Goal: Check status: Check status

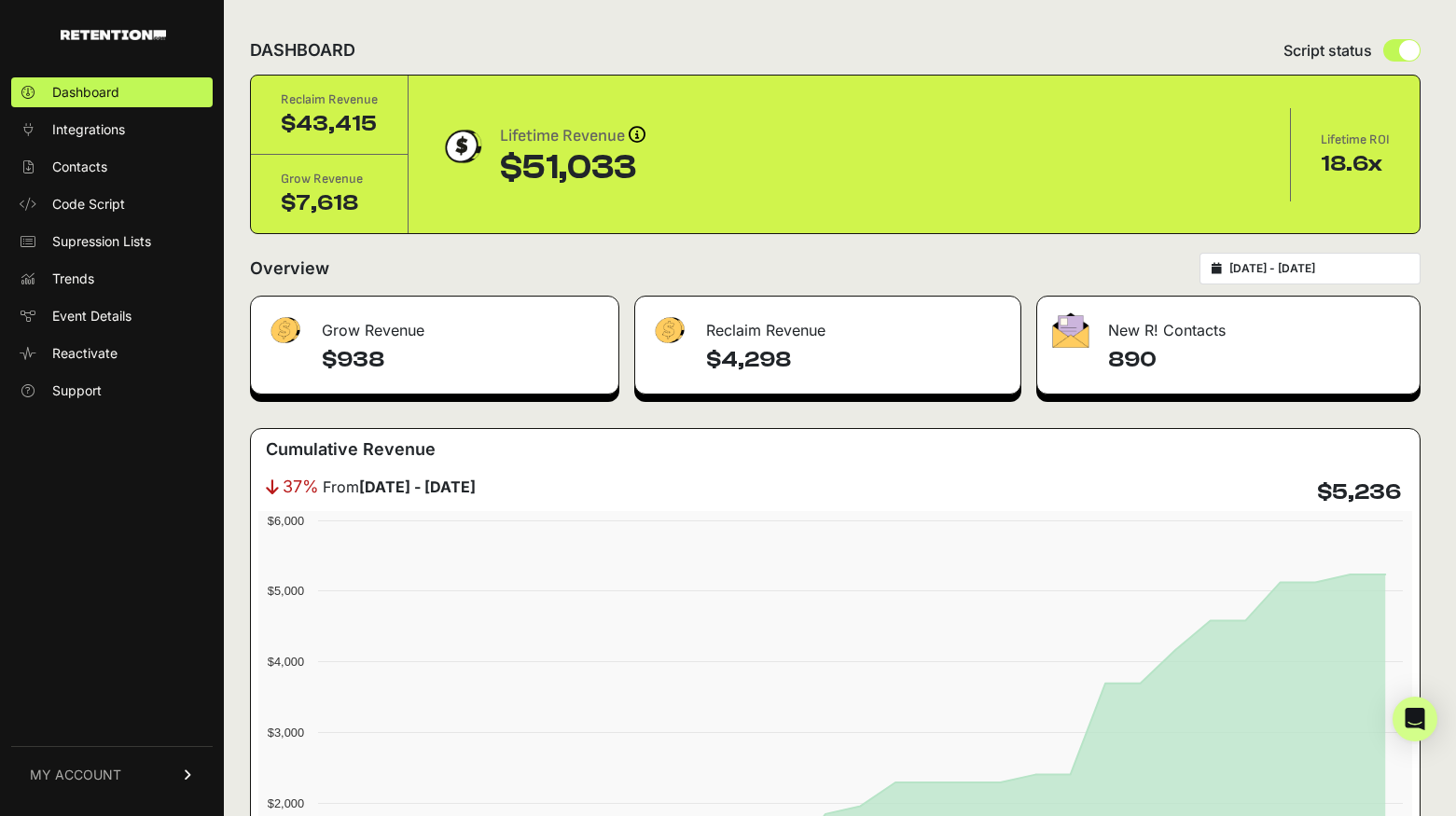
drag, startPoint x: 785, startPoint y: 362, endPoint x: 691, endPoint y: 361, distance: 94.0
click at [691, 361] on div "$4,298" at bounding box center [827, 368] width 384 height 49
copy h4 "$4,298"
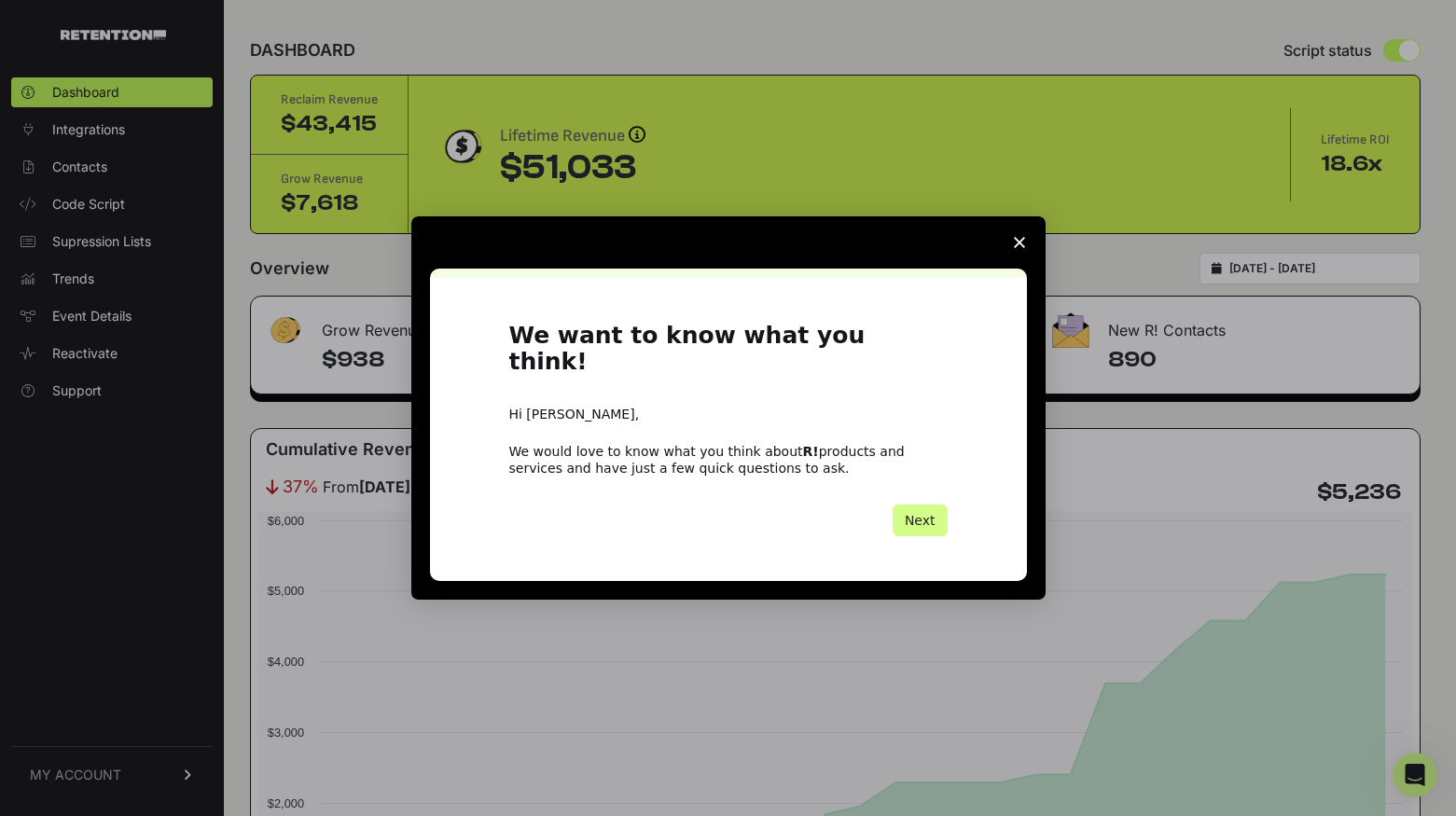
click at [1010, 248] on span "Close survey" at bounding box center [1019, 242] width 53 height 53
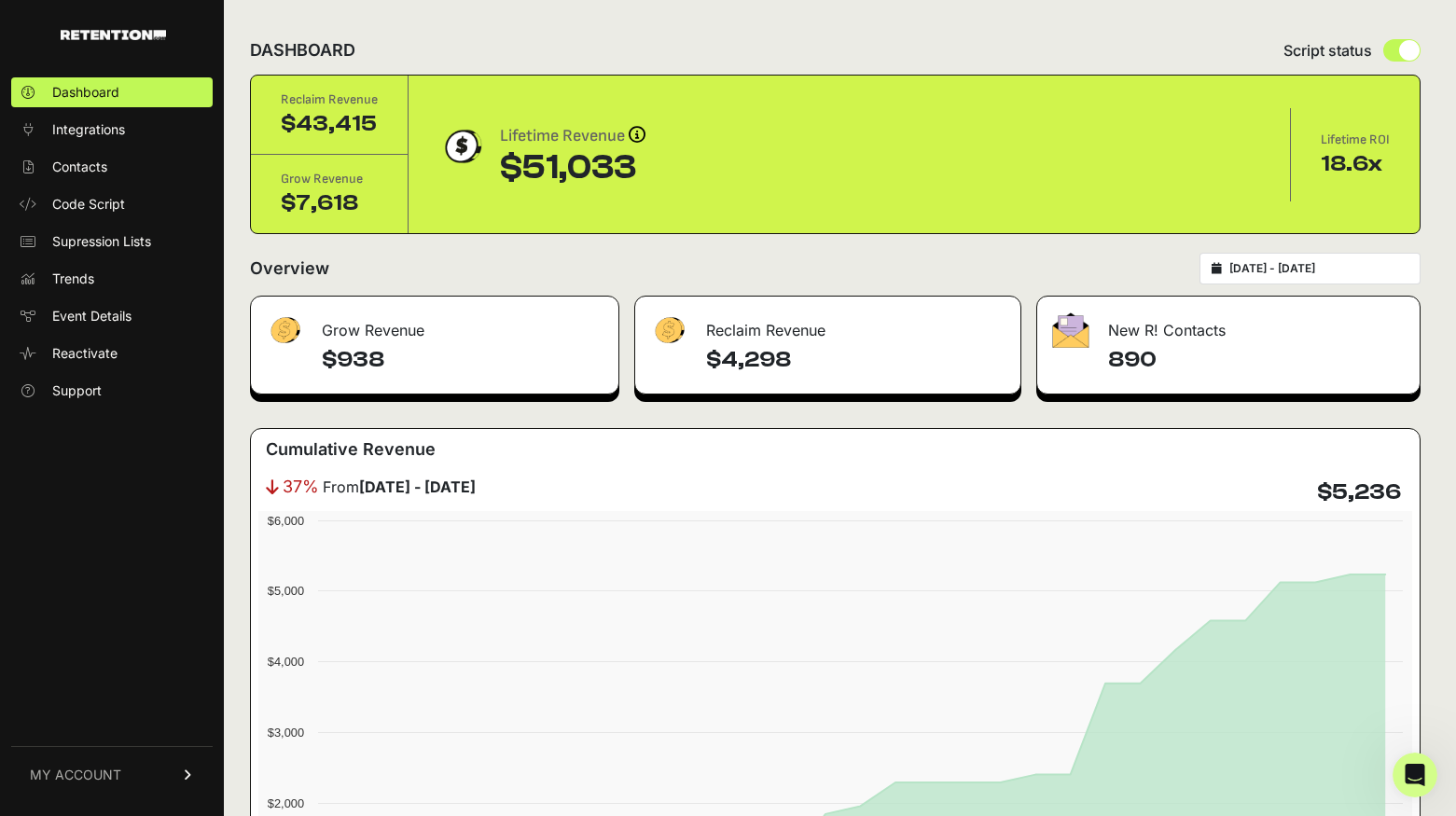
type input "[DATE]"
click at [1299, 269] on input "[DATE] - [DATE]" at bounding box center [1319, 268] width 179 height 15
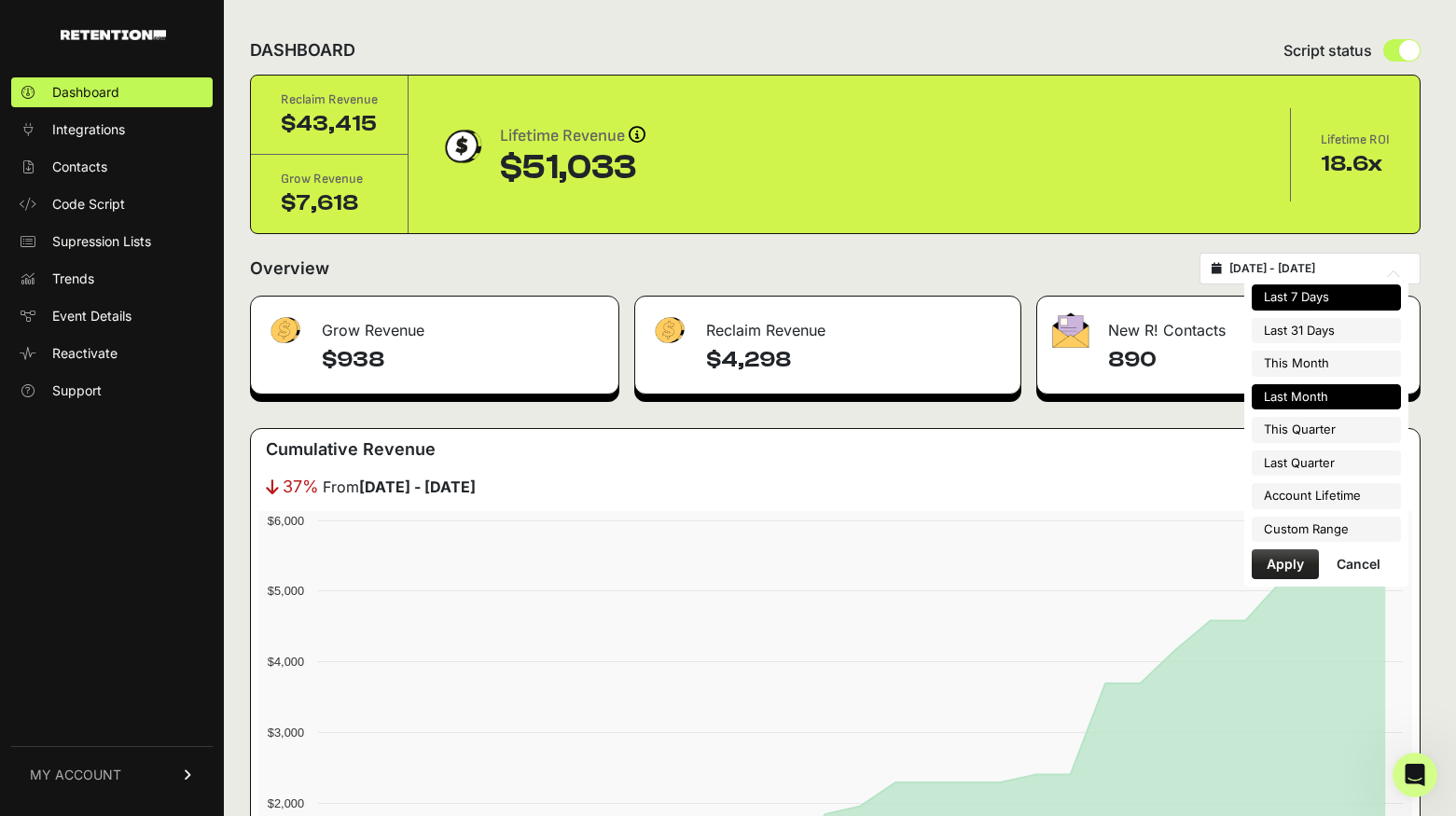
type input "2025-09-05"
type input "2025-09-11"
type input "2025-08-01"
type input "2025-08-31"
type input "2025-08-12"
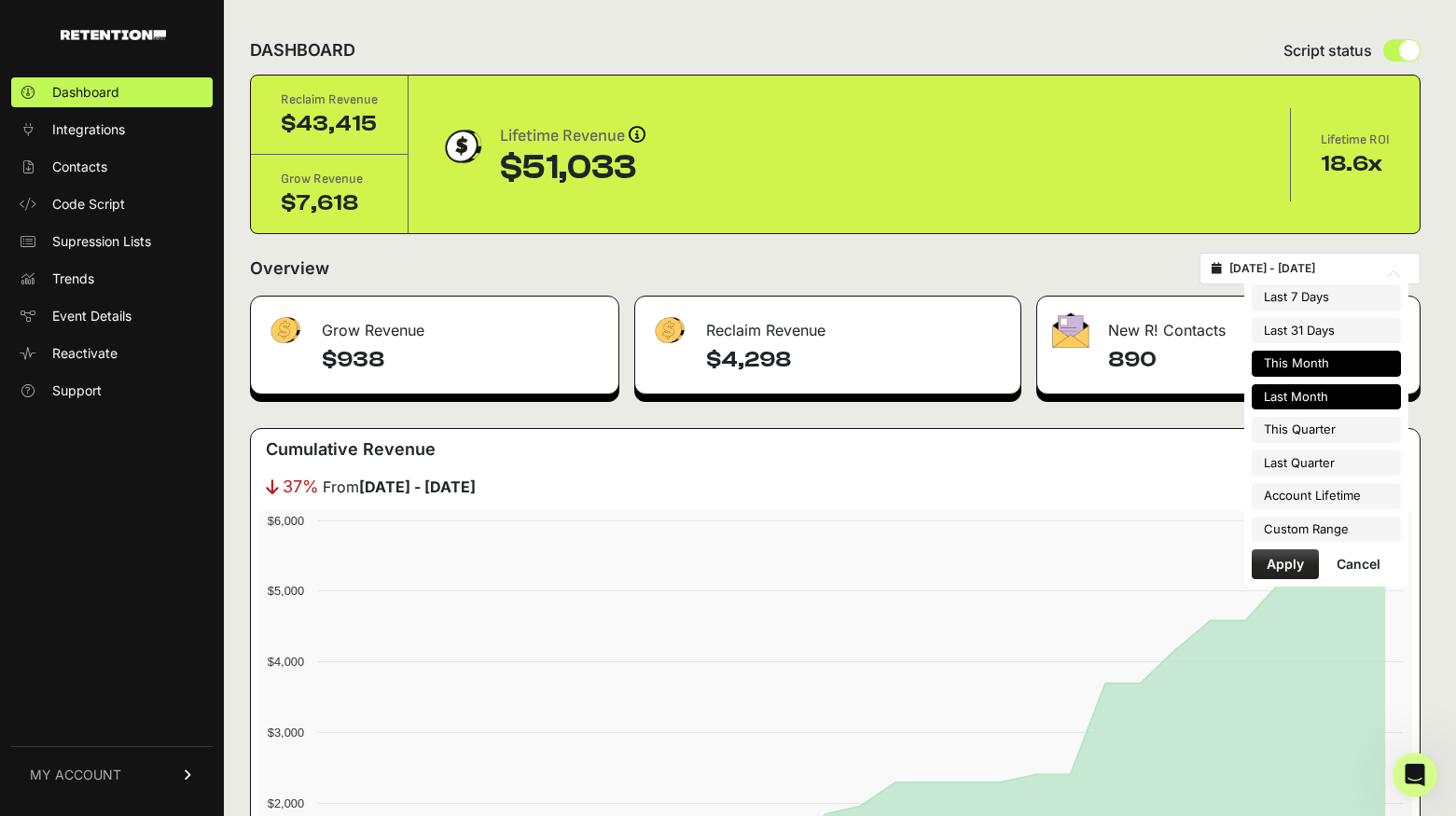
type input "2025-09-11"
type input "2025-08-01"
type input "2025-08-31"
type input "2025-09-01"
type input "2025-09-30"
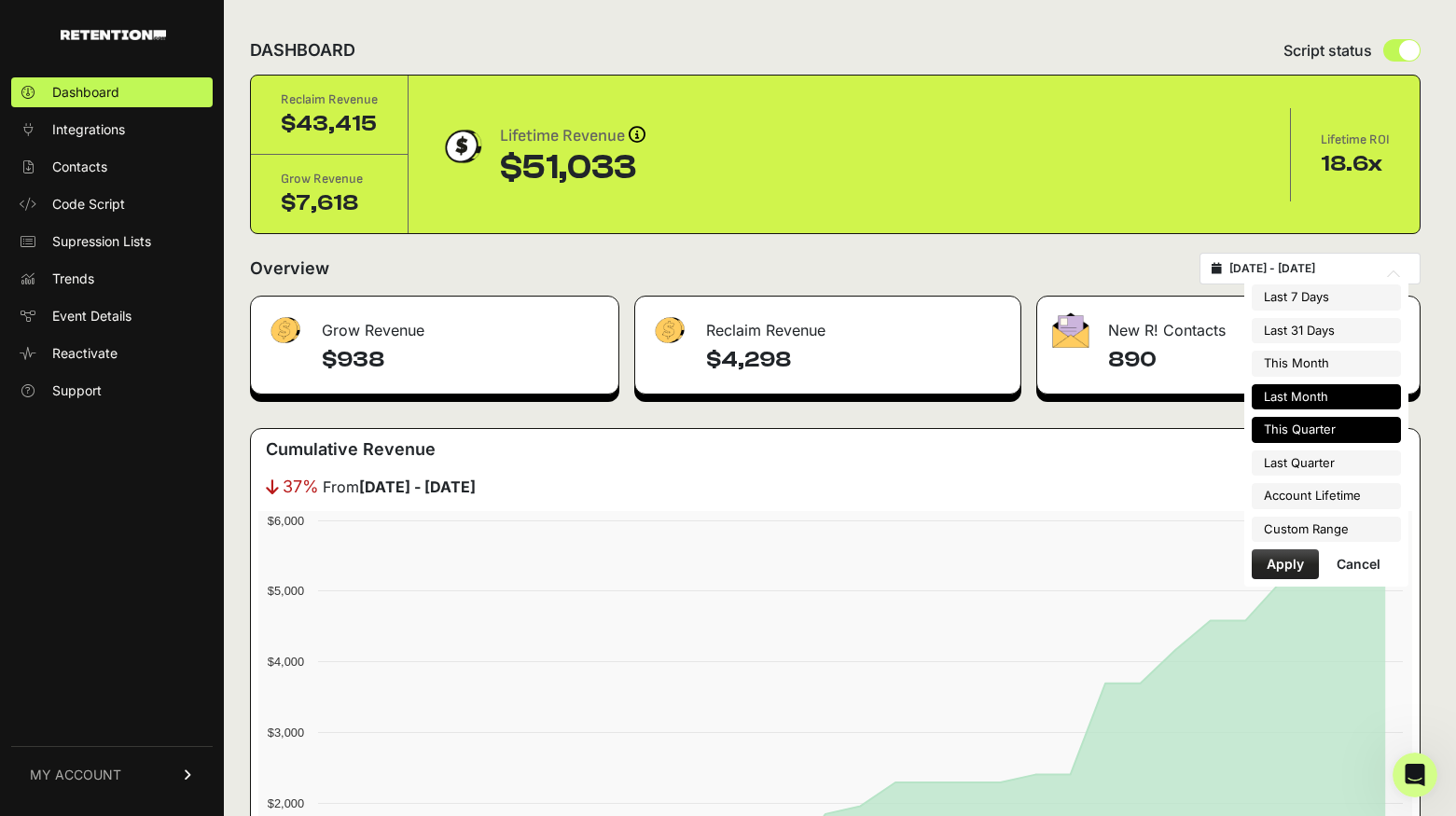
type input "2025-08-01"
type input "2025-08-31"
type input "[DATE]"
type input "2025-09-30"
type input "2025-04-01"
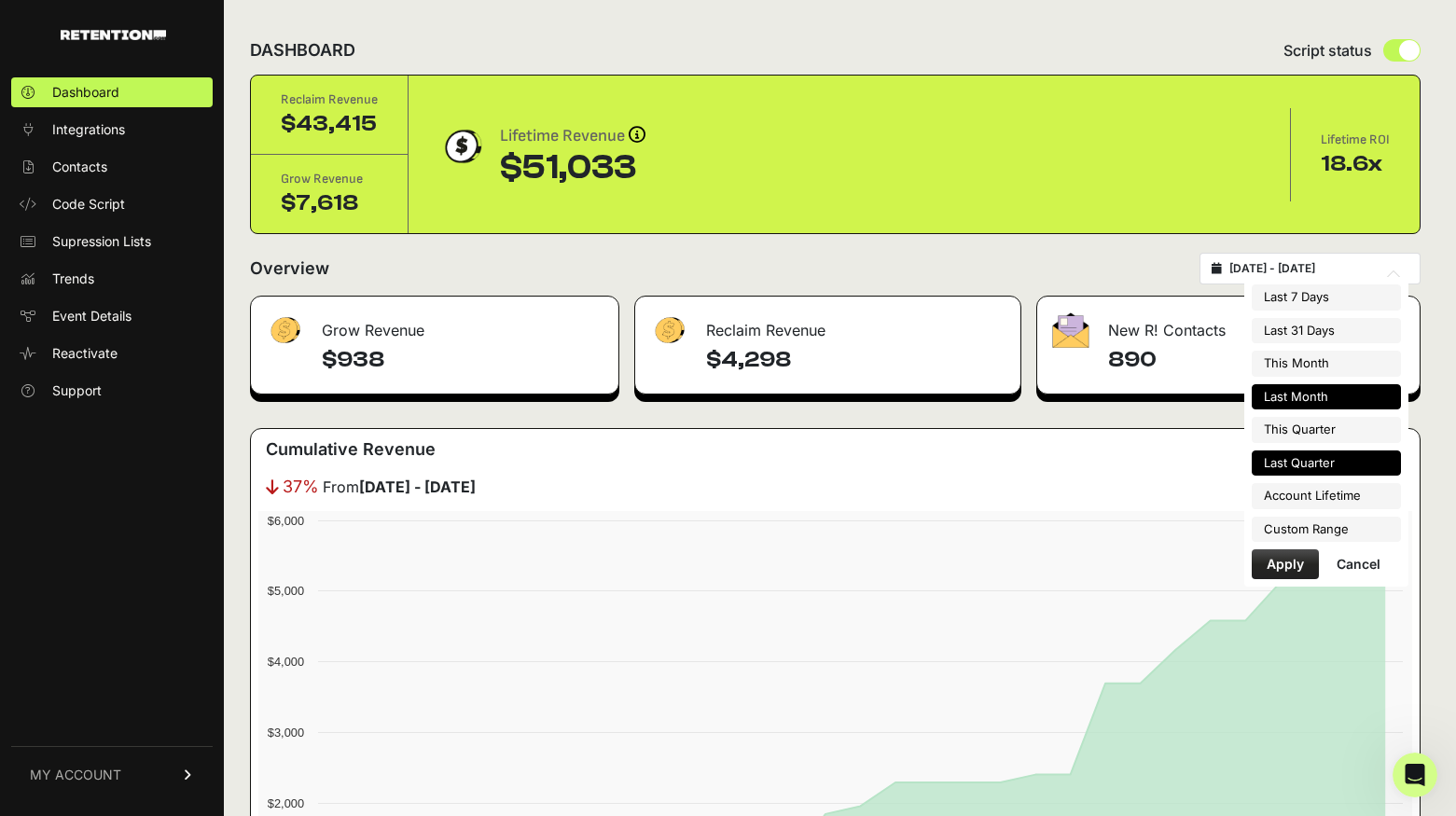
type input "[DATE]"
type input "2025-08-01"
type input "2025-08-31"
type input "2025-02-06"
type input "2025-09-11"
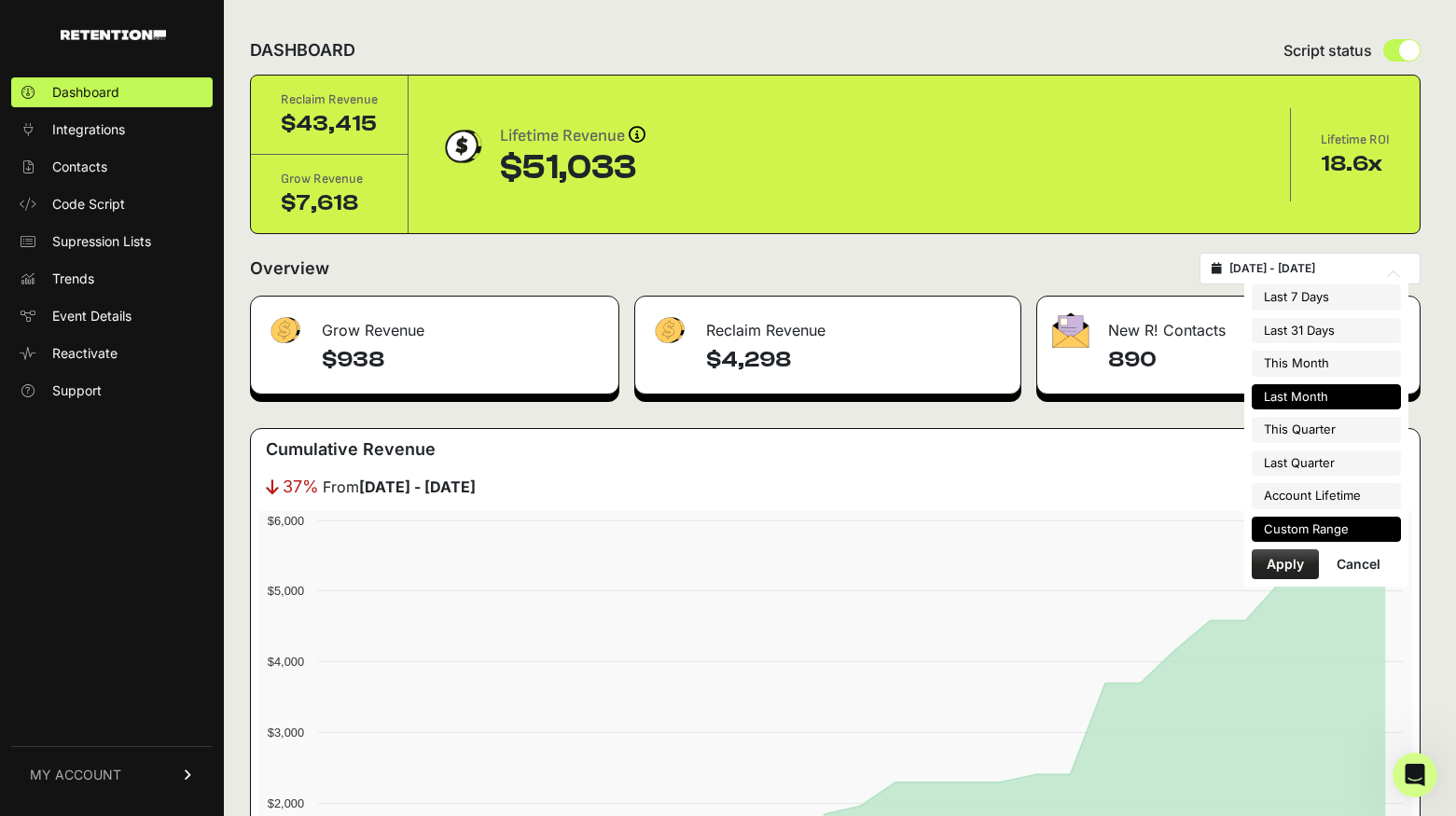
type input "2025-08-01"
type input "2025-08-31"
click at [1338, 525] on li "Custom Range" at bounding box center [1326, 529] width 149 height 26
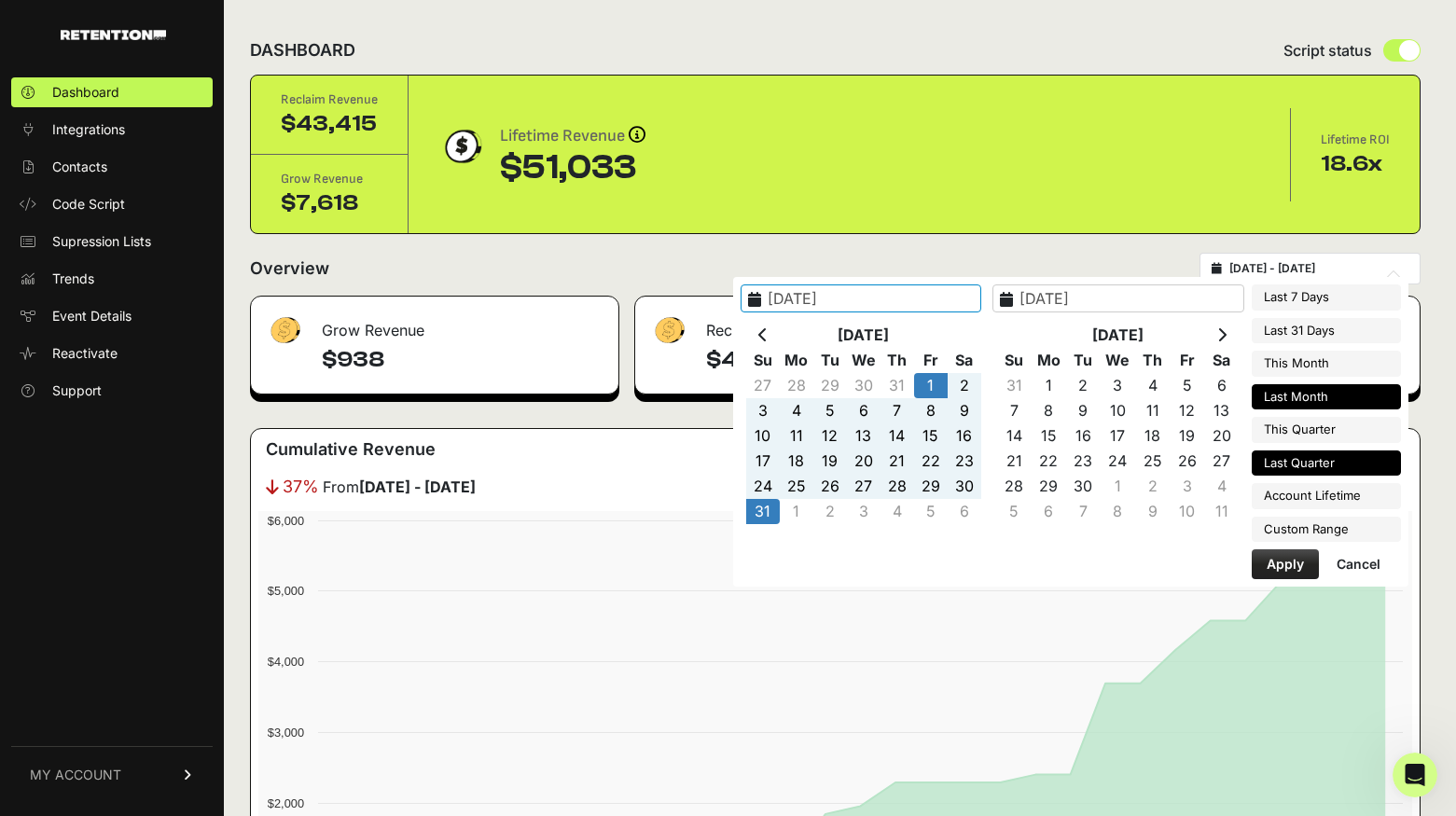
type input "2025-02-06"
type input "2025-09-11"
type input "2025-04-01"
type input "[DATE]"
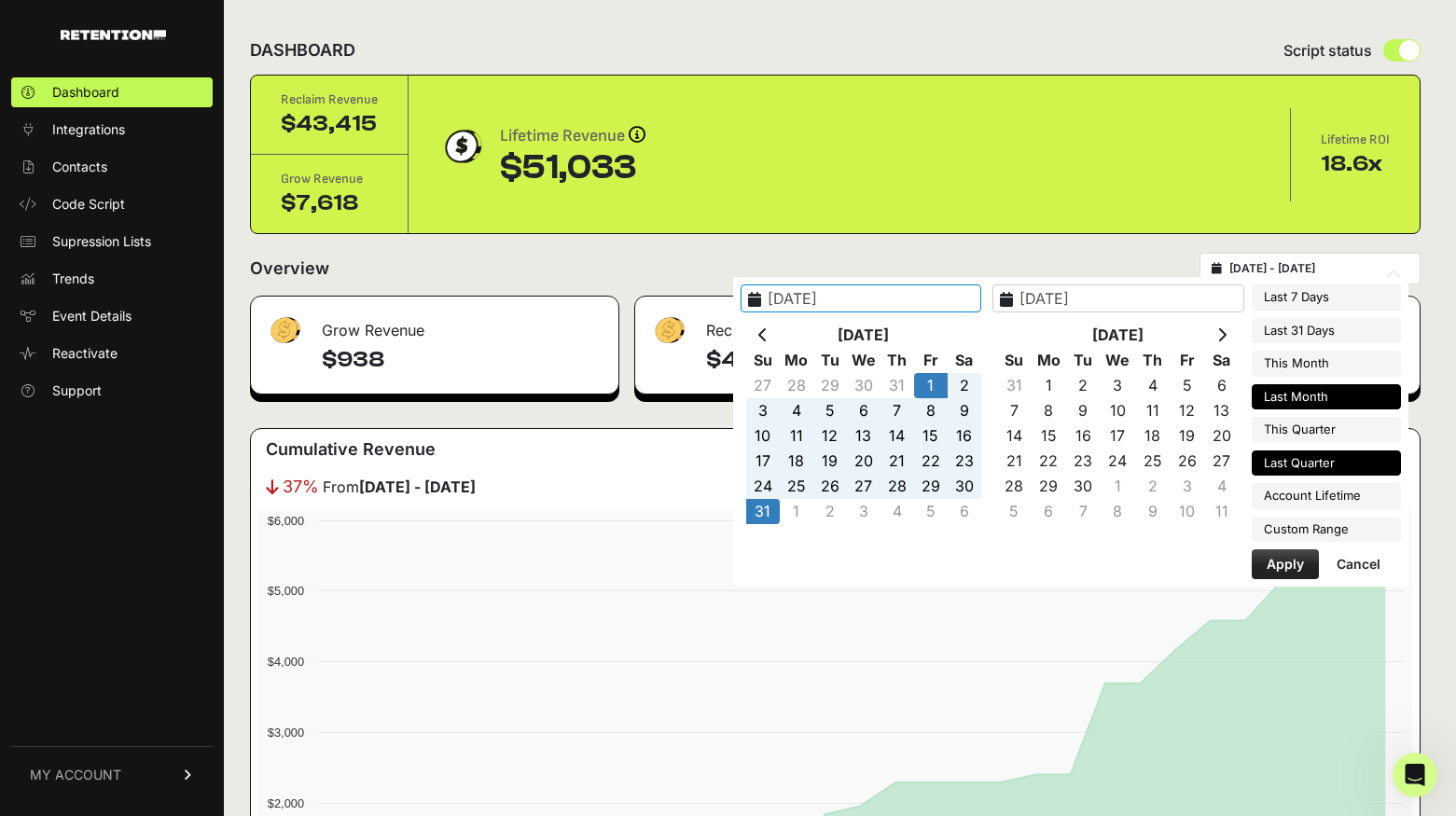
type input "2025-09-30"
type input "2025-08-01"
type input "2025-08-31"
click at [768, 334] on icon at bounding box center [763, 335] width 9 height 15
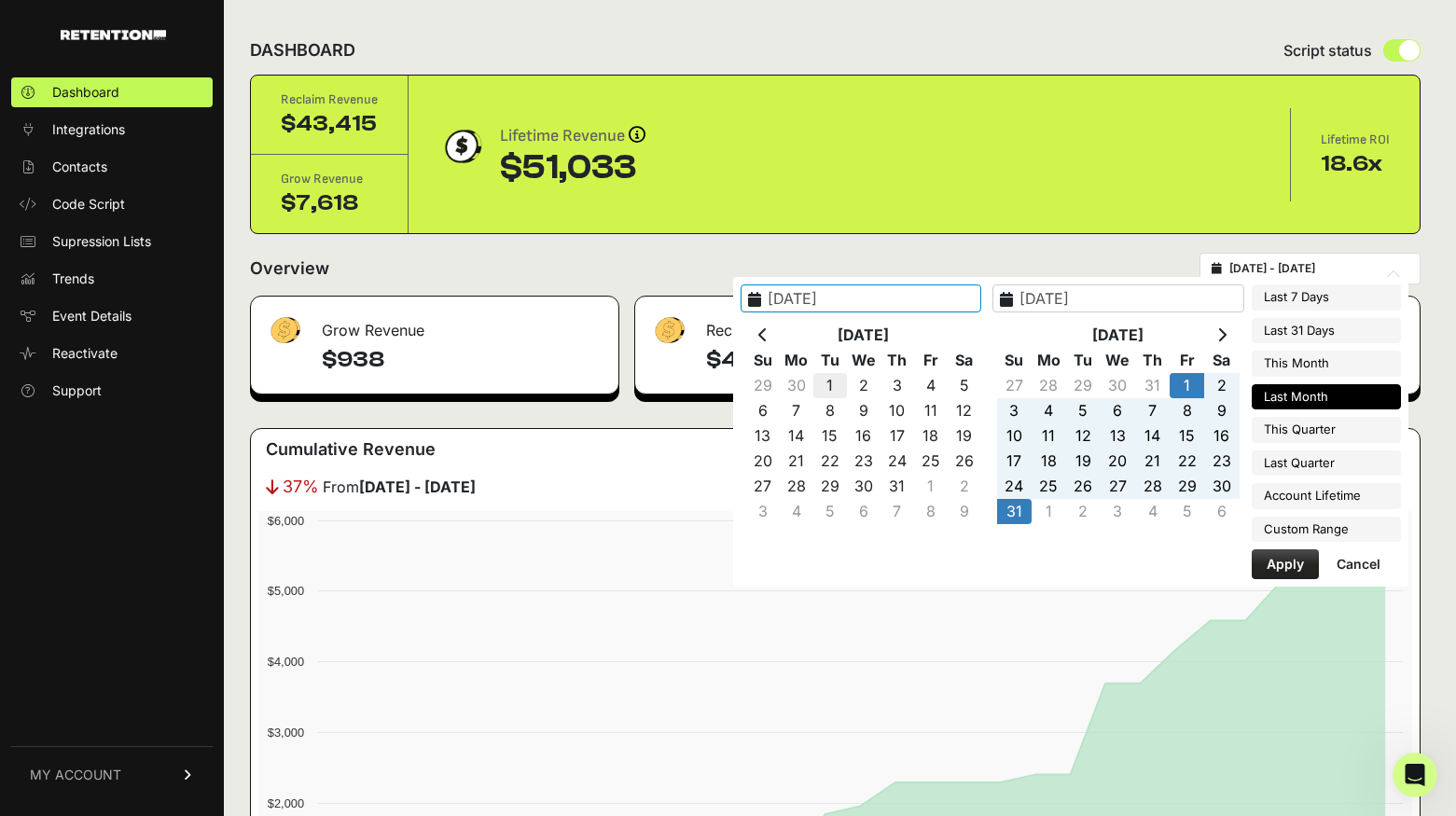
type input "[DATE]"
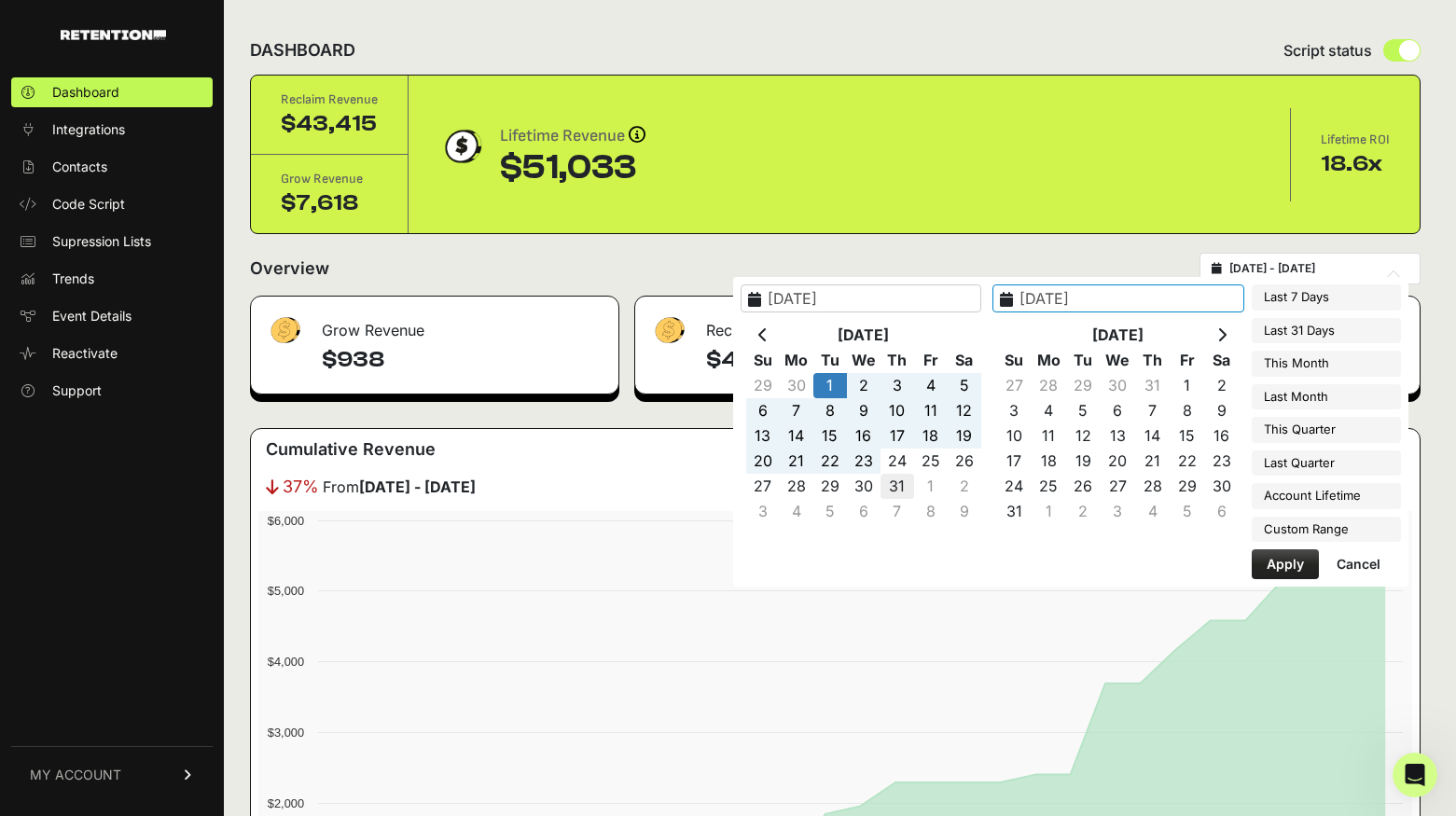
type input "2025-07-31"
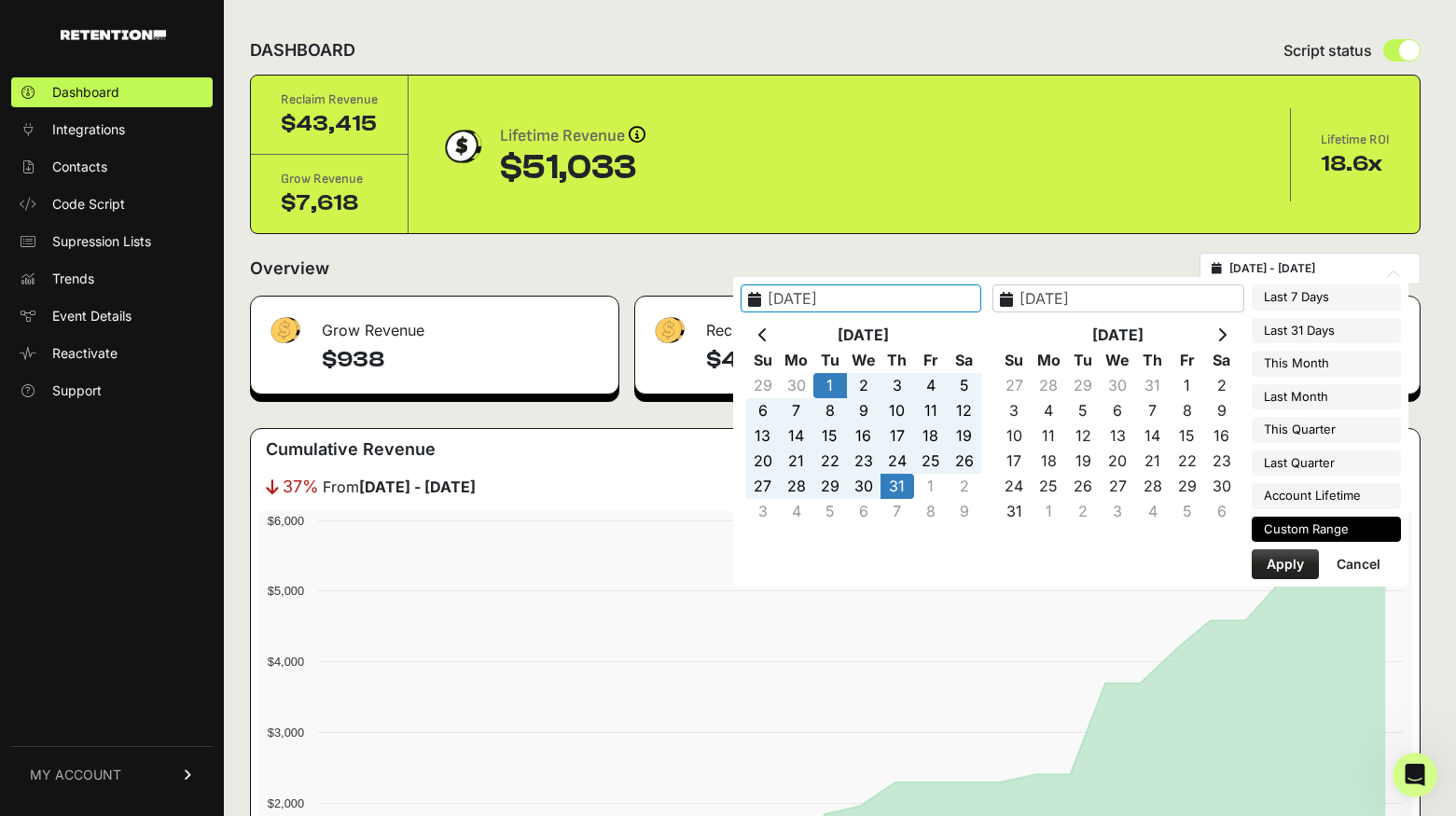
type input "[DATE]"
click at [1284, 569] on button "Apply" at bounding box center [1285, 564] width 68 height 30
type input "2025-07-01 - 2025-07-31"
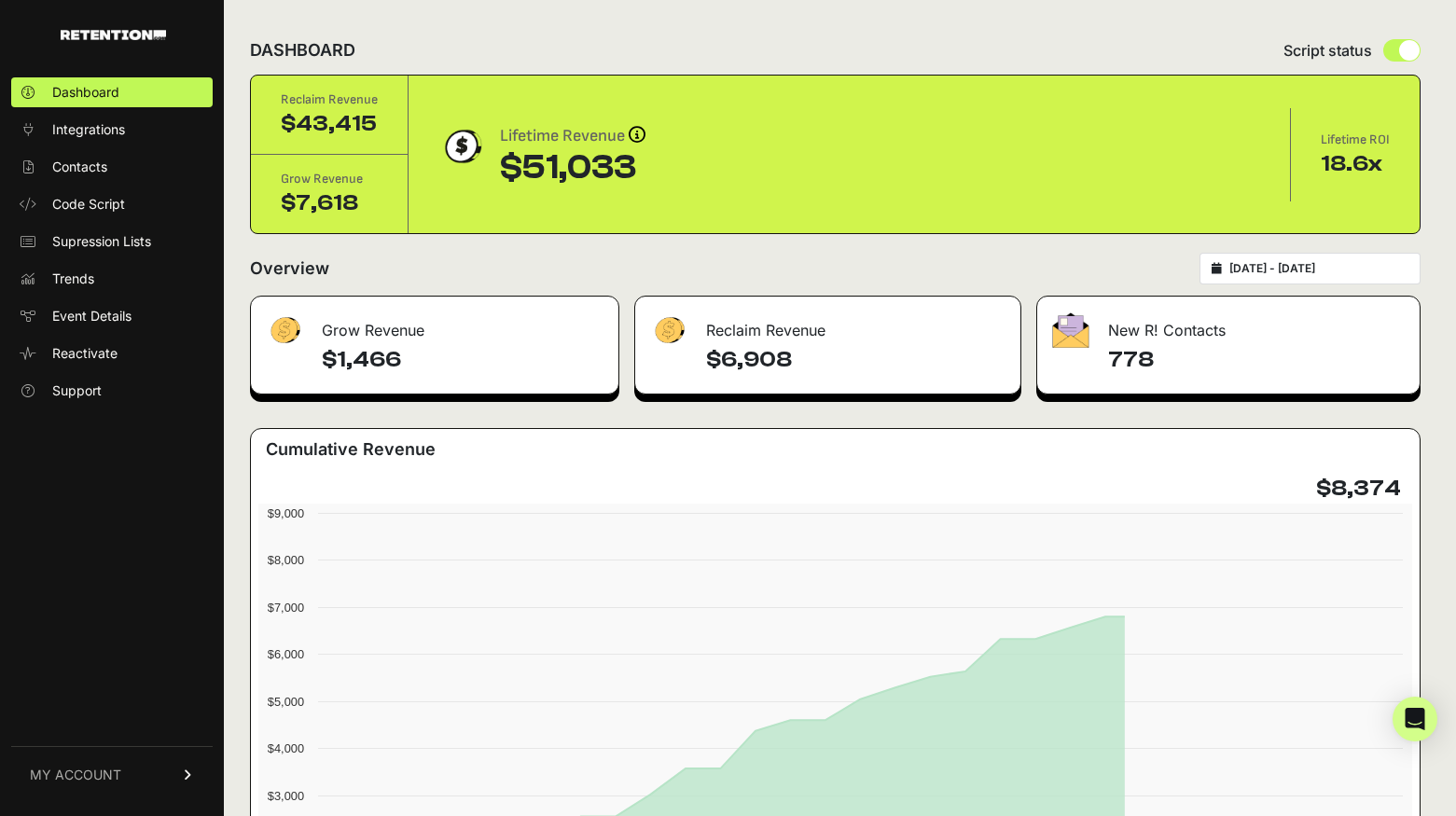
click at [740, 351] on h4 "$6,908" at bounding box center [855, 359] width 299 height 30
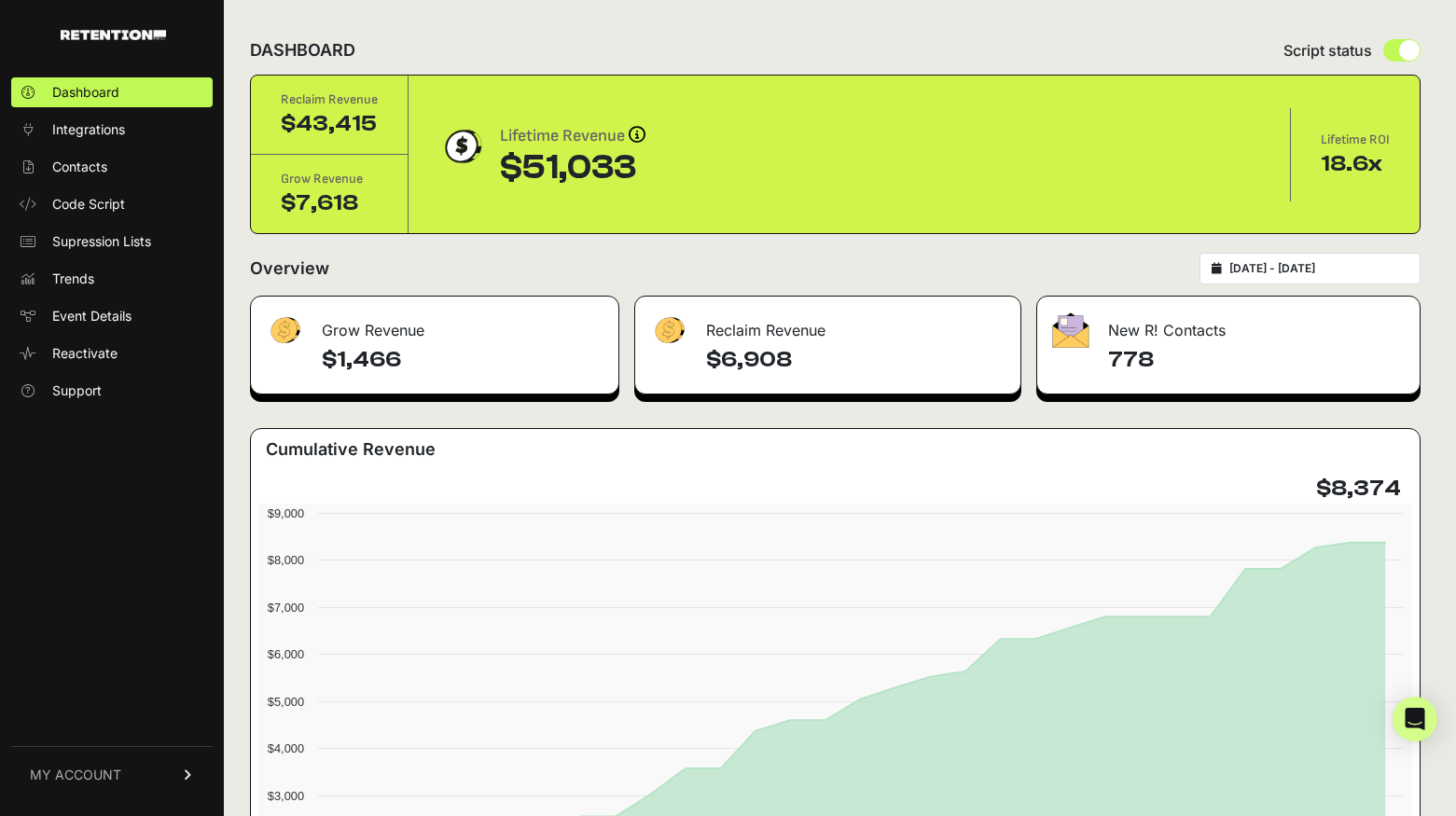
click at [740, 352] on h4 "$6,908" at bounding box center [855, 359] width 299 height 30
copy div "$6,908"
drag, startPoint x: 422, startPoint y: 350, endPoint x: 246, endPoint y: 360, distance: 176.3
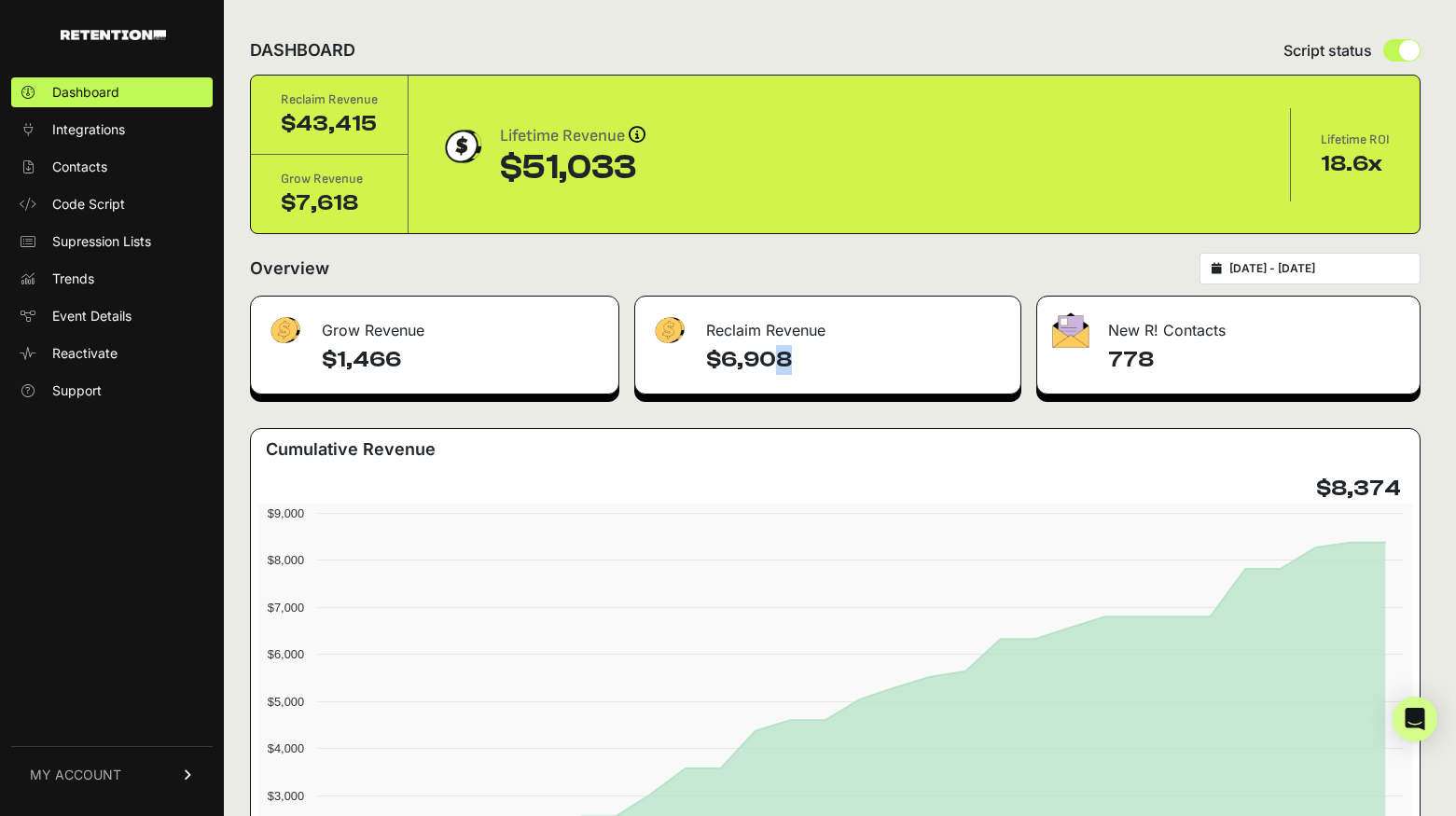
copy h4 "$1,466"
type input "[DATE]"
click at [1274, 263] on input "[DATE] - [DATE]" at bounding box center [1319, 268] width 179 height 15
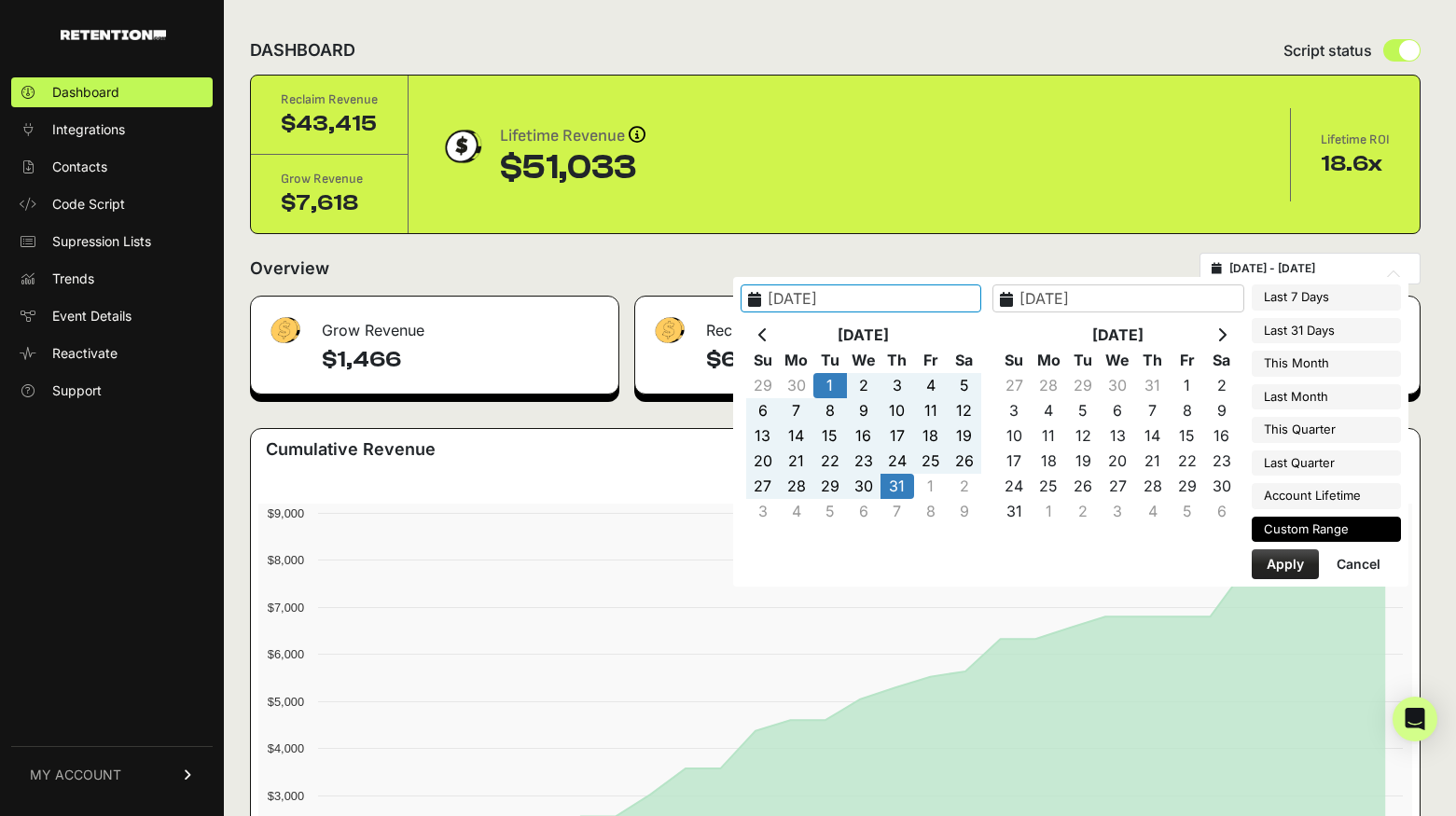
type input "[DATE]"
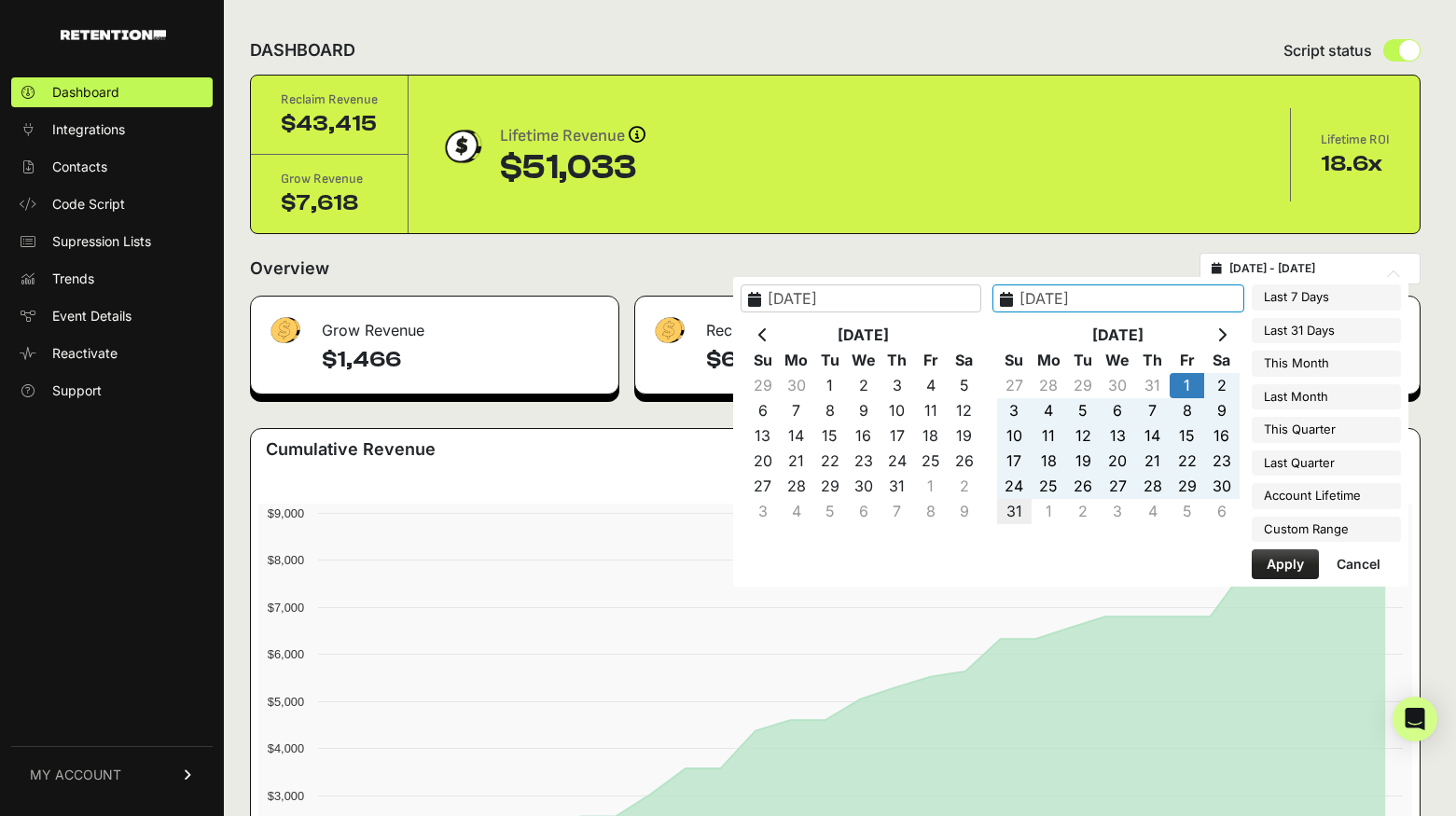
type input "[DATE]"
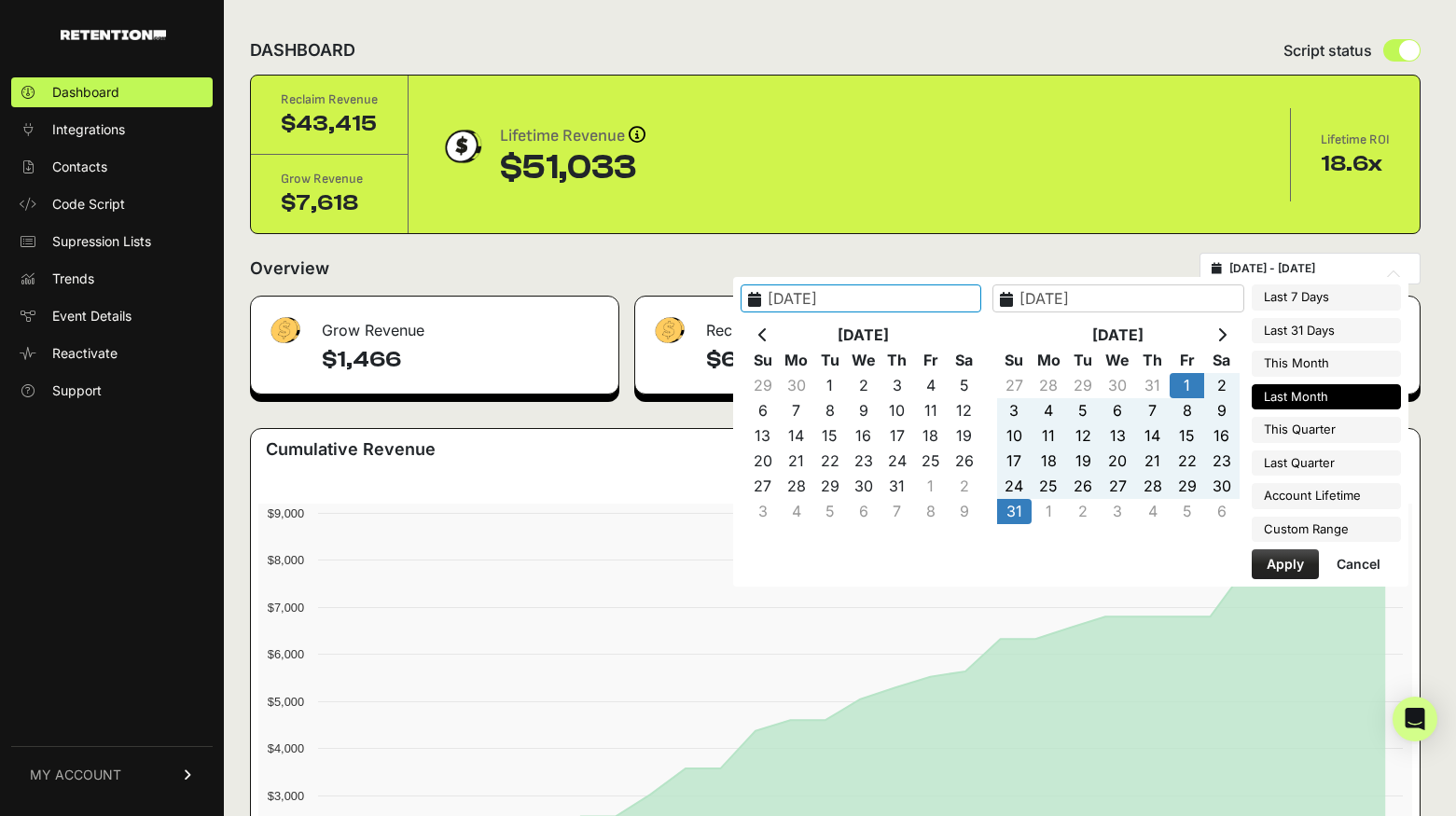
type input "[DATE]"
click at [1277, 562] on button "Apply" at bounding box center [1285, 564] width 68 height 30
type input "[DATE] - [DATE]"
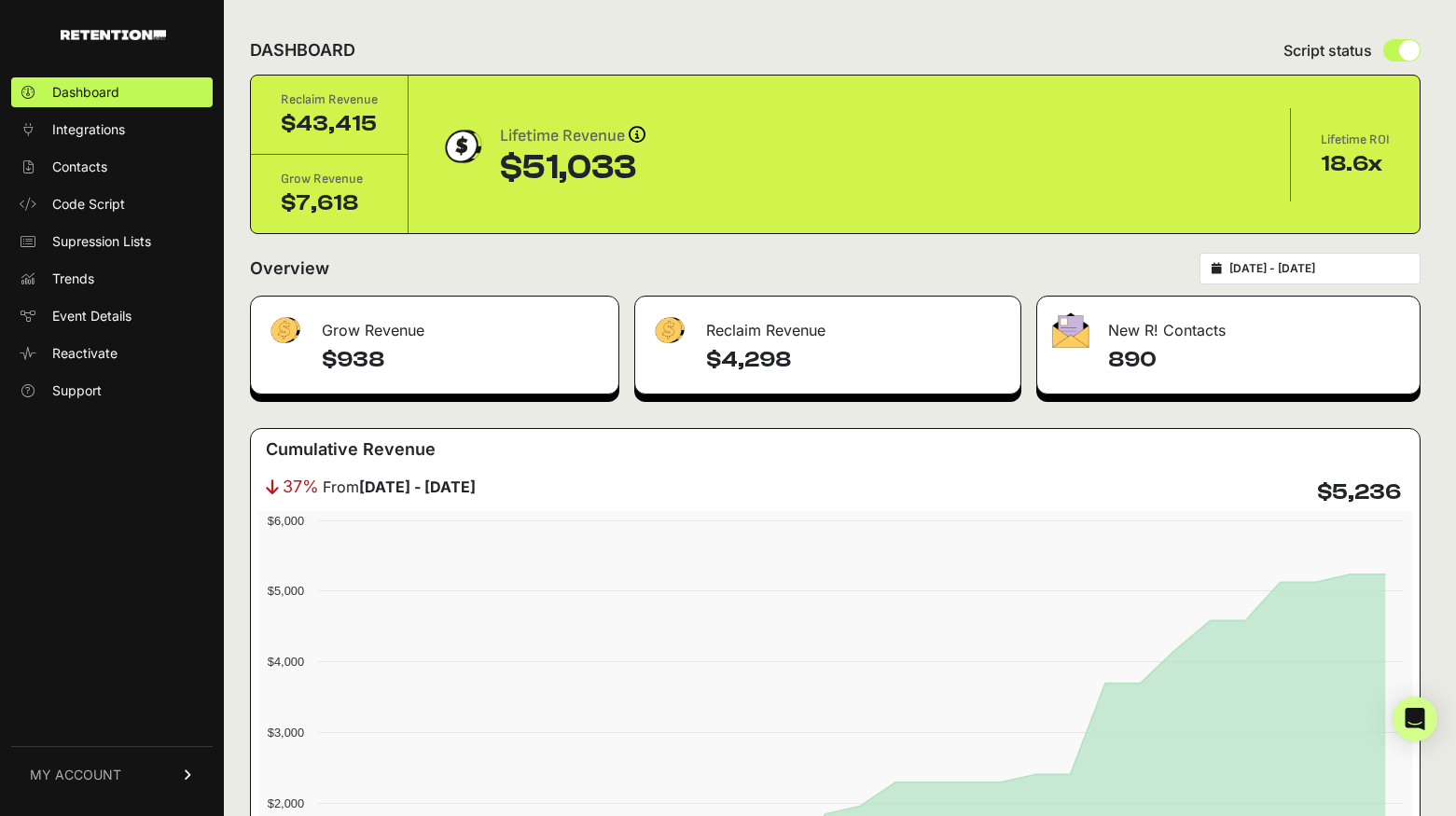
click at [344, 363] on h4 "$938" at bounding box center [463, 359] width 282 height 30
copy div "$938"
click at [1267, 265] on input "[DATE] - [DATE]" at bounding box center [1319, 268] width 179 height 15
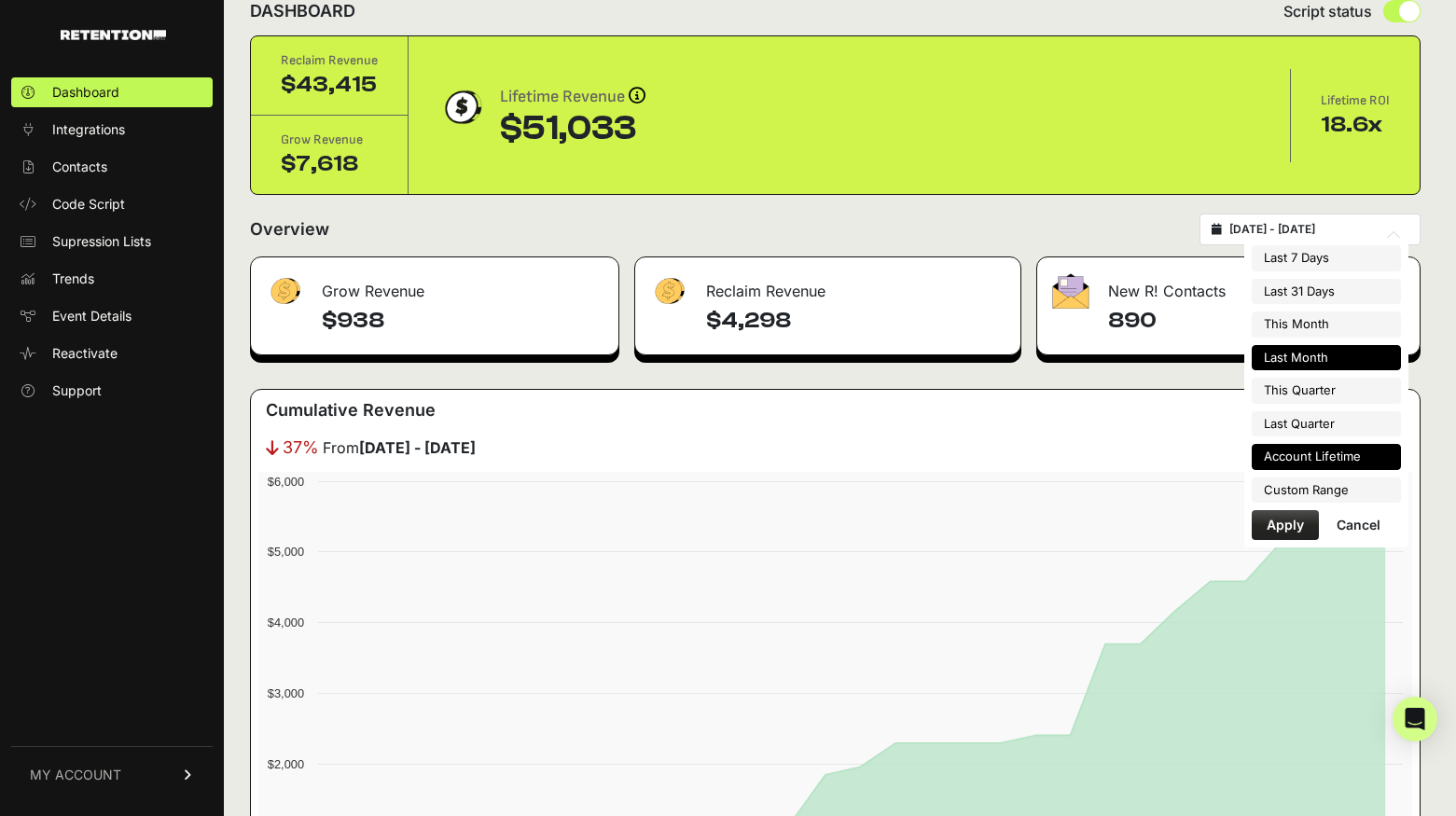
type input "[DATE]"
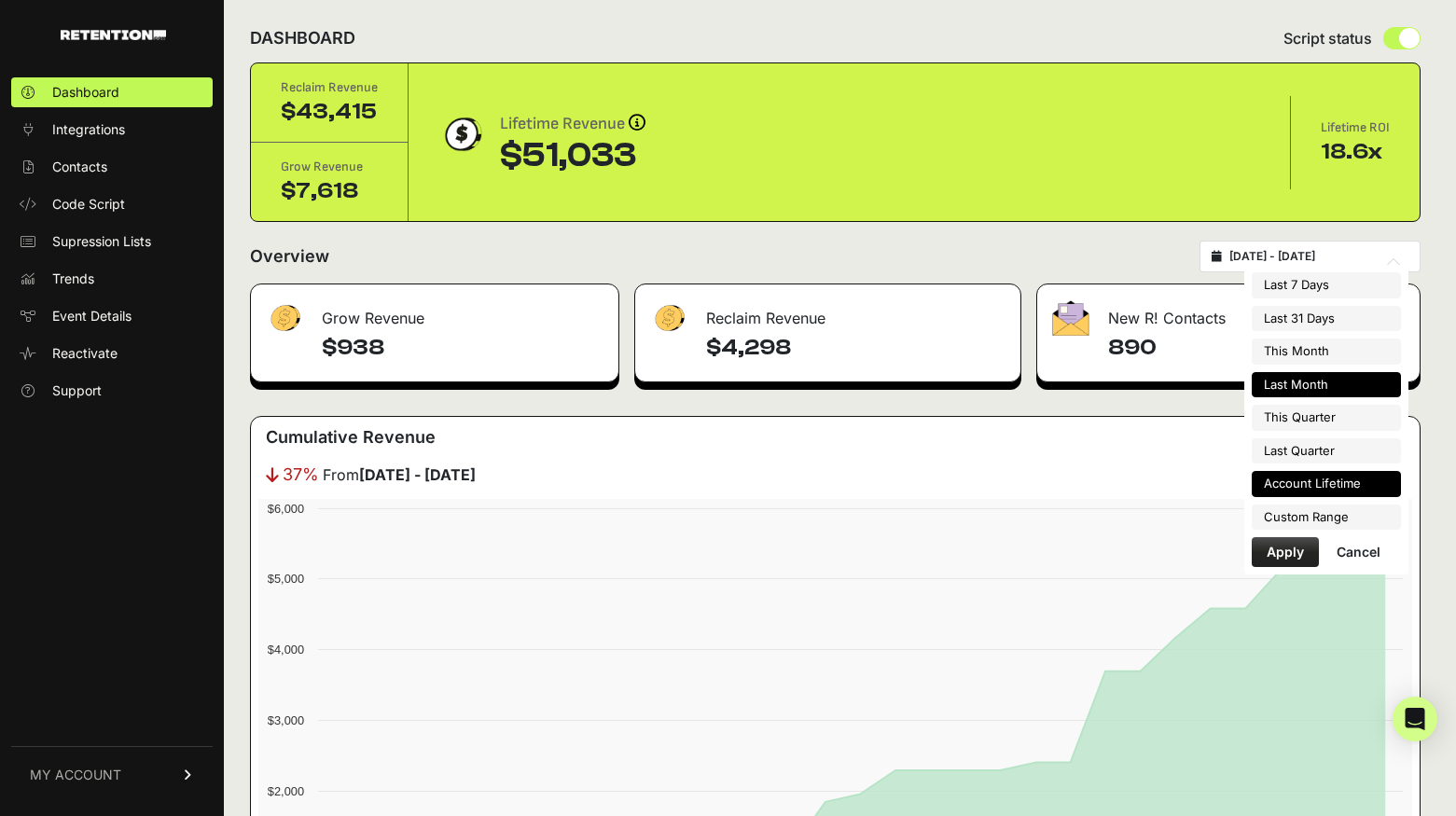
scroll to position [10, 0]
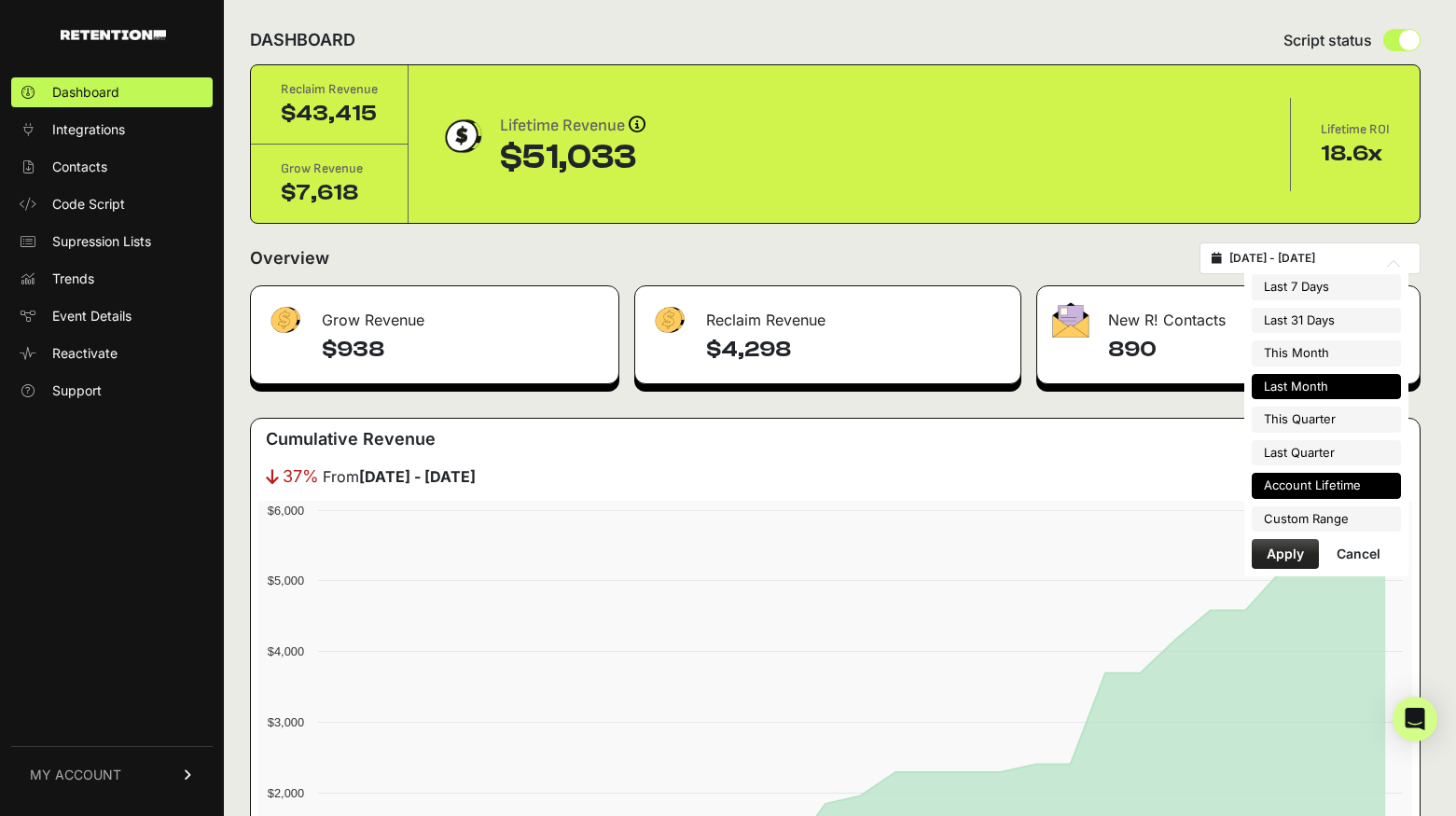
type input "2025-02-06"
type input "[DATE]"
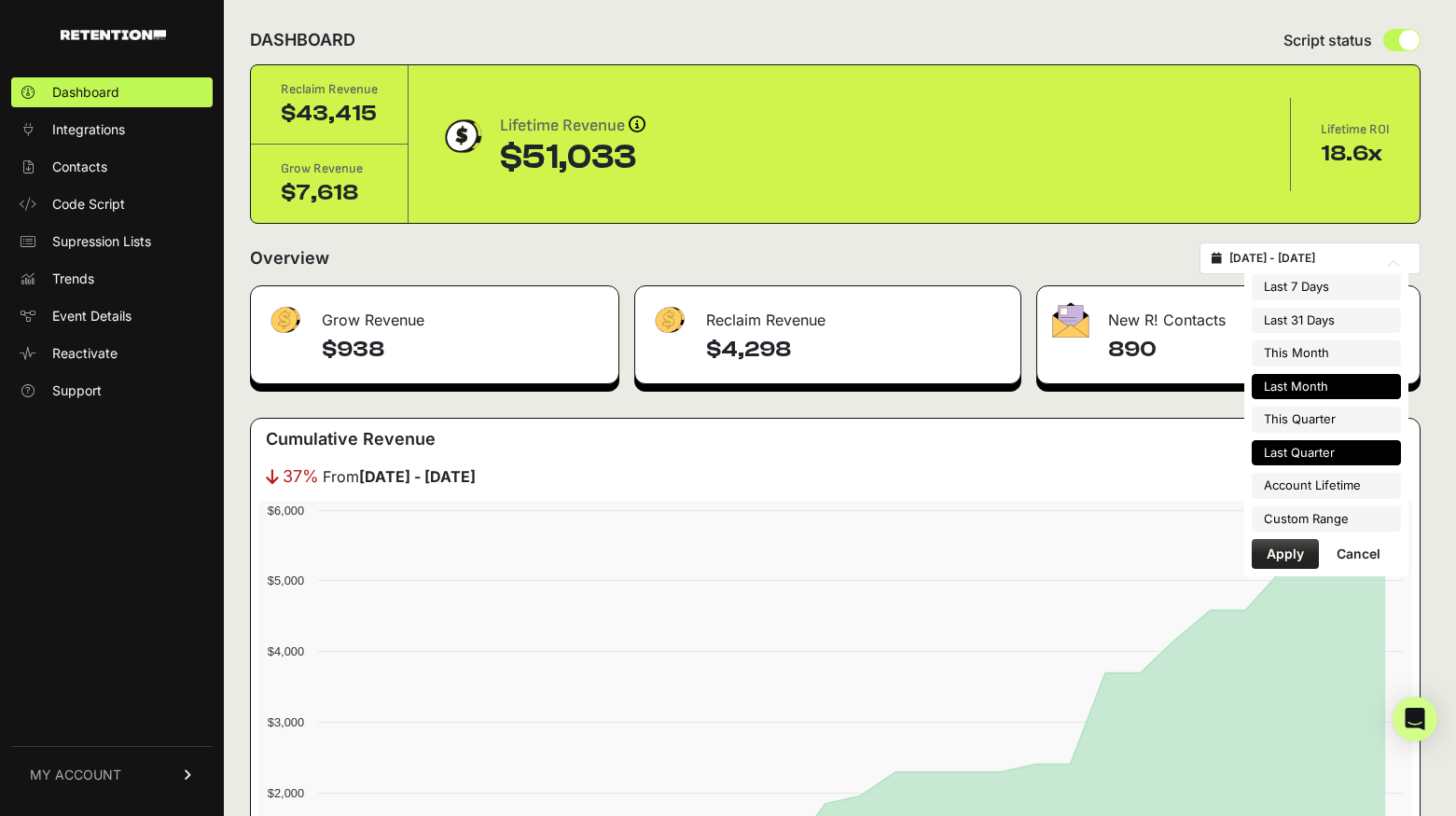
type input "[DATE]"
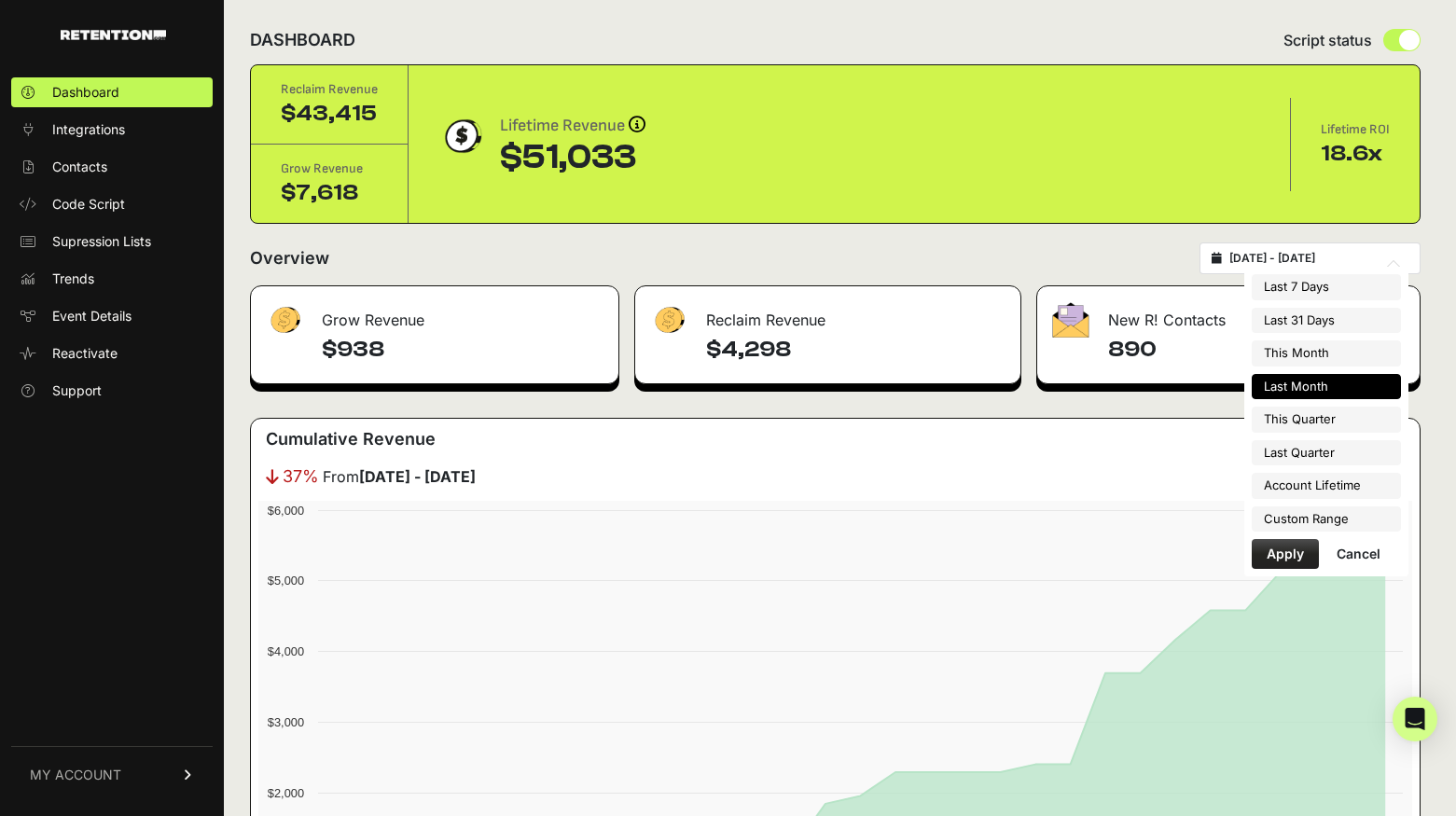
type input "[DATE]"
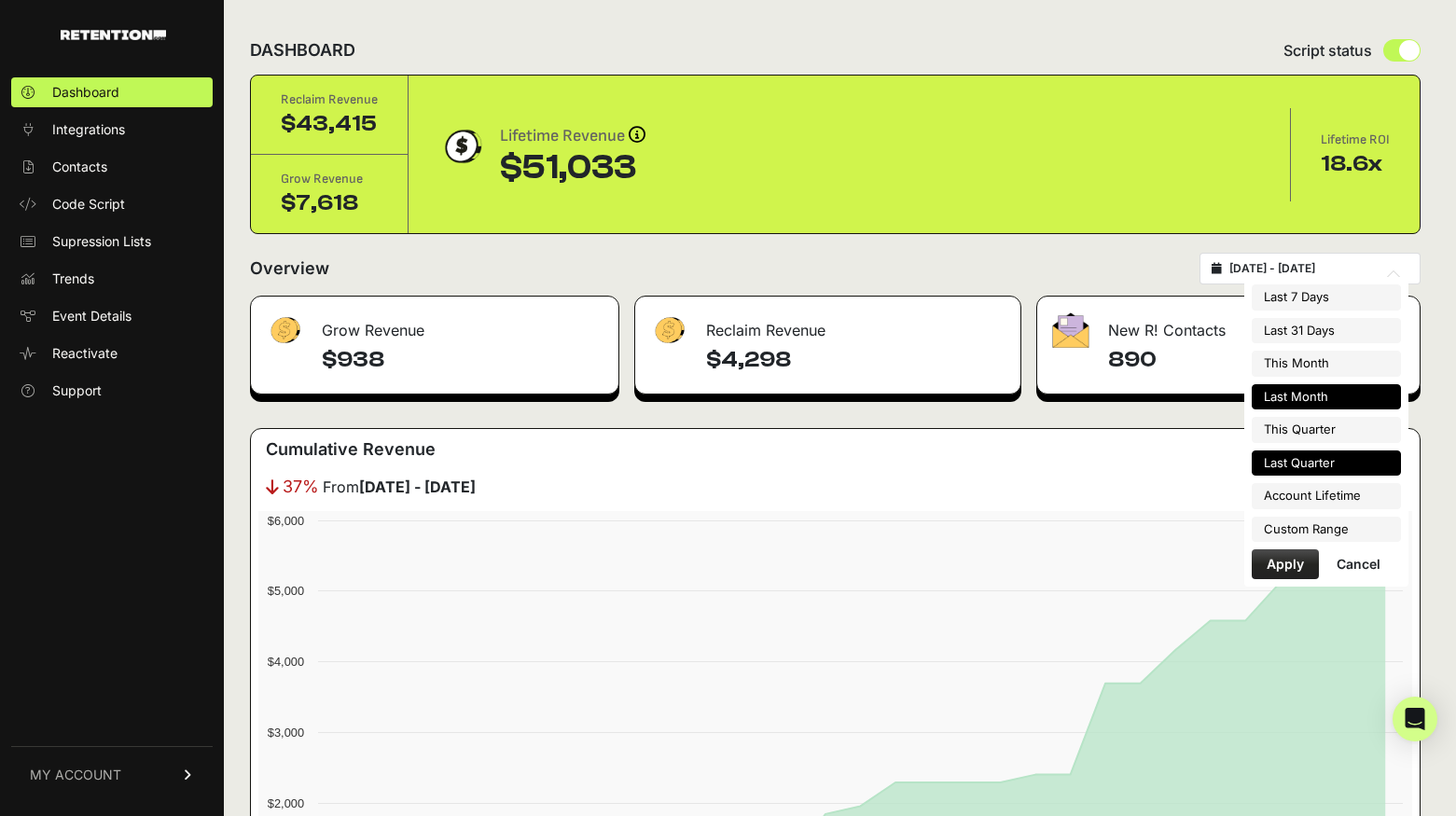
type input "[DATE]"
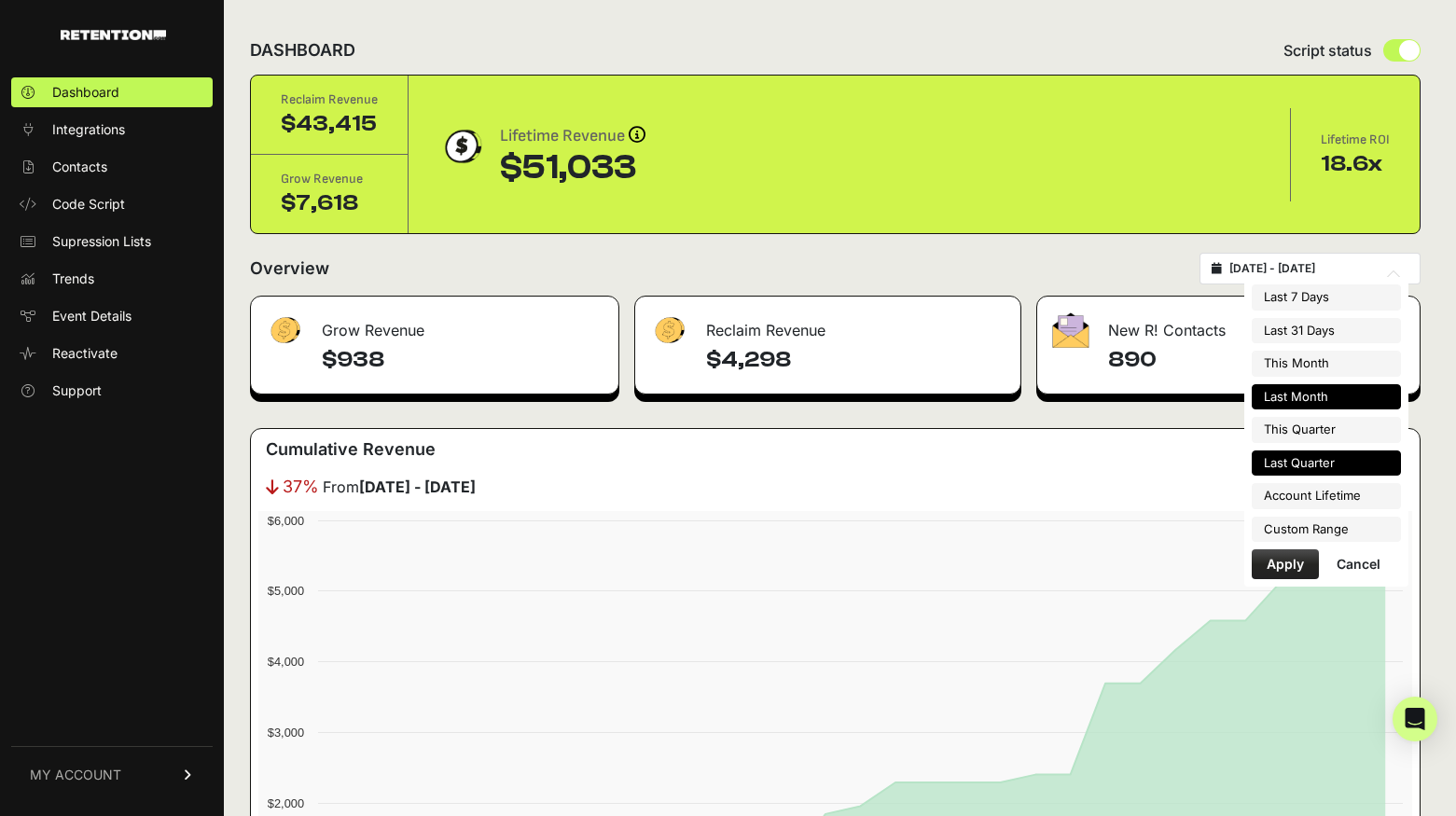
type input "[DATE]"
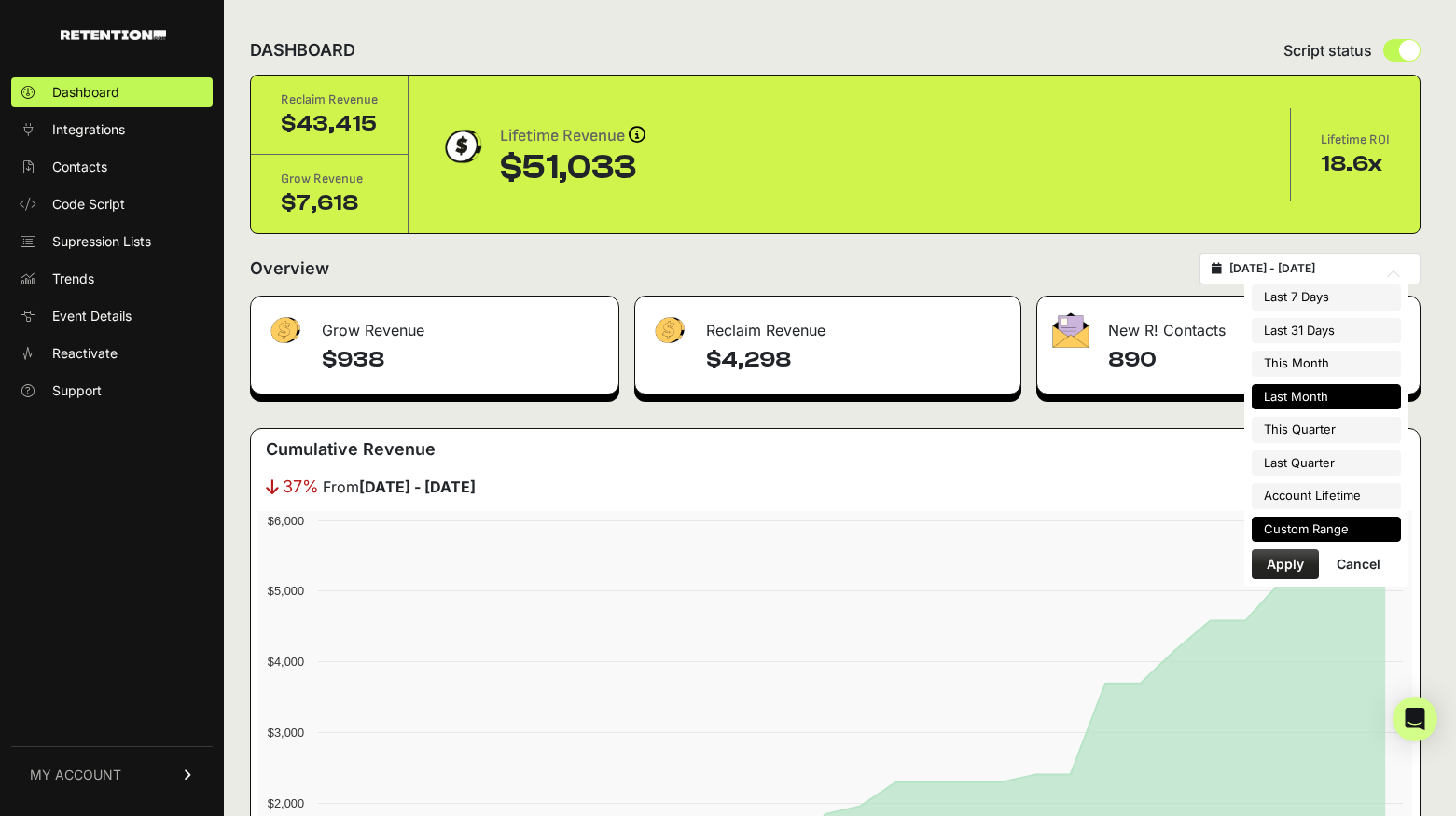
type input "[DATE]"
click at [1329, 536] on li "Custom Range" at bounding box center [1326, 529] width 149 height 26
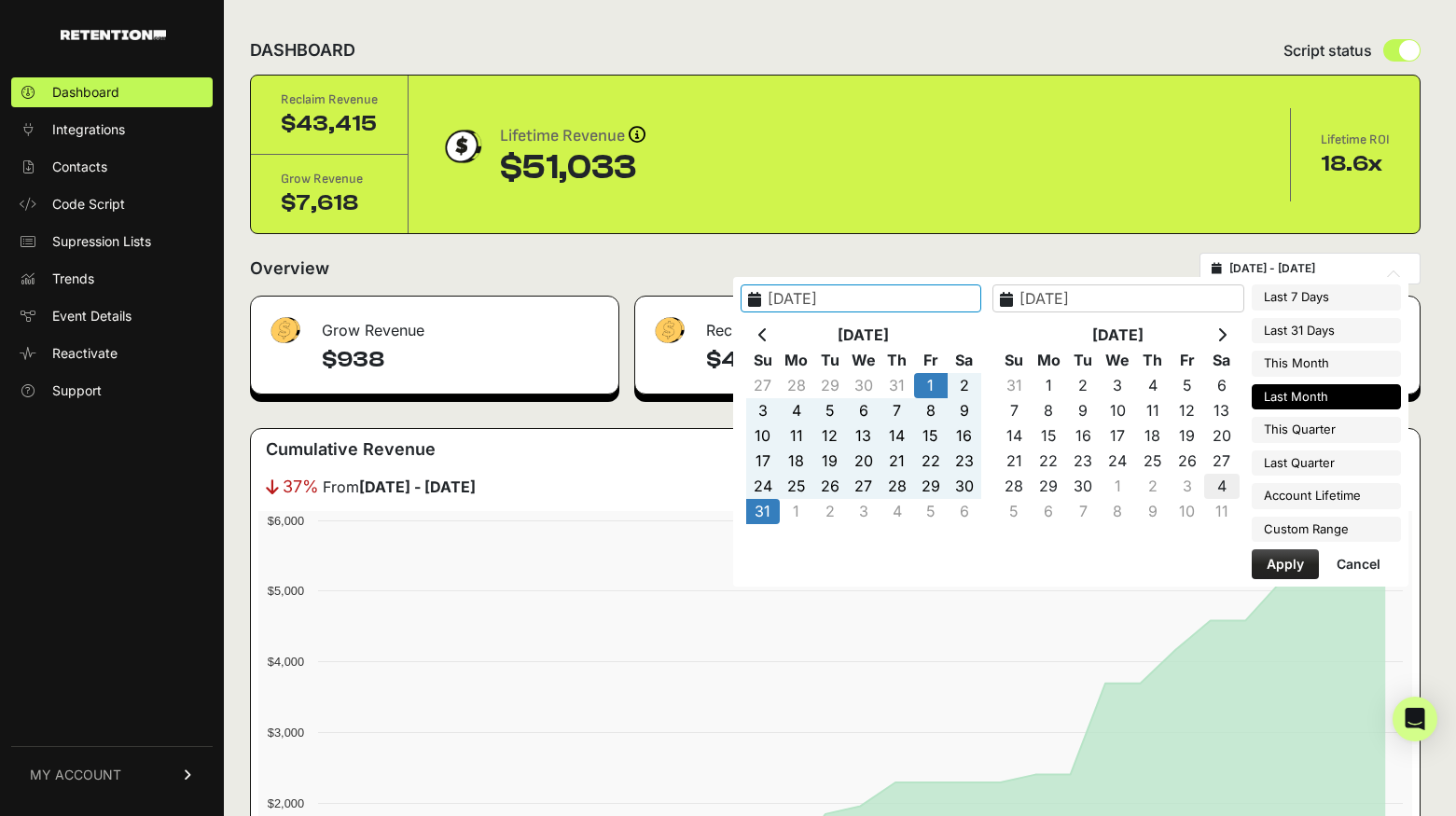
type input "[DATE]"
type input "2025-10-04"
type input "[DATE]"
click at [768, 330] on icon at bounding box center [763, 335] width 9 height 15
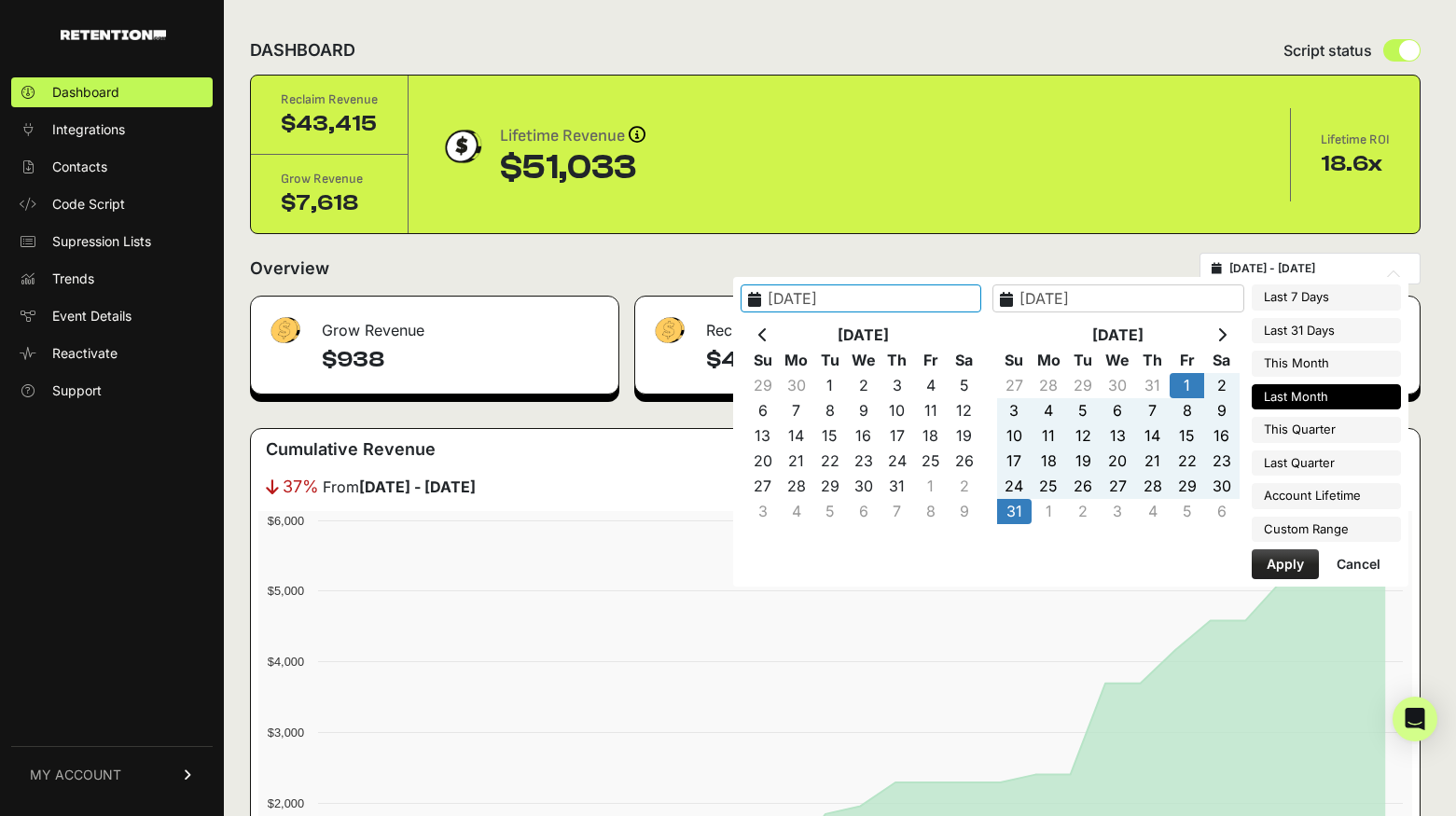
click at [768, 330] on icon at bounding box center [763, 335] width 9 height 15
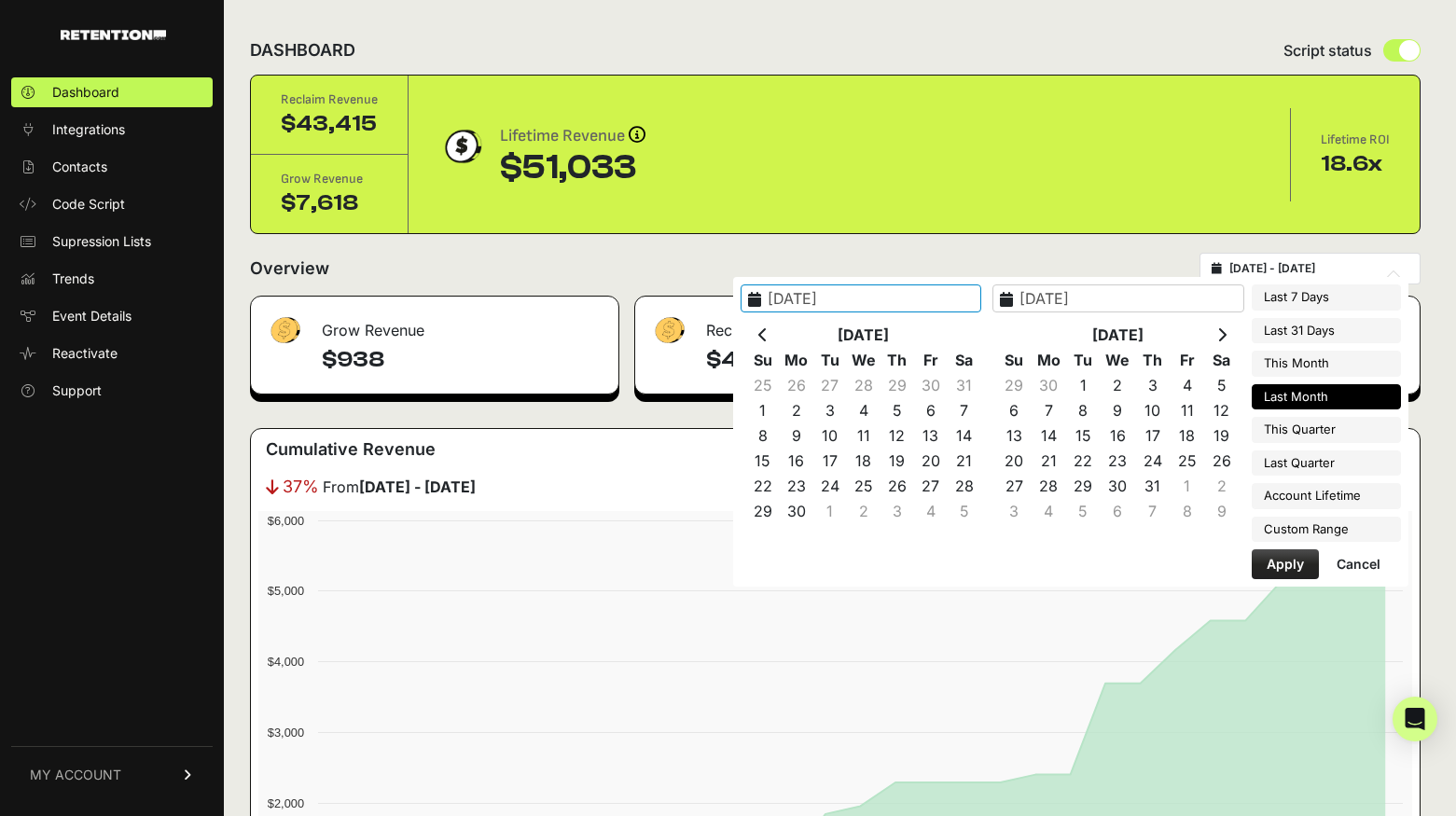
click at [768, 330] on icon at bounding box center [763, 335] width 9 height 15
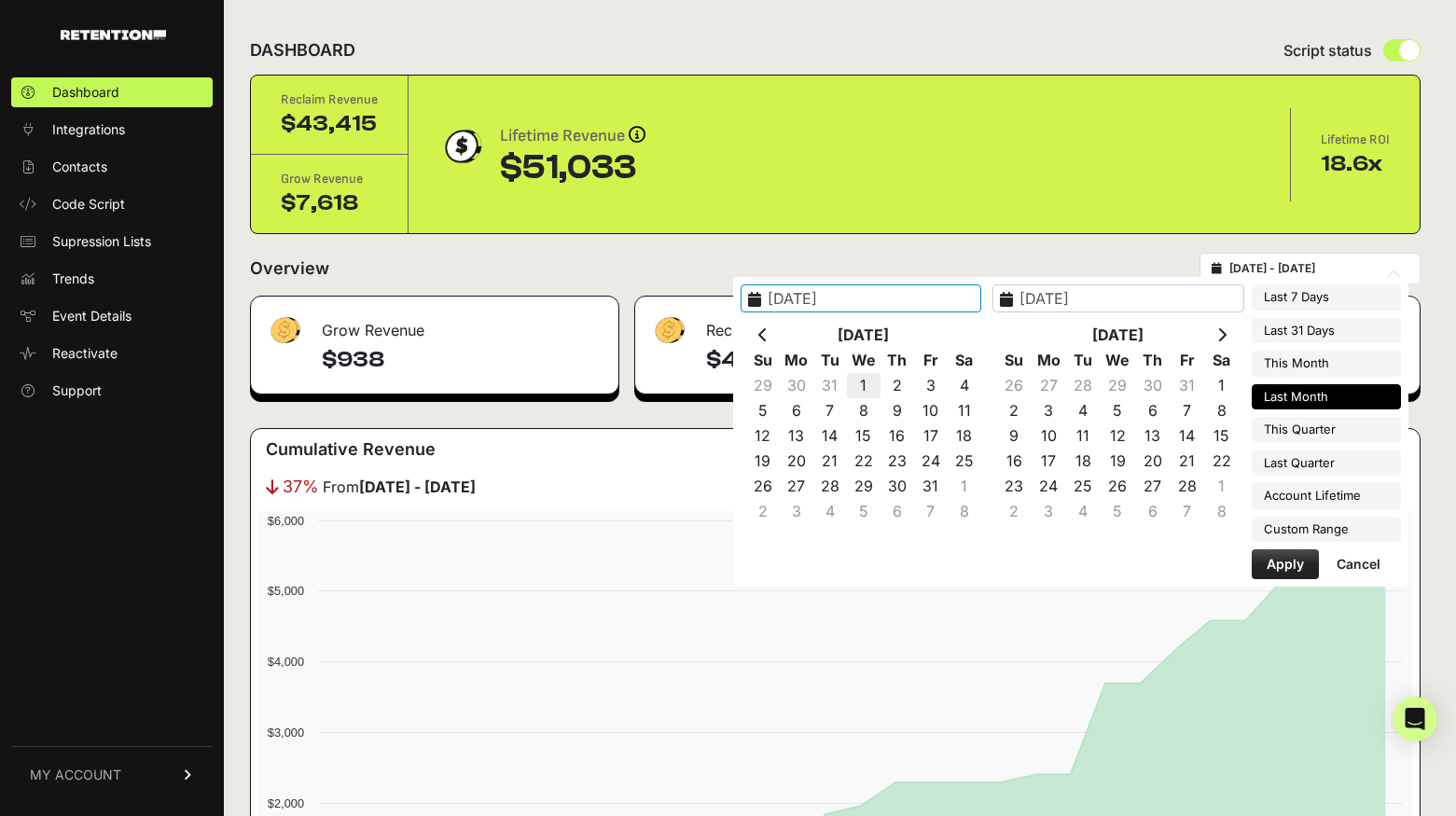
type input "2025-01-01"
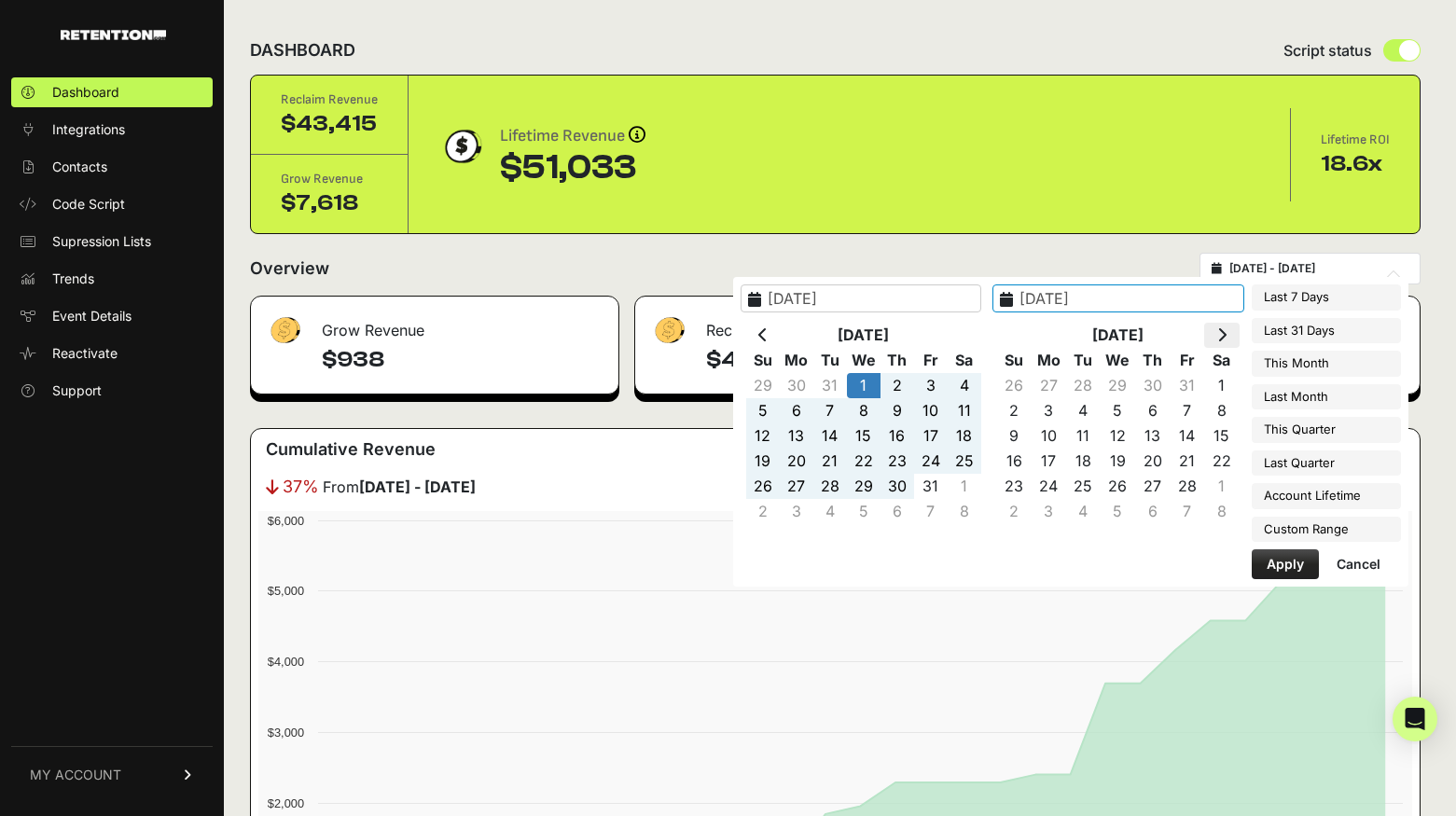
click at [1219, 337] on th at bounding box center [1221, 335] width 35 height 25
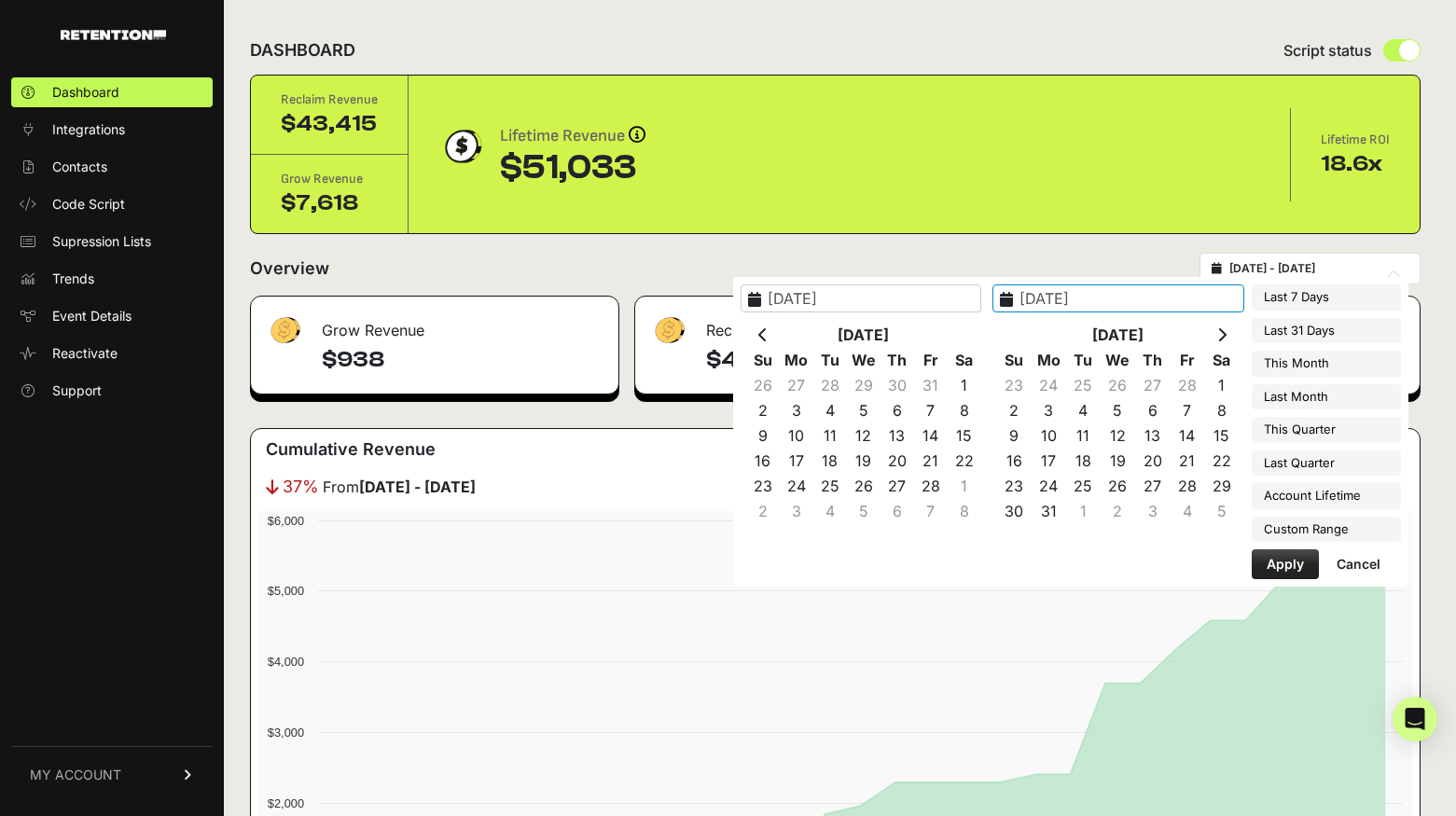
click at [1219, 337] on th at bounding box center [1221, 335] width 35 height 25
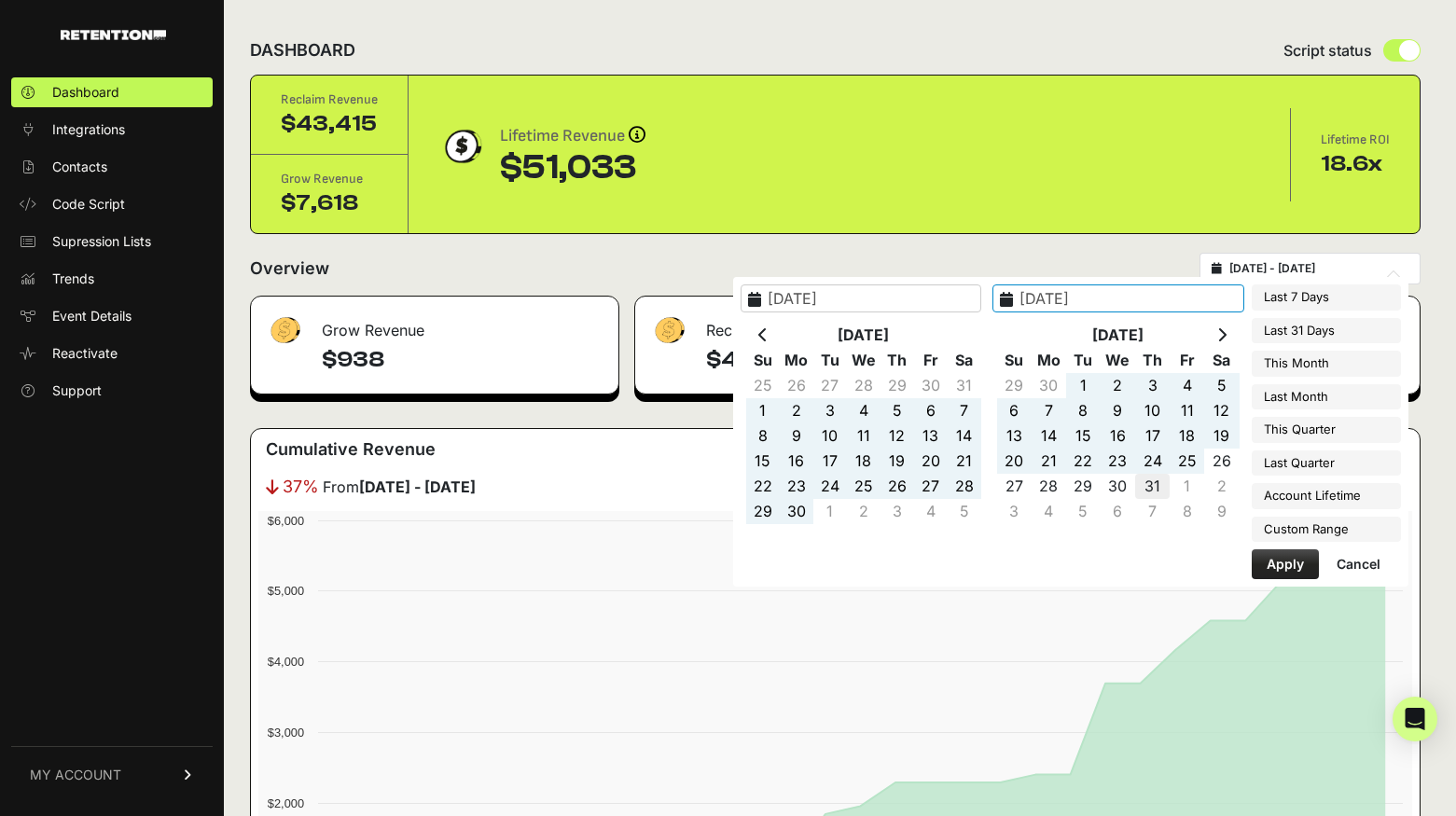
type input "[DATE]"
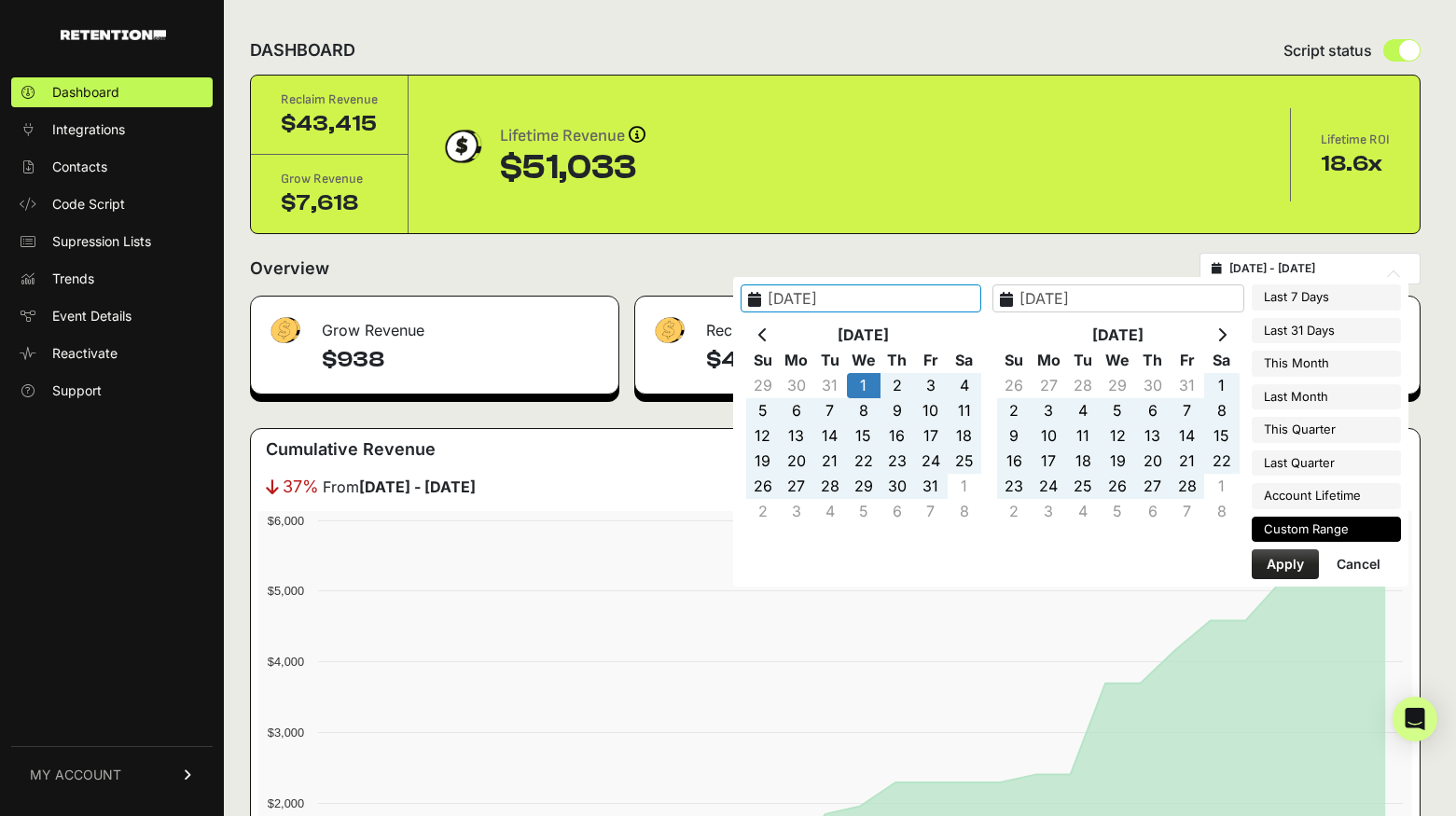
type input "2025-01-01"
click at [1272, 565] on button "Apply" at bounding box center [1285, 564] width 68 height 30
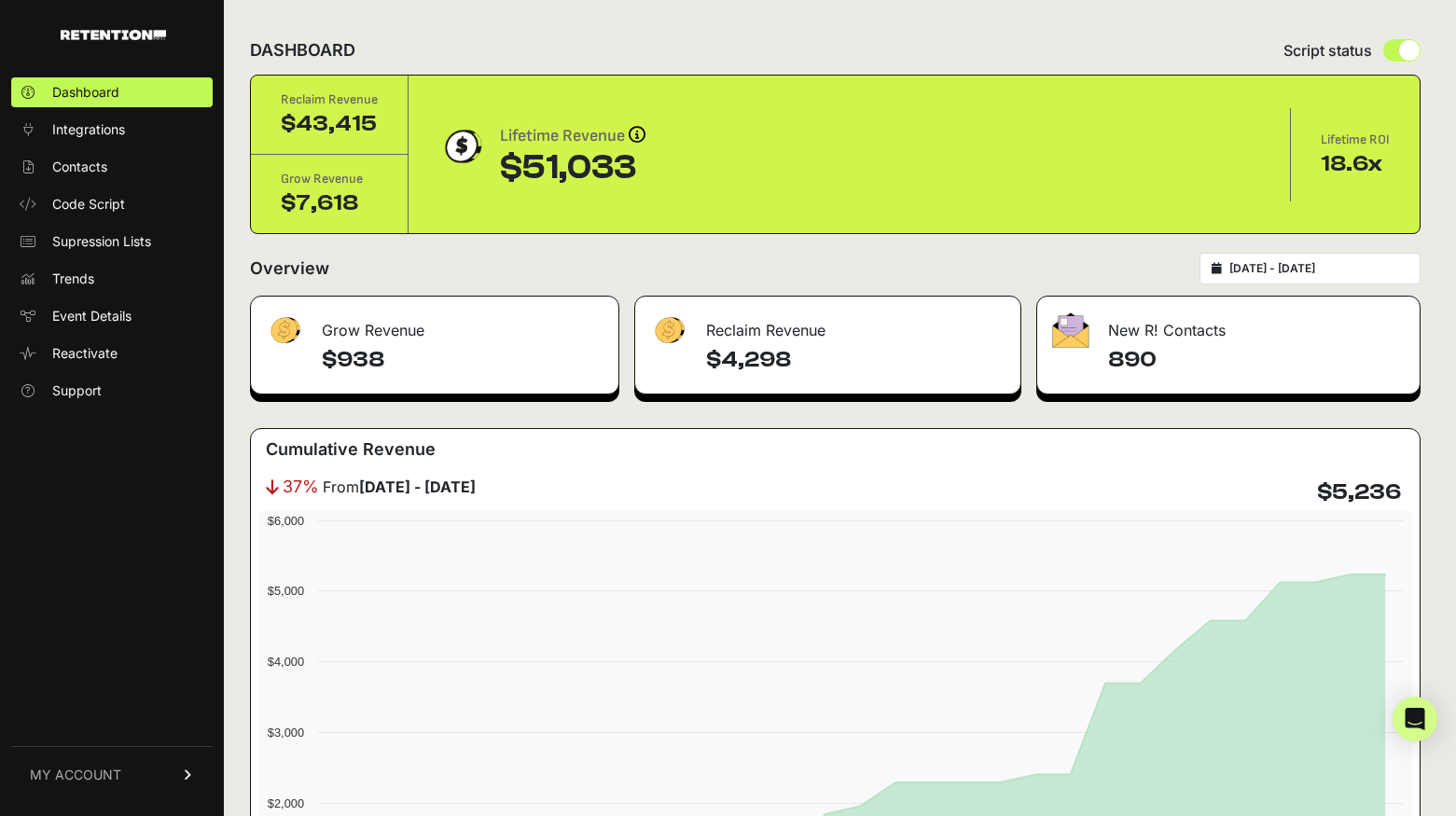
type input "2025-01-01 - 2025-07-31"
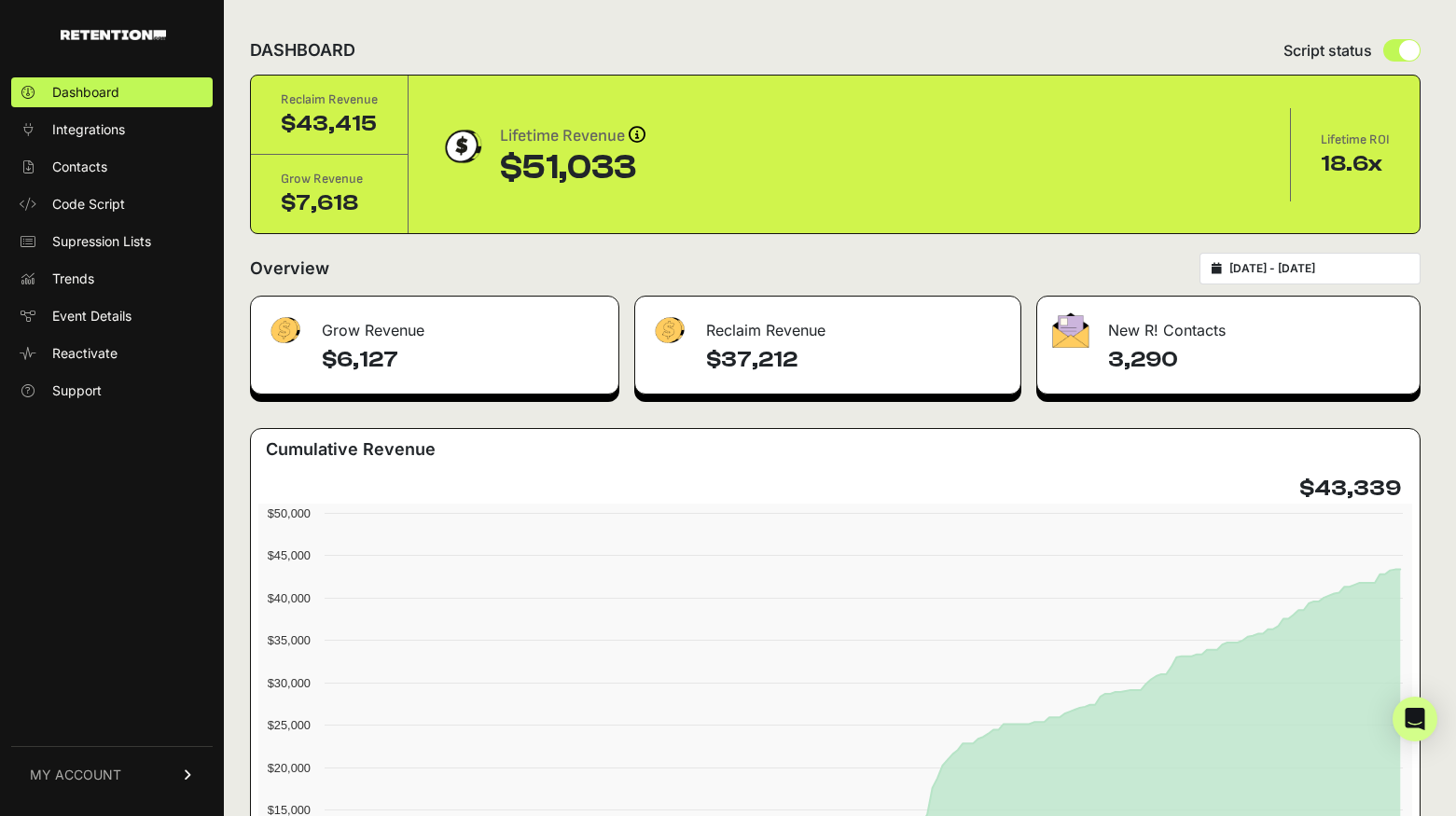
type input "2025-01-01"
type input "[DATE]"
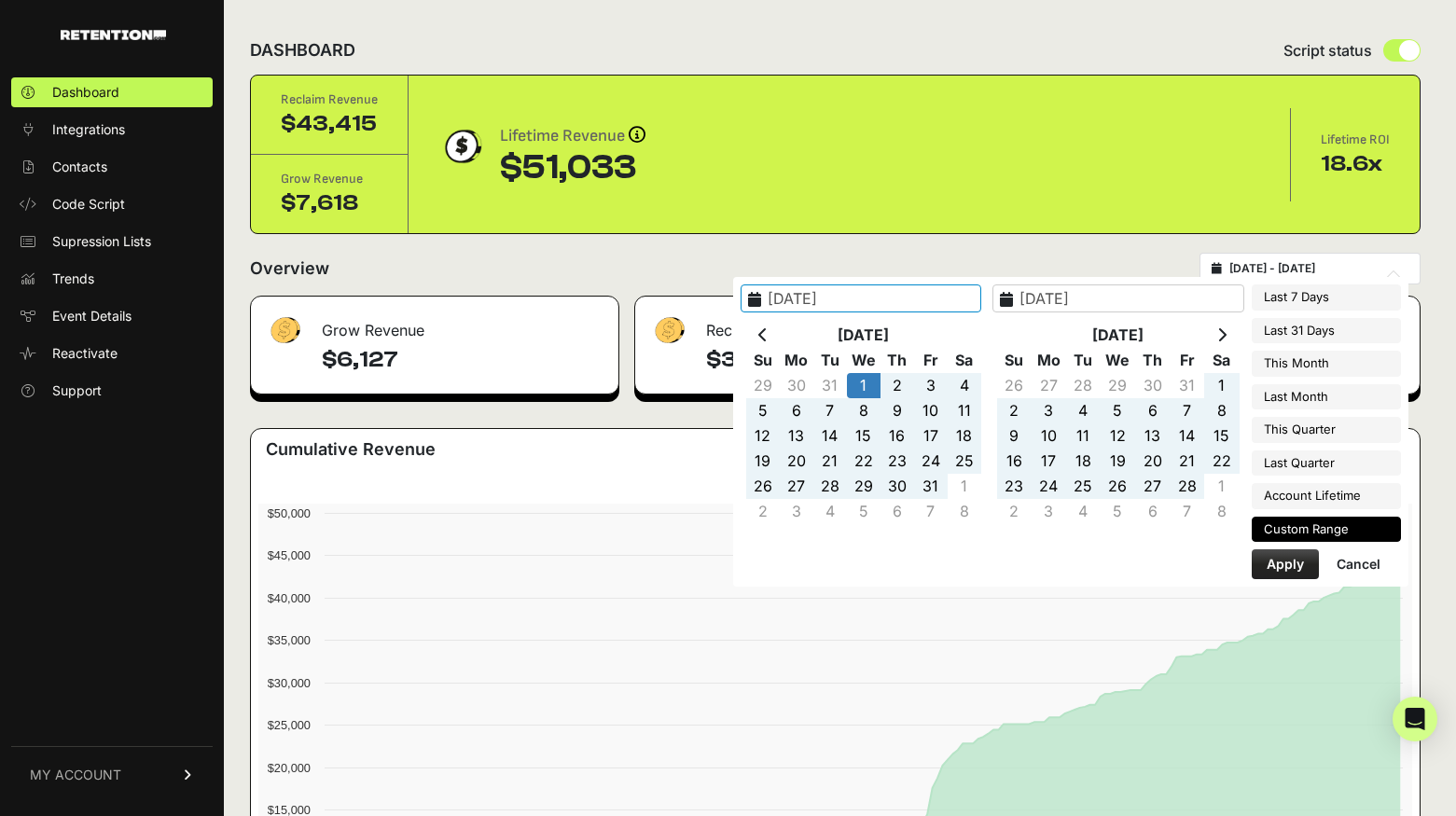
click at [1278, 264] on input "2025-01-01 - 2025-07-31" at bounding box center [1319, 268] width 179 height 15
type input "[DATE]"
type input "2025-01-01"
type input "[DATE]"
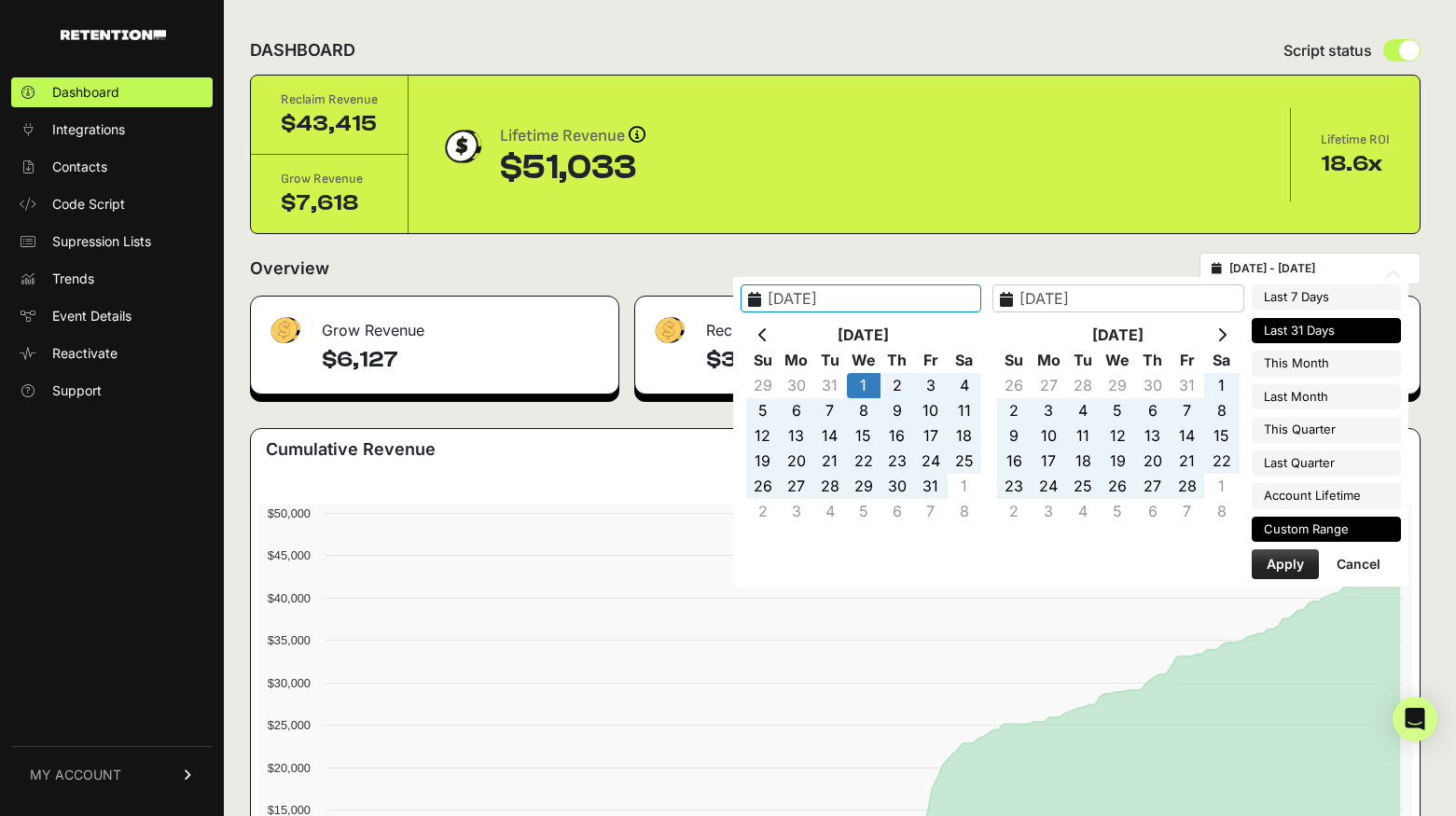
type input "[DATE]"
type input "2025-01-01"
type input "[DATE]"
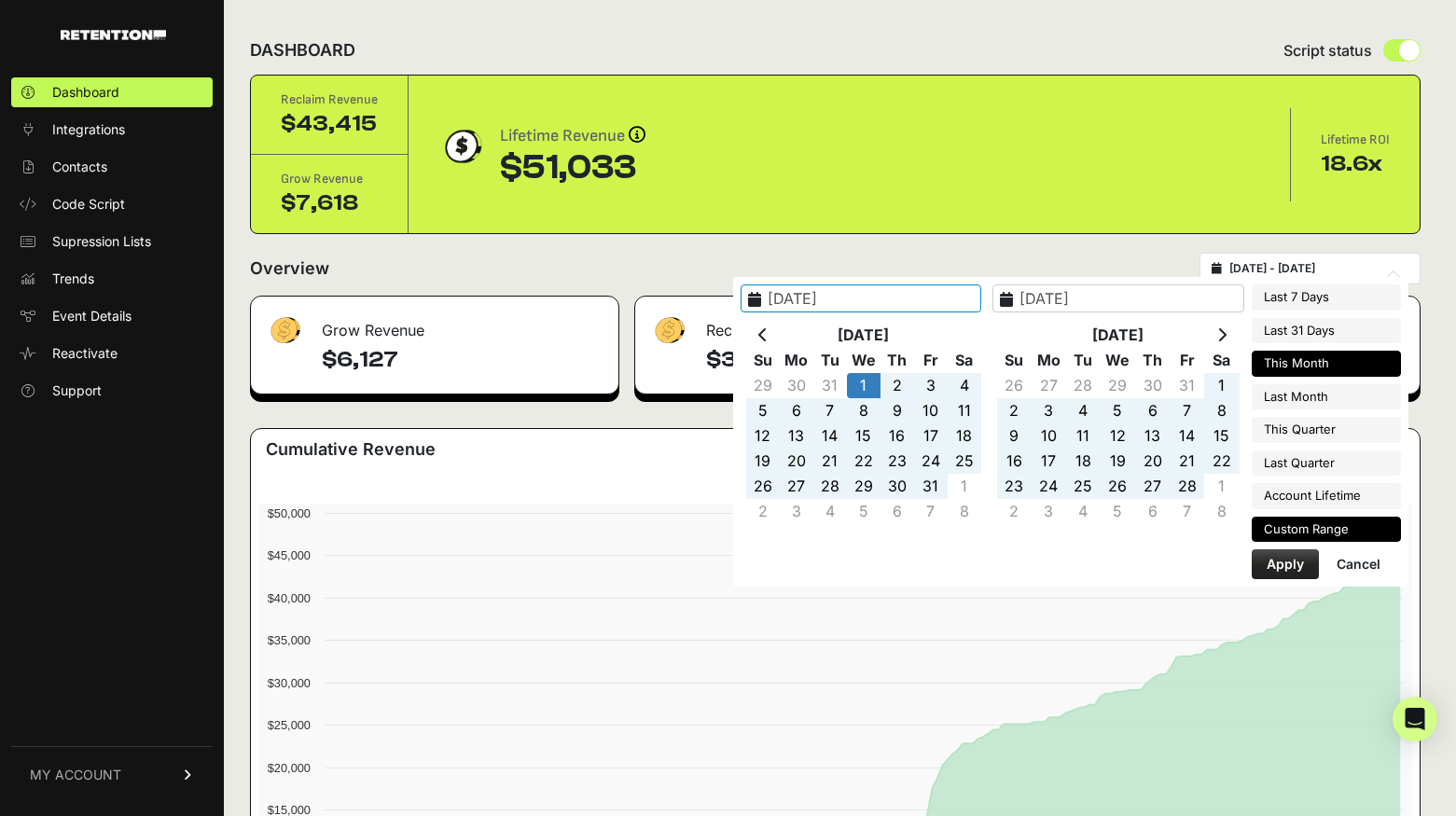
type input "[DATE]"
type input "2025-01-01"
type input "[DATE]"
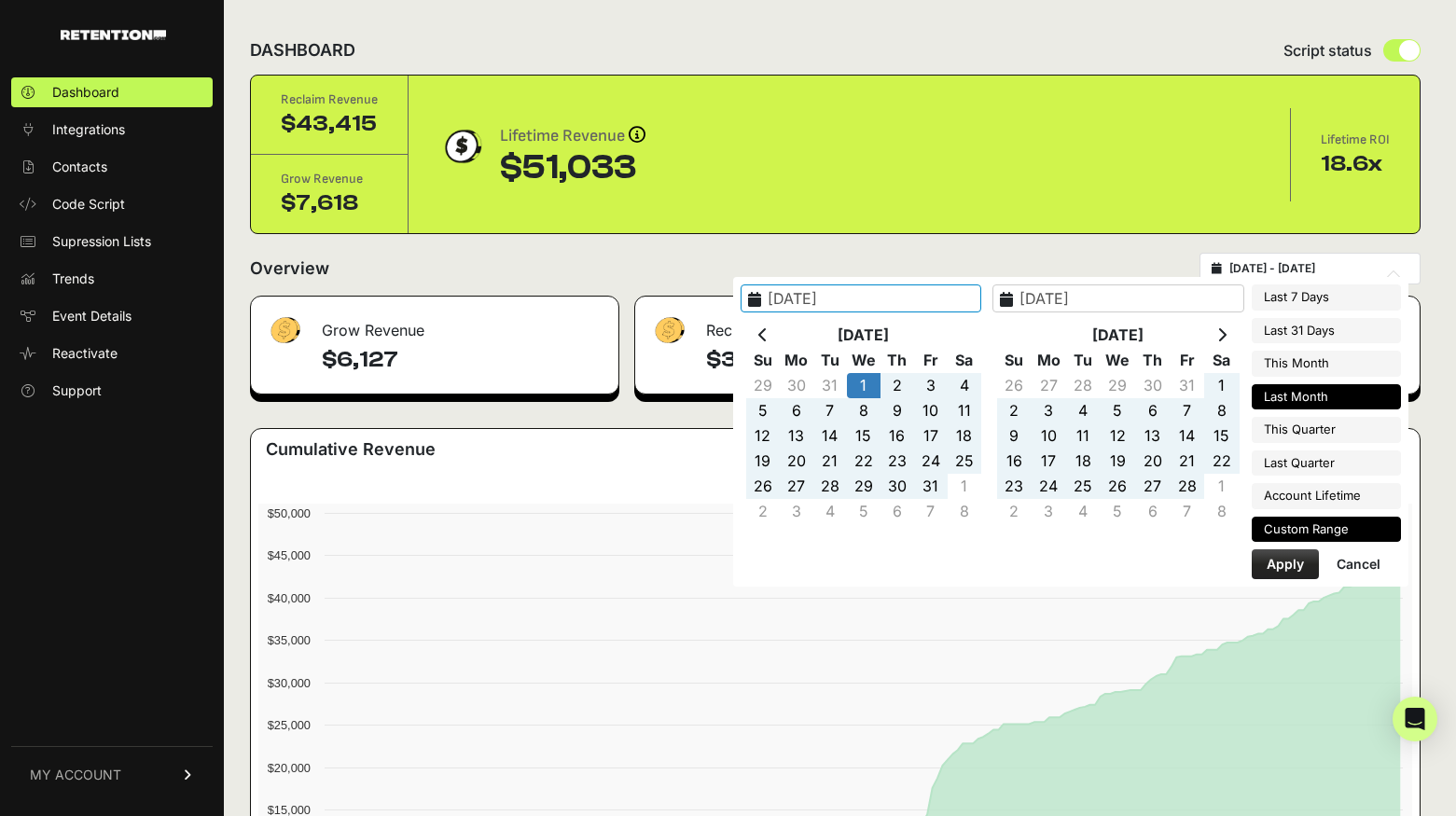
click at [1336, 393] on li "Last Month" at bounding box center [1326, 397] width 149 height 26
type input "[DATE] - [DATE]"
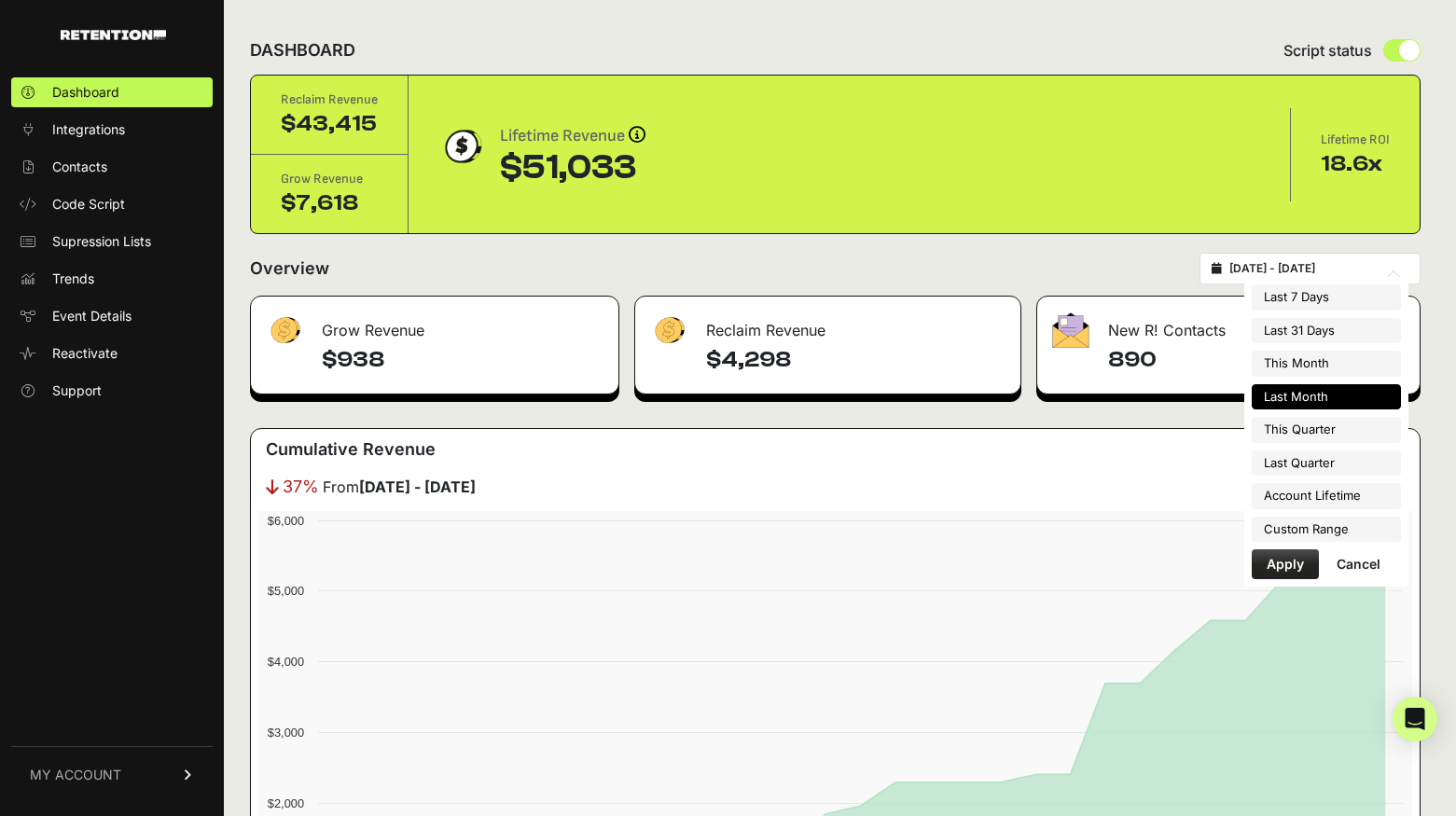
type input "2025-08-01"
type input "2025-08-31"
click at [1282, 268] on input "2025-08-01 - 2025-08-31" at bounding box center [1319, 268] width 179 height 15
type input "2025-09-05"
type input "2025-09-11"
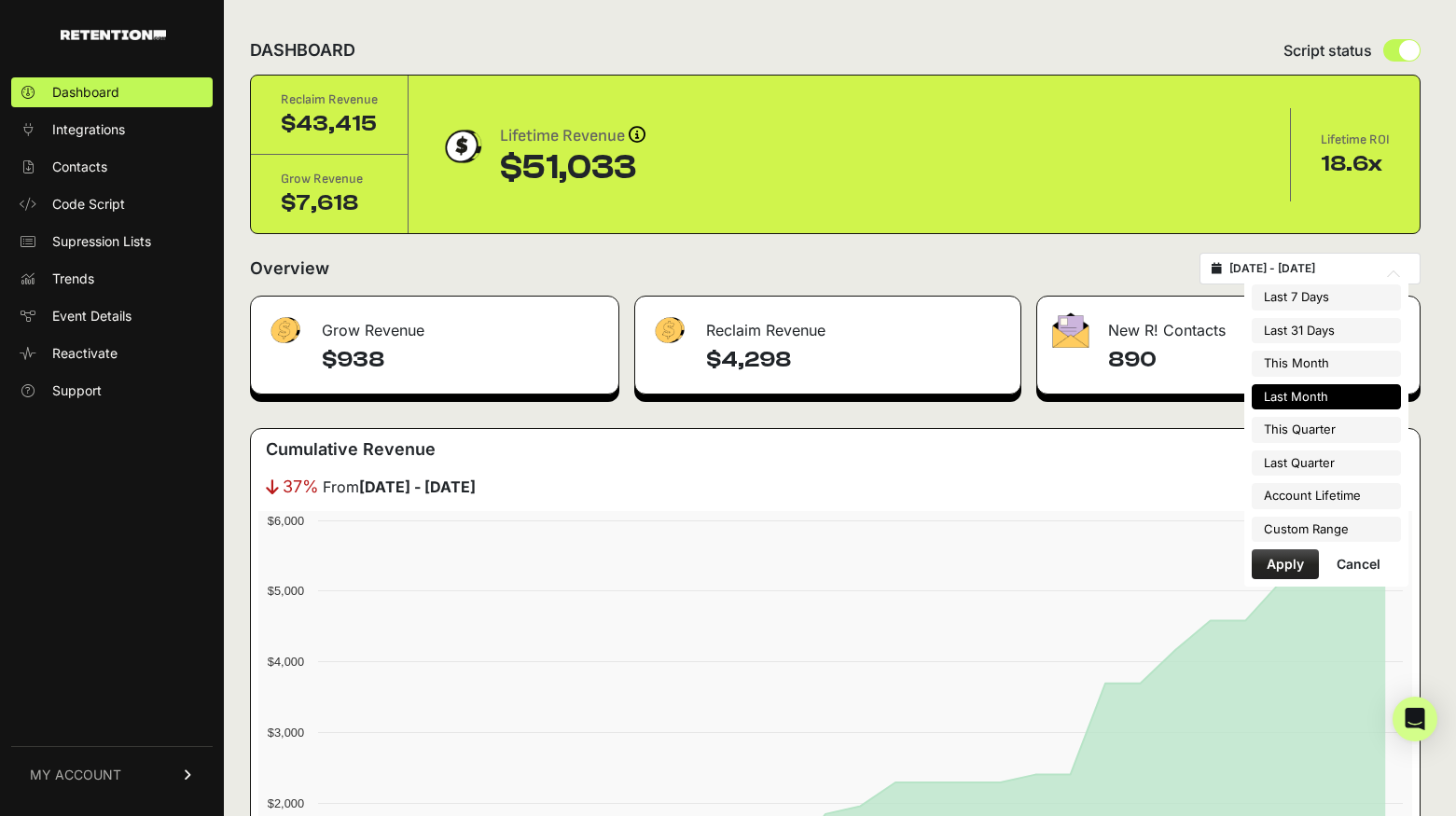
type input "2025-08-01"
type input "2025-08-31"
type input "2025-08-12"
type input "2025-09-11"
type input "2025-08-01"
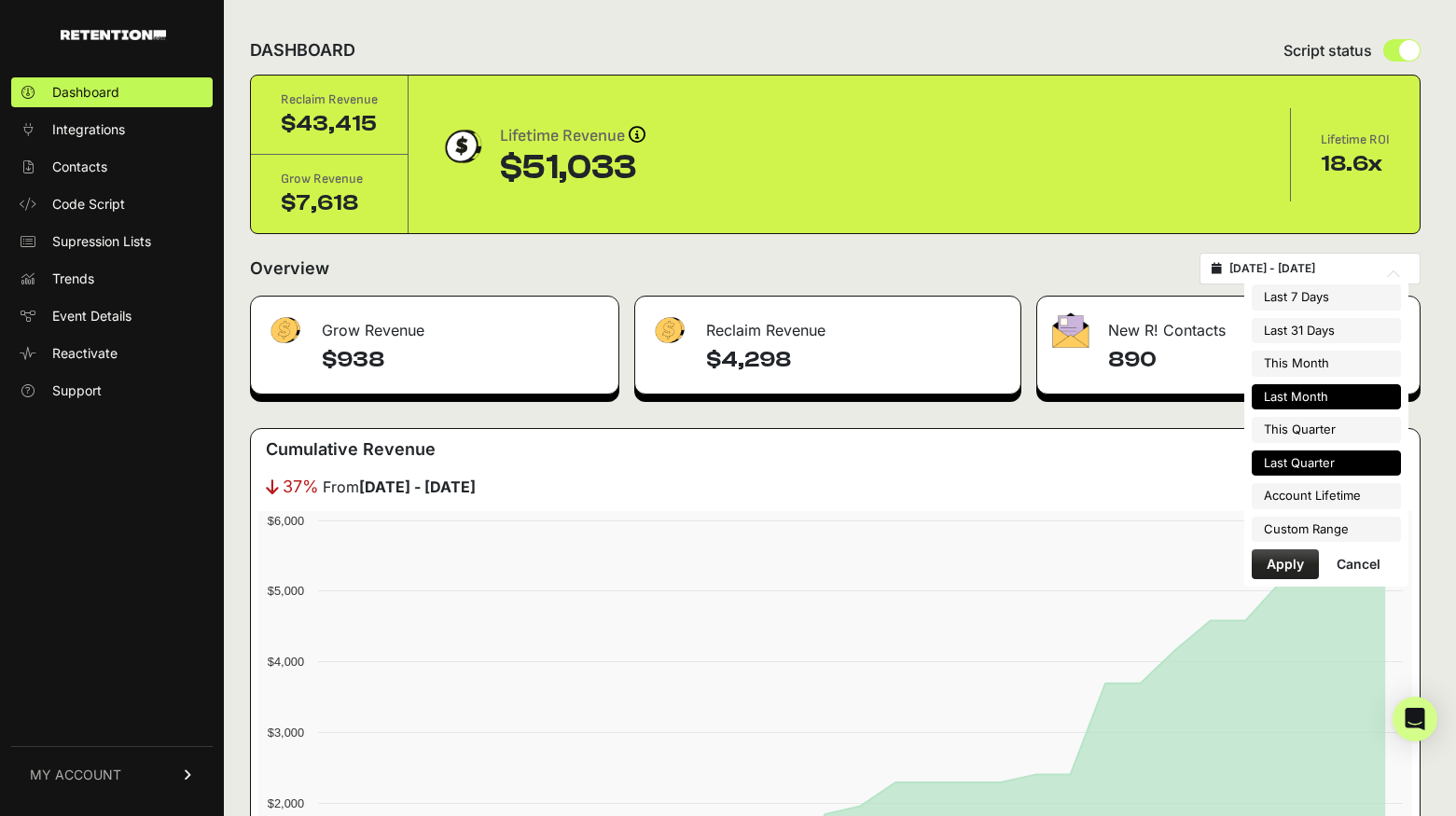
type input "2025-08-31"
type input "2025-09-01"
type input "2025-09-30"
type input "2025-08-01"
type input "2025-08-31"
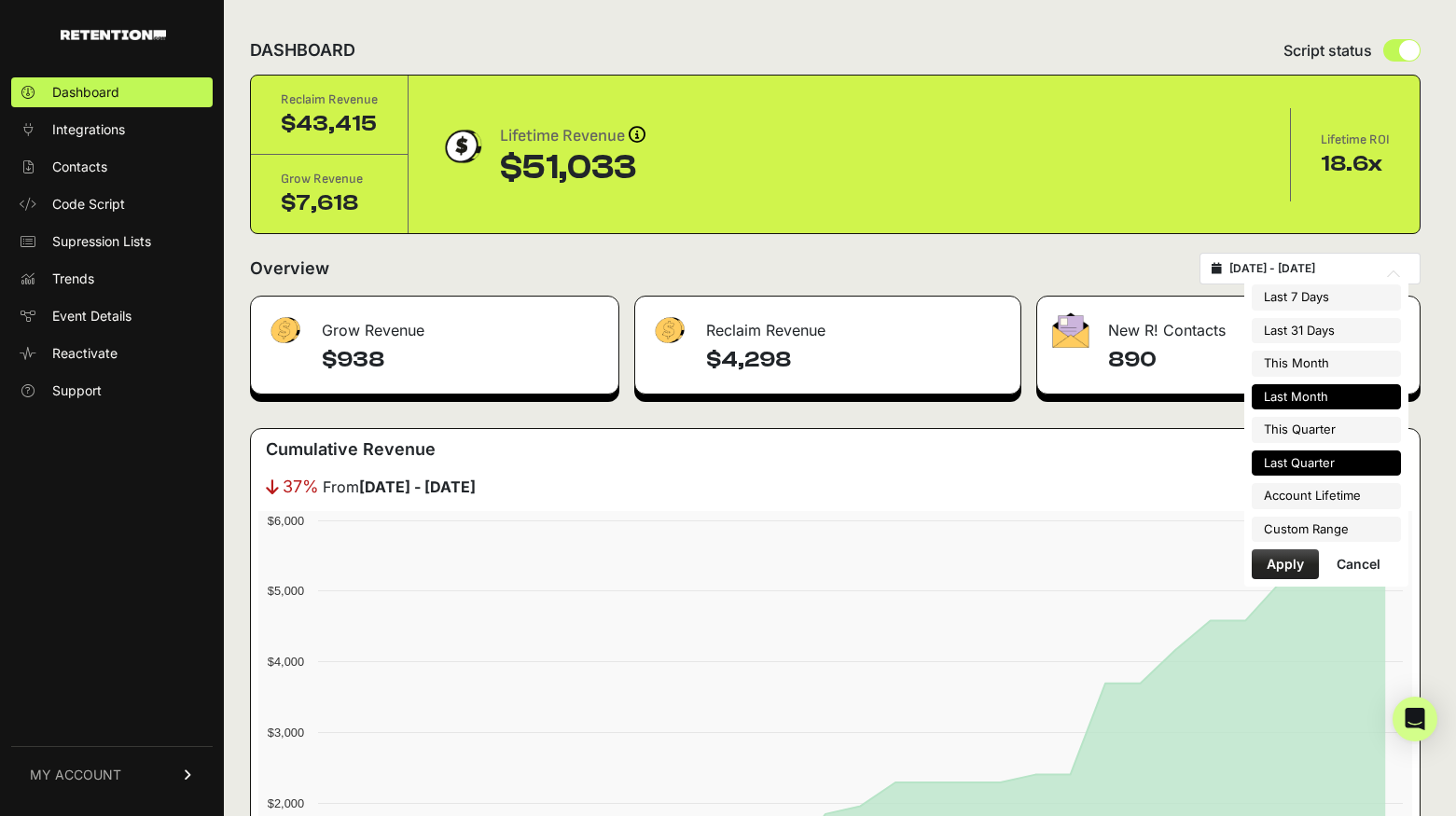
type input "[DATE]"
type input "2025-09-30"
type input "2025-04-01"
type input "[DATE]"
type input "2025-08-01"
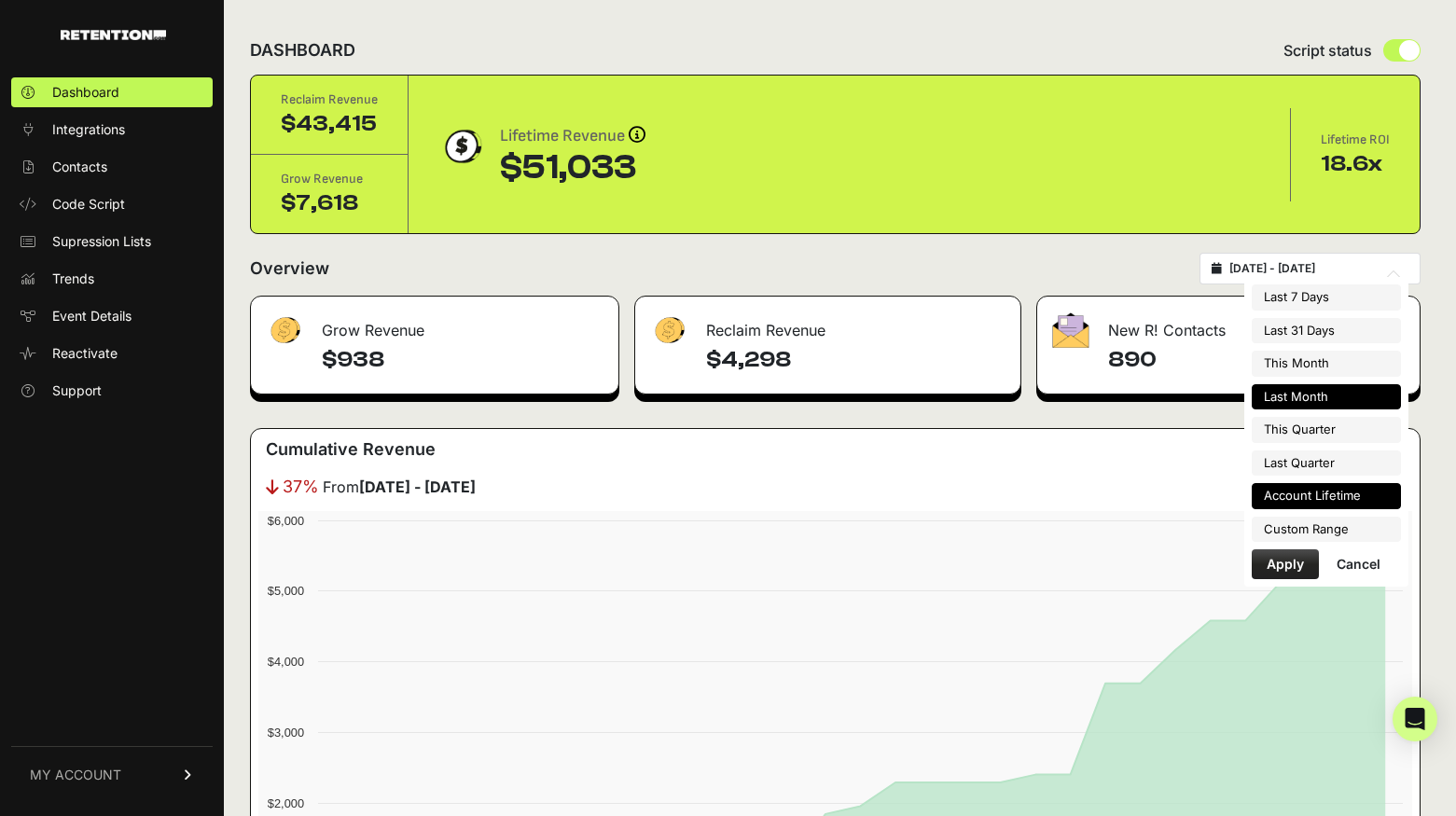
type input "2025-08-31"
type input "2025-02-06"
type input "2025-09-11"
type input "2025-08-01"
type input "2025-08-31"
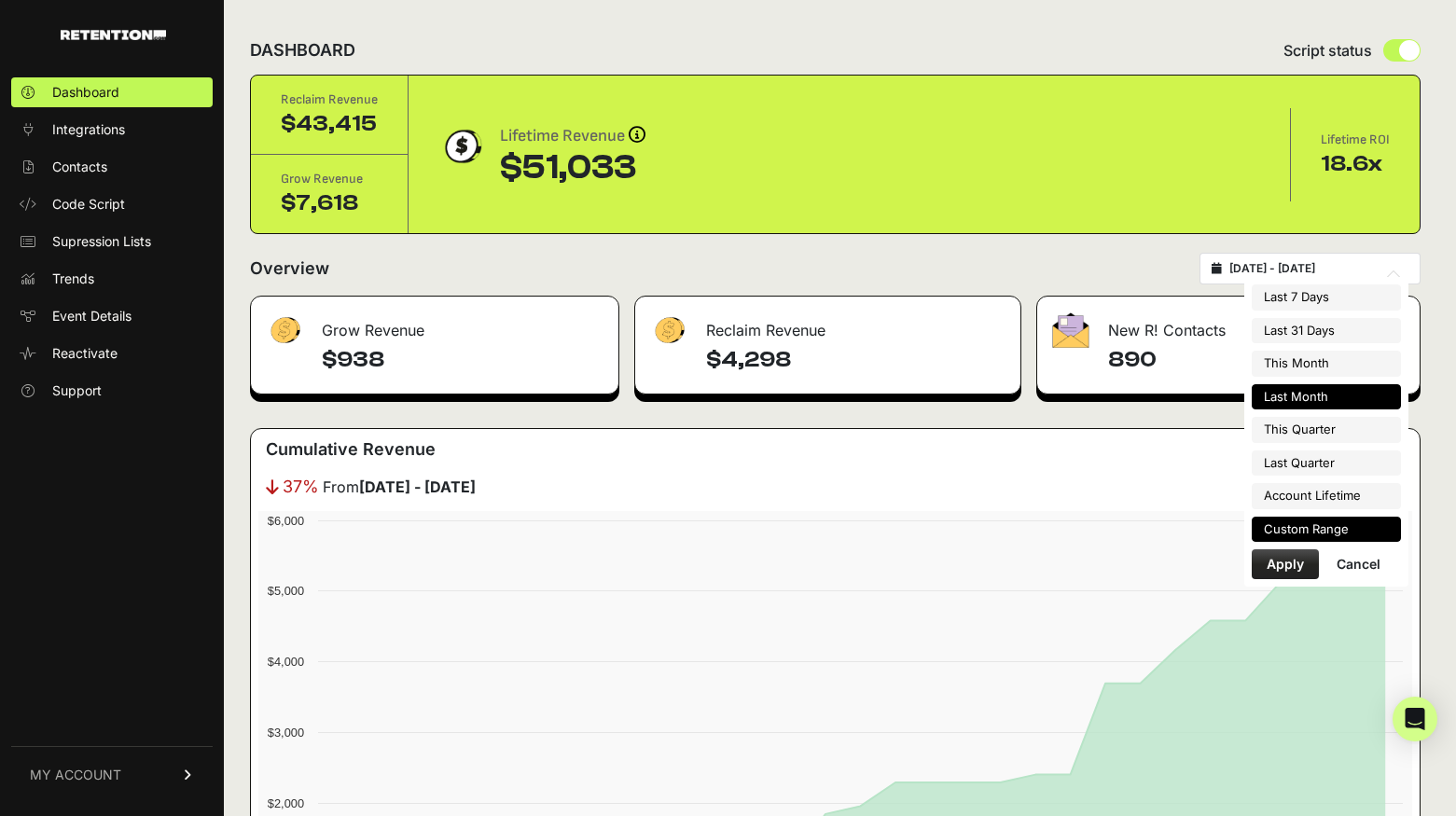
click at [1312, 533] on li "Custom Range" at bounding box center [1326, 529] width 149 height 26
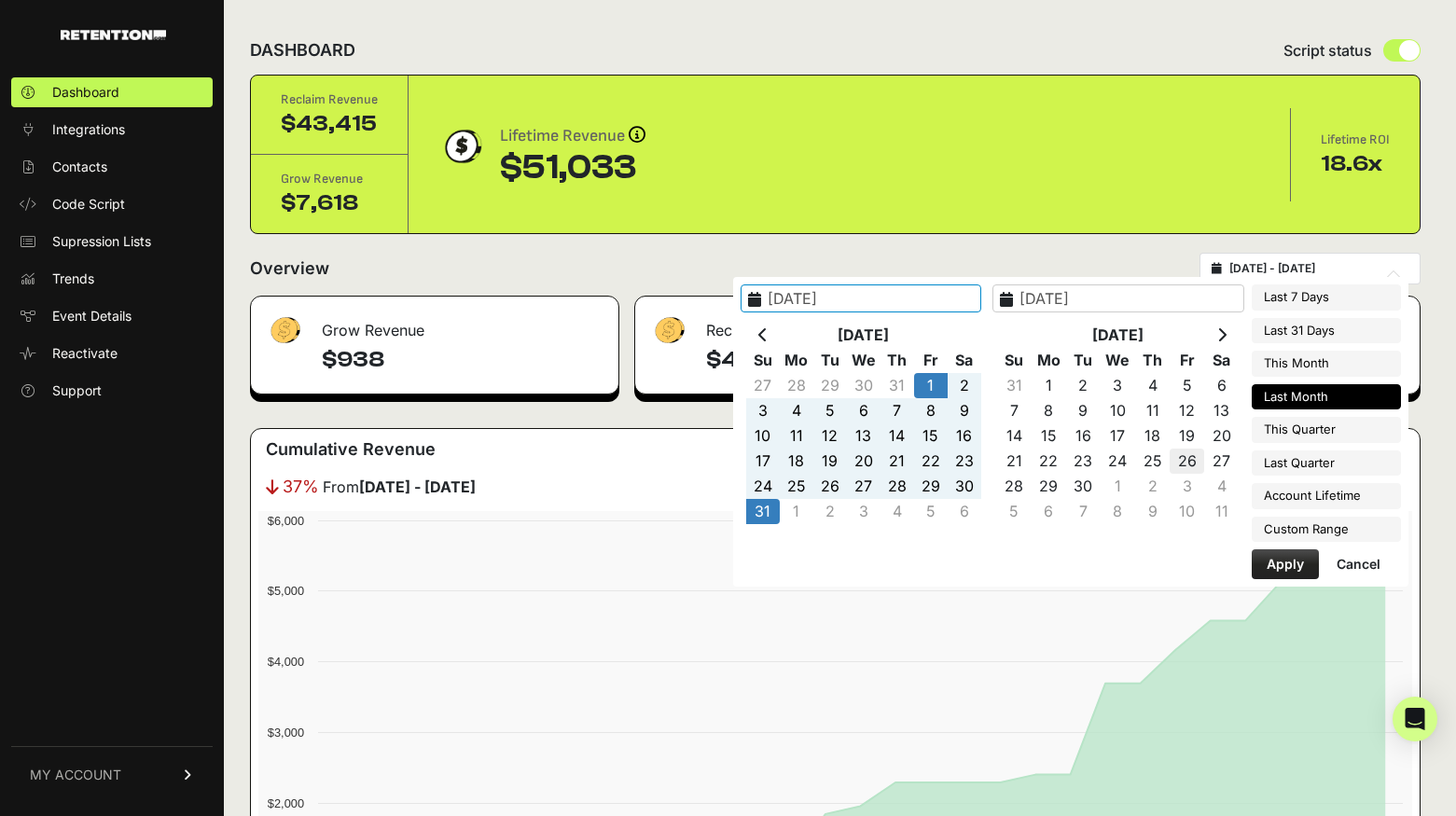
type input "2025-02-06"
type input "2025-09-11"
type input "2025-08-01"
type input "2025-08-31"
click at [780, 326] on th at bounding box center [763, 335] width 34 height 25
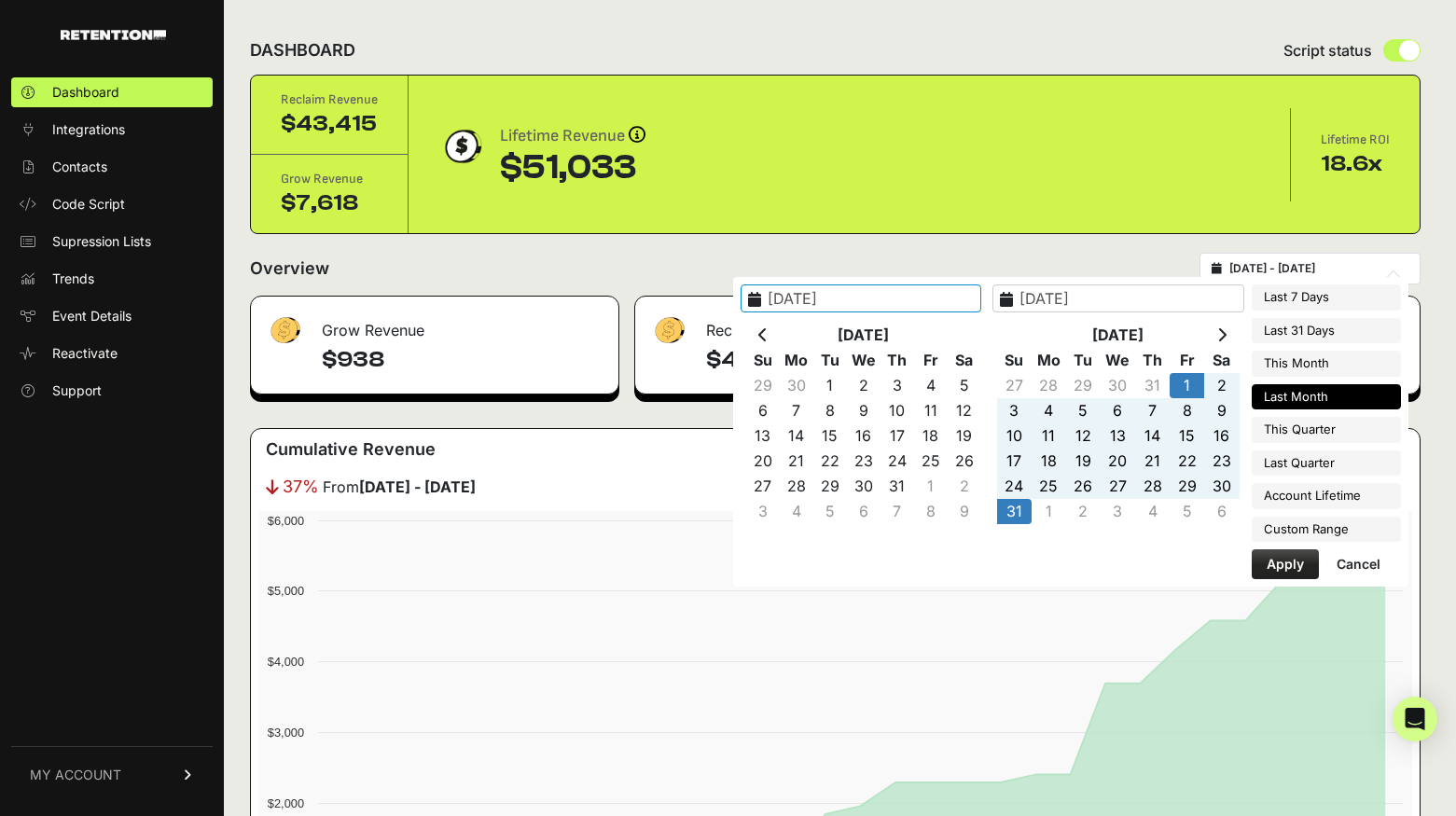
click at [780, 326] on th at bounding box center [763, 335] width 34 height 25
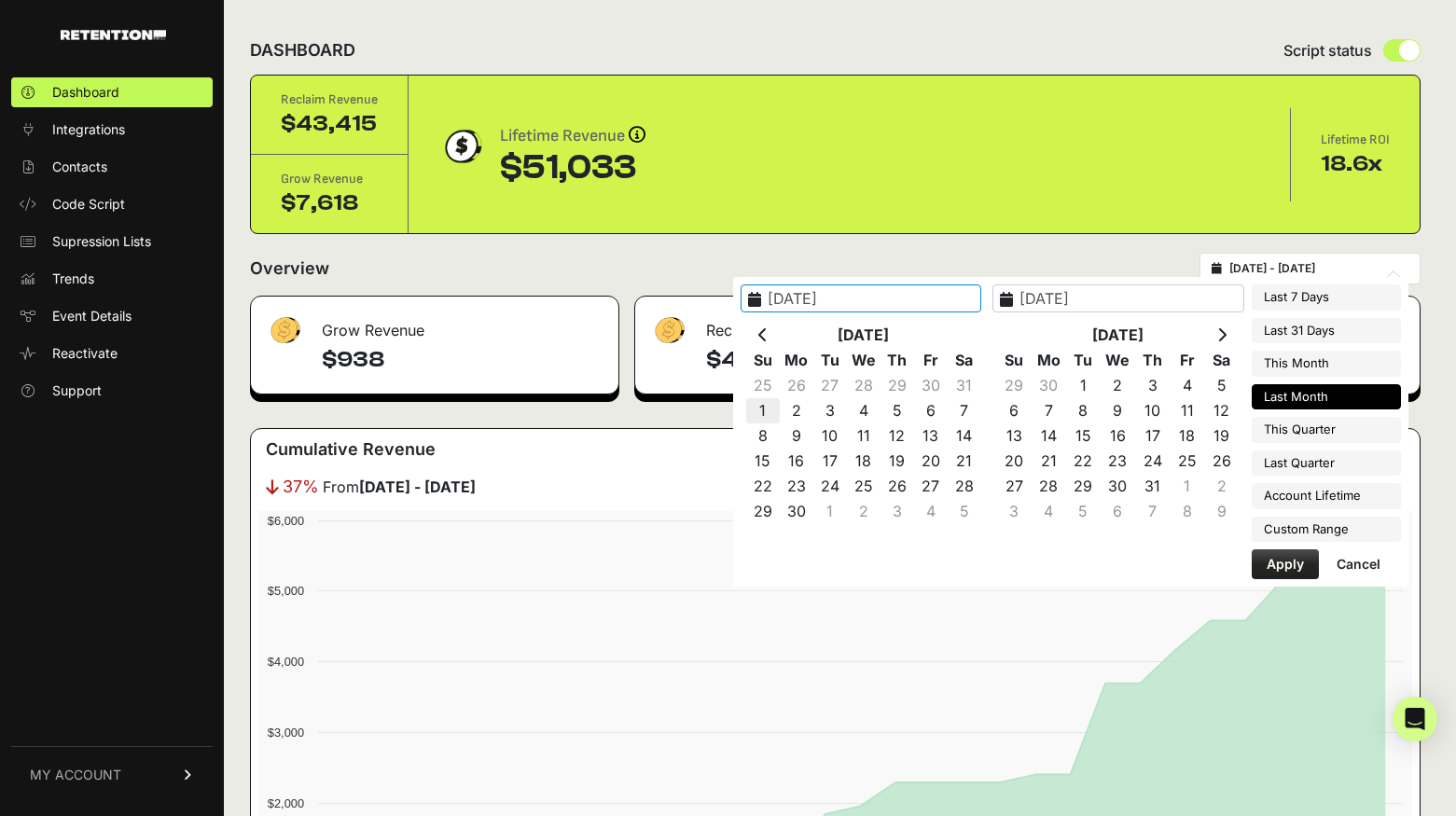
type input "[DATE]"
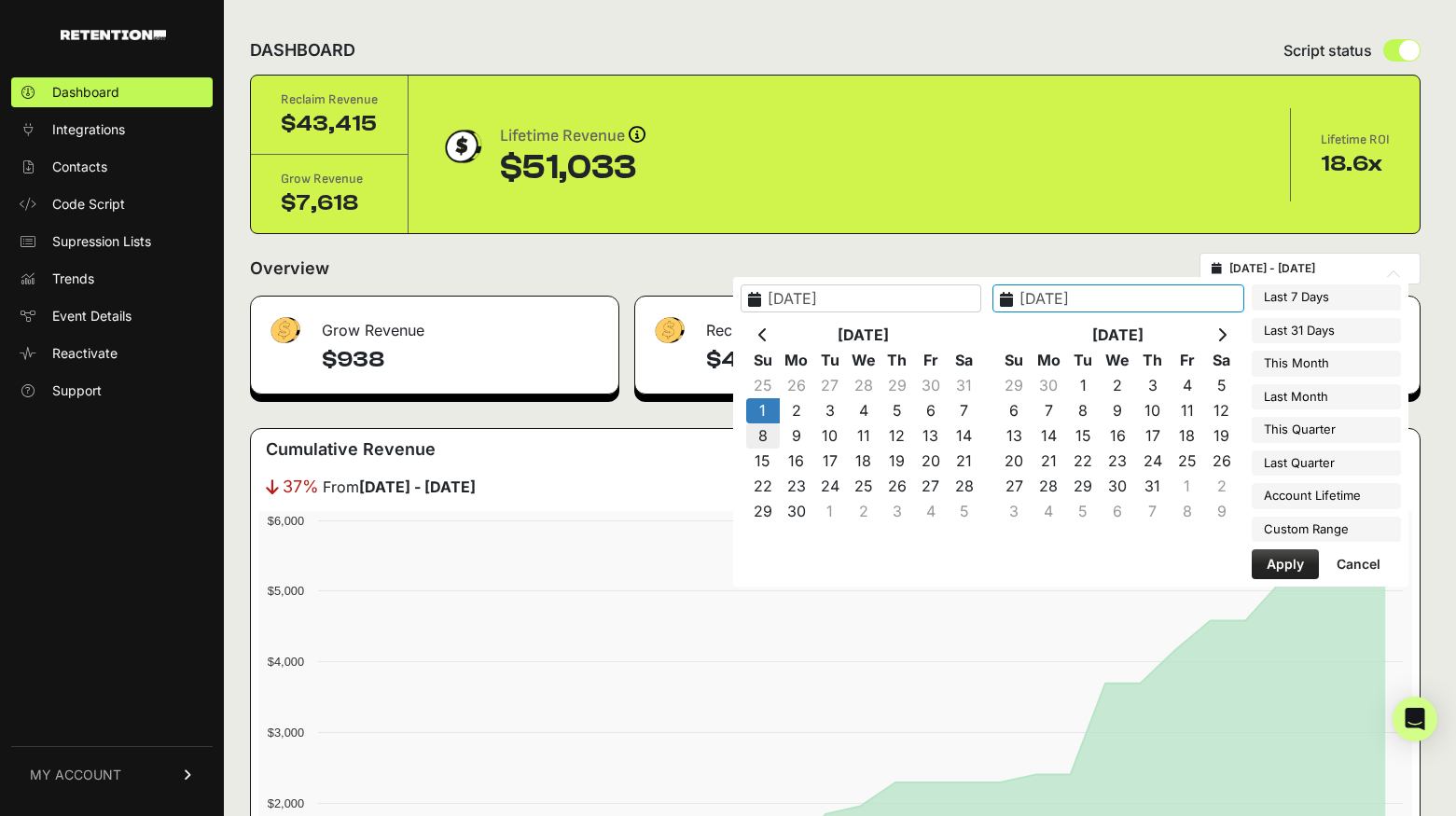
drag, startPoint x: 824, startPoint y: 412, endPoint x: 831, endPoint y: 442, distance: 30.8
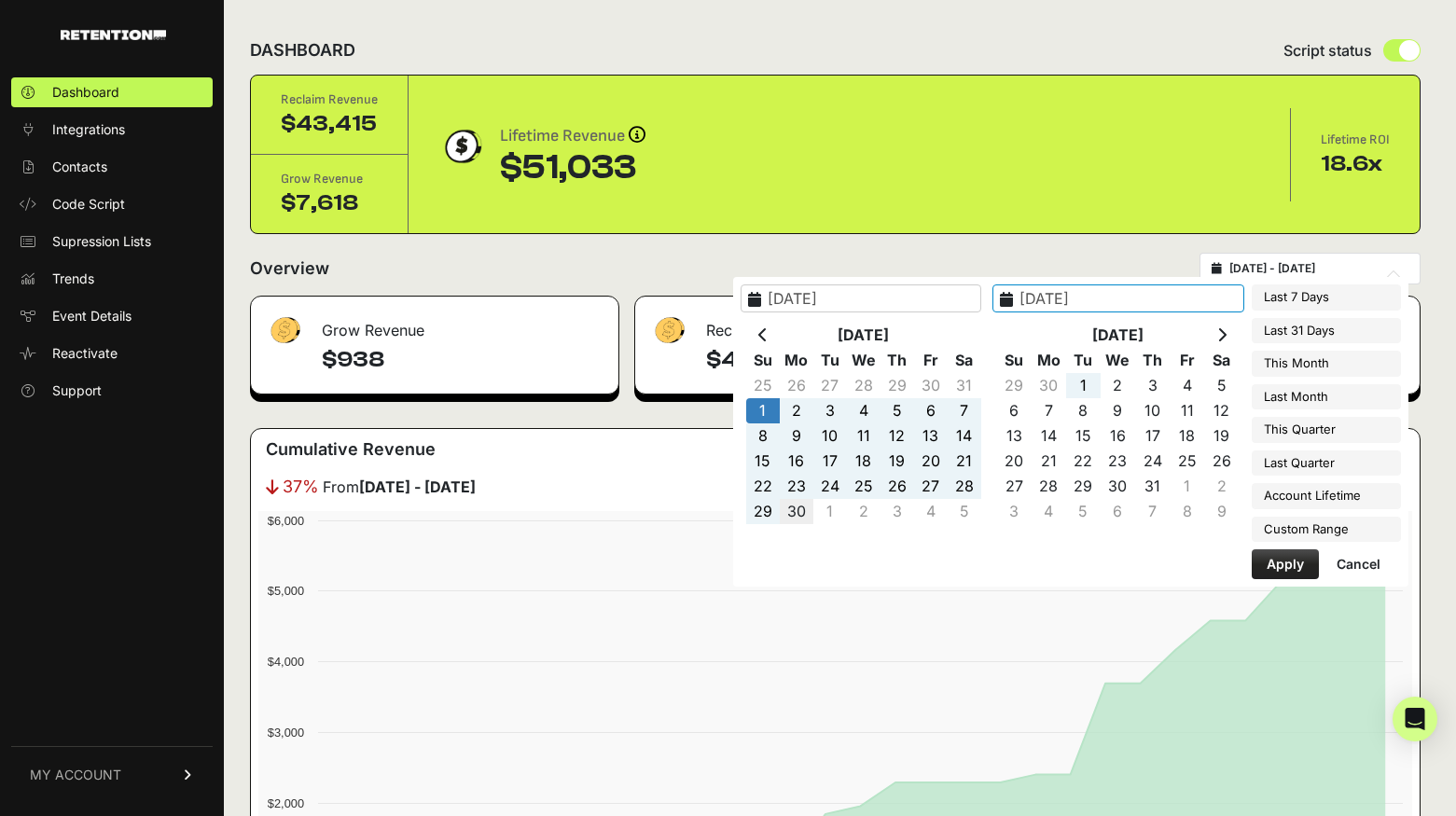
type input "[DATE]"
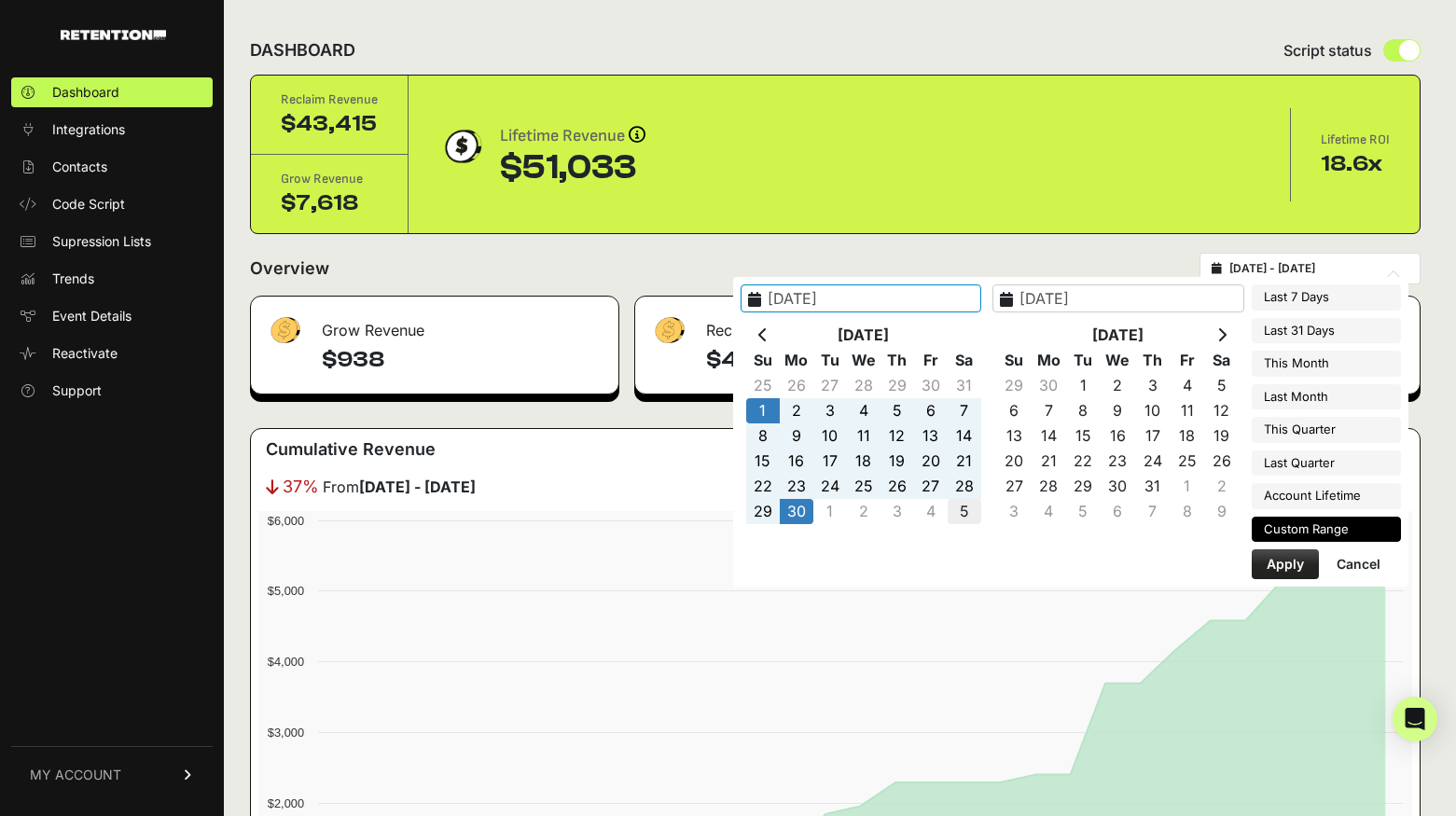
drag, startPoint x: 857, startPoint y: 506, endPoint x: 1002, endPoint y: 519, distance: 145.6
type input "[DATE]"
click at [1280, 559] on button "Apply" at bounding box center [1285, 564] width 68 height 30
type input "[DATE] - [DATE]"
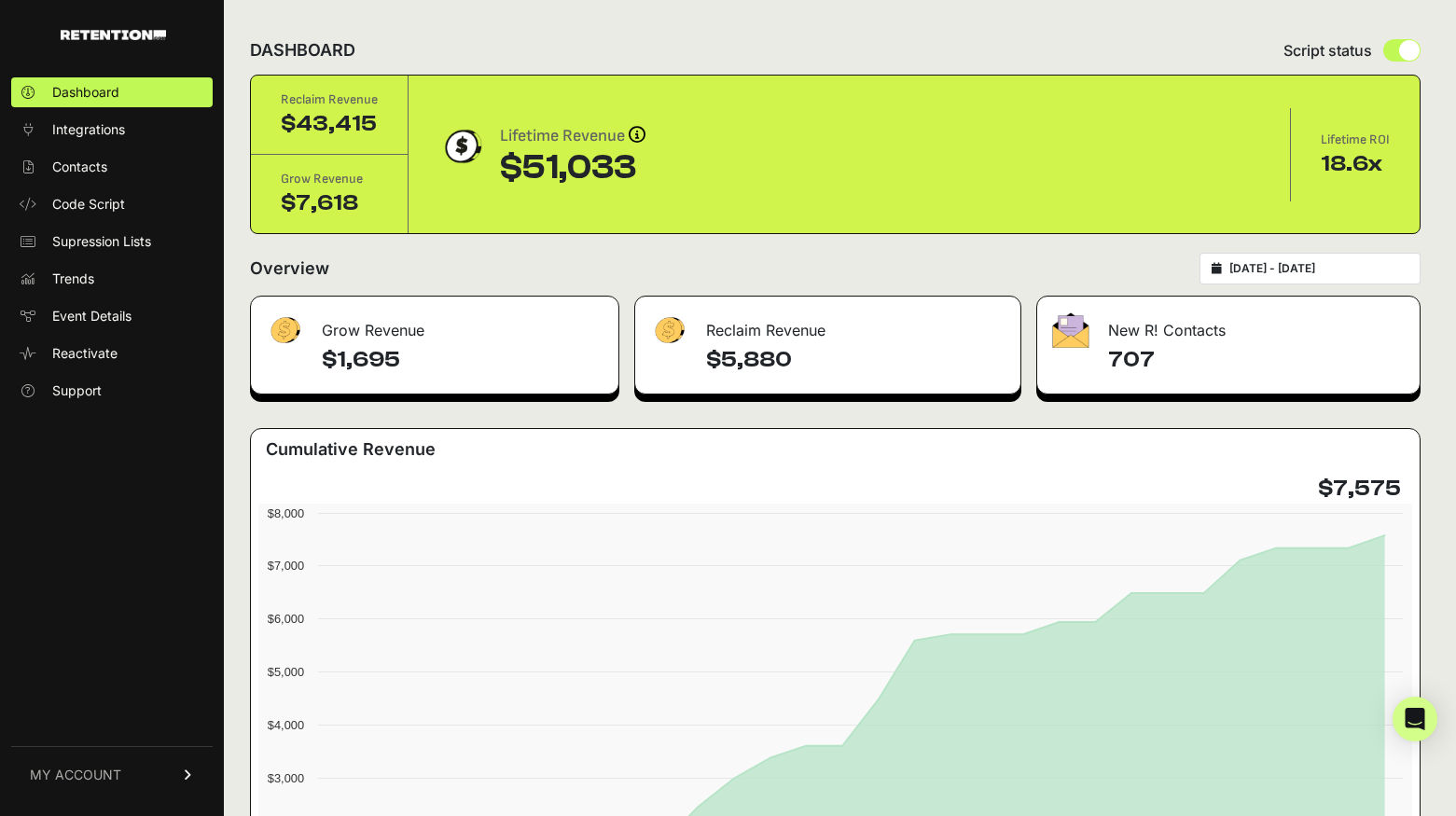
type input "[DATE]"
click at [1265, 266] on input "[DATE] - [DATE]" at bounding box center [1319, 268] width 179 height 15
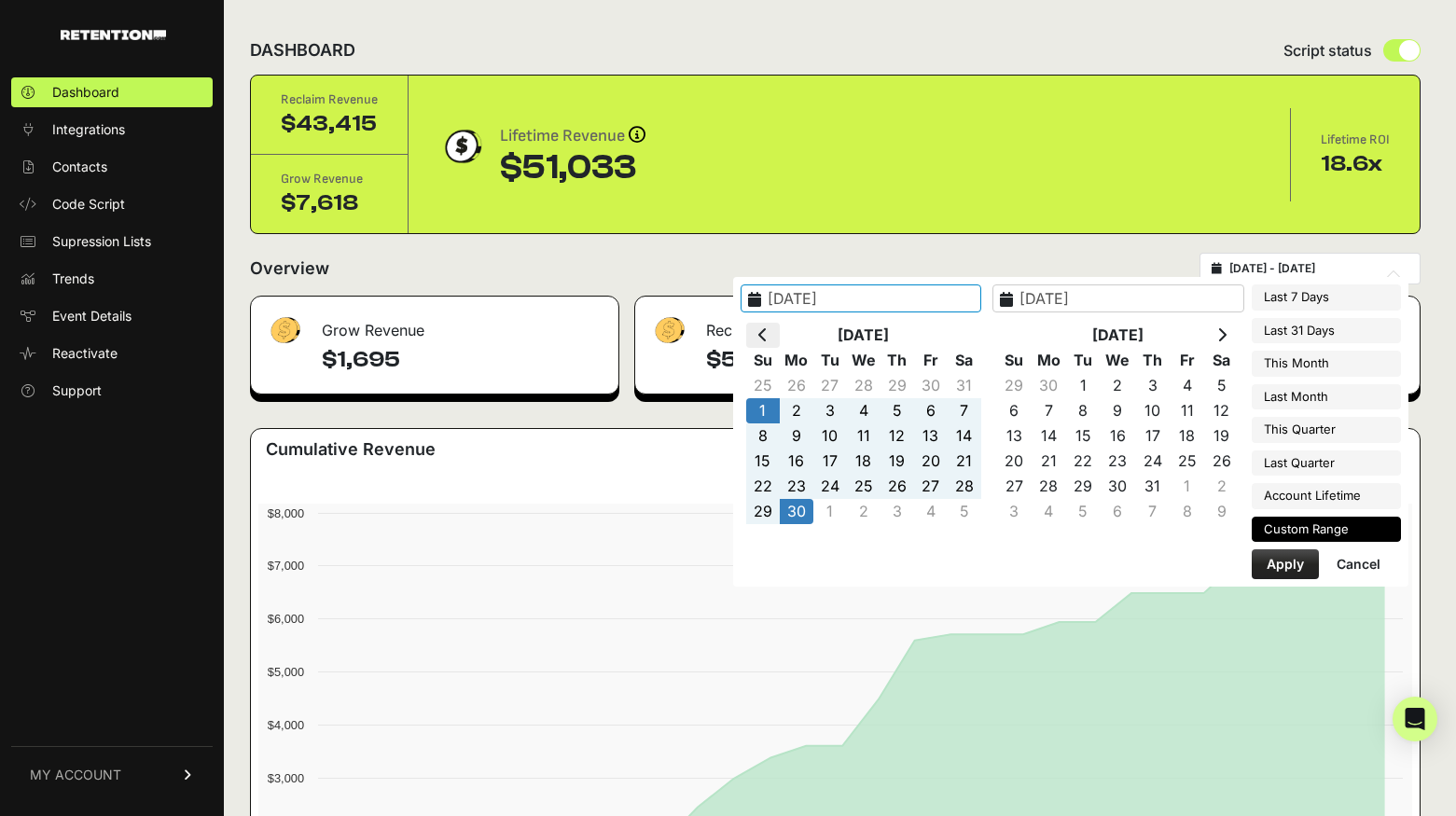
click at [768, 333] on icon at bounding box center [763, 335] width 9 height 15
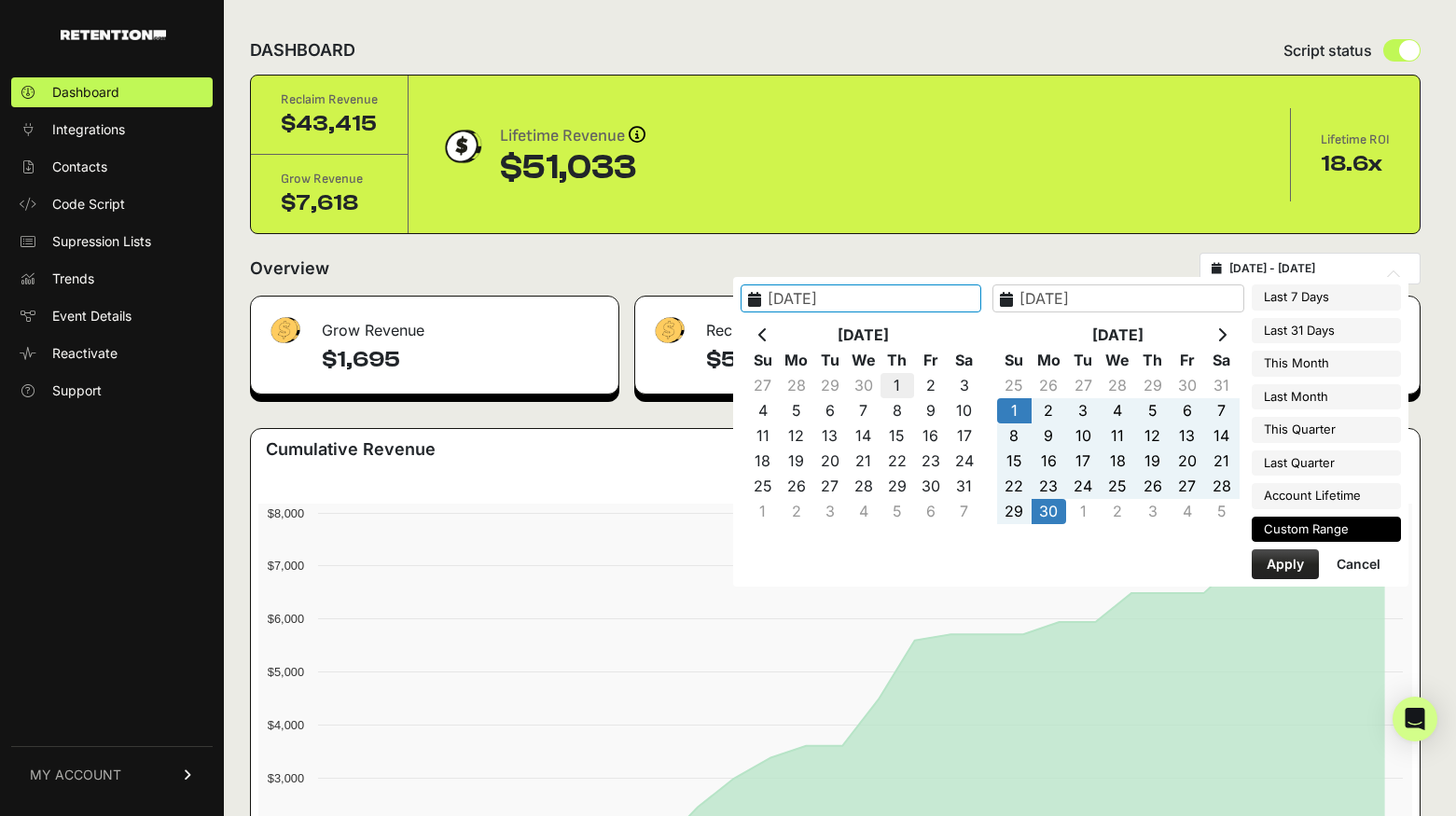
type input "[DATE]"
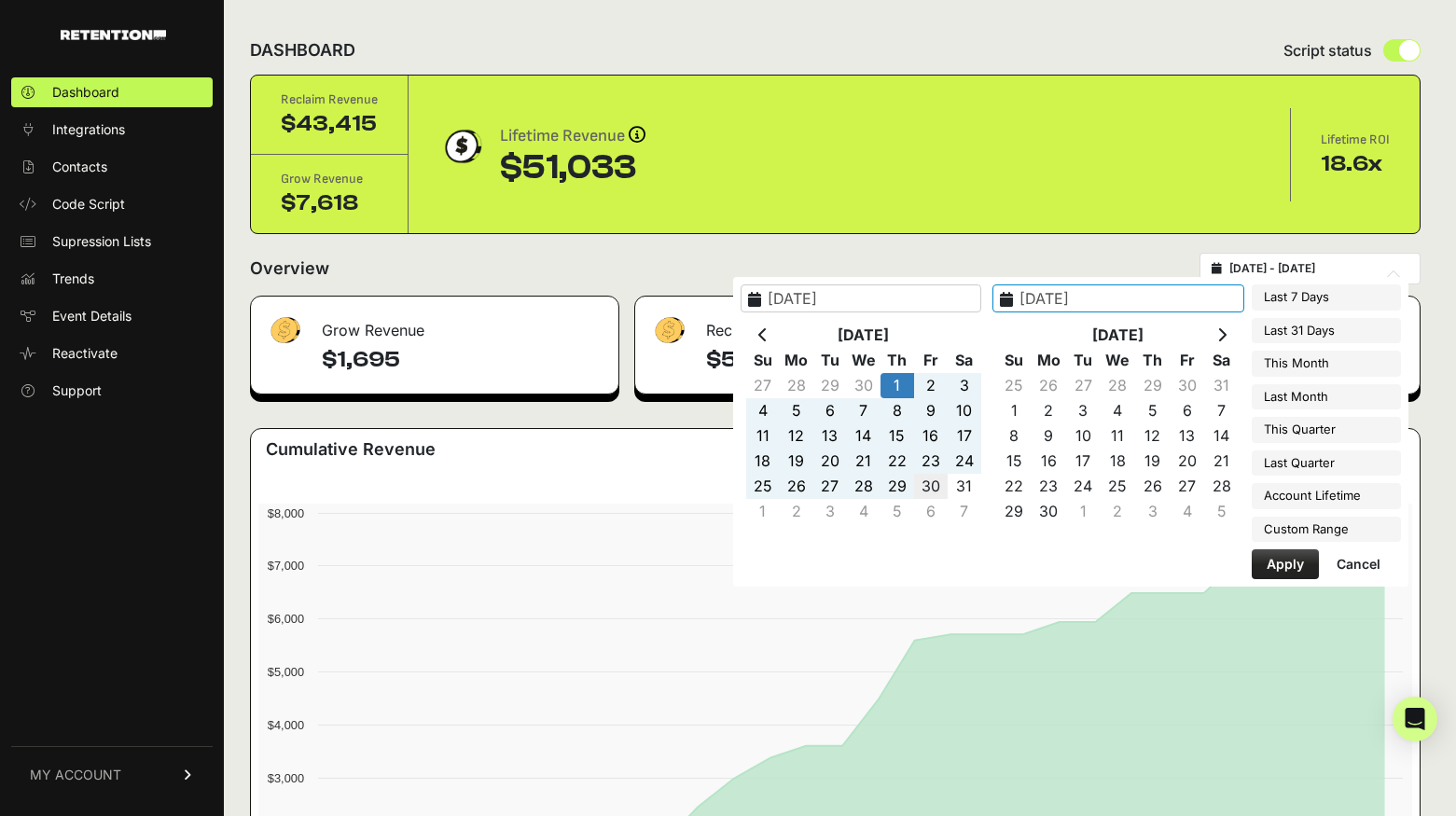
type input "[DATE]"
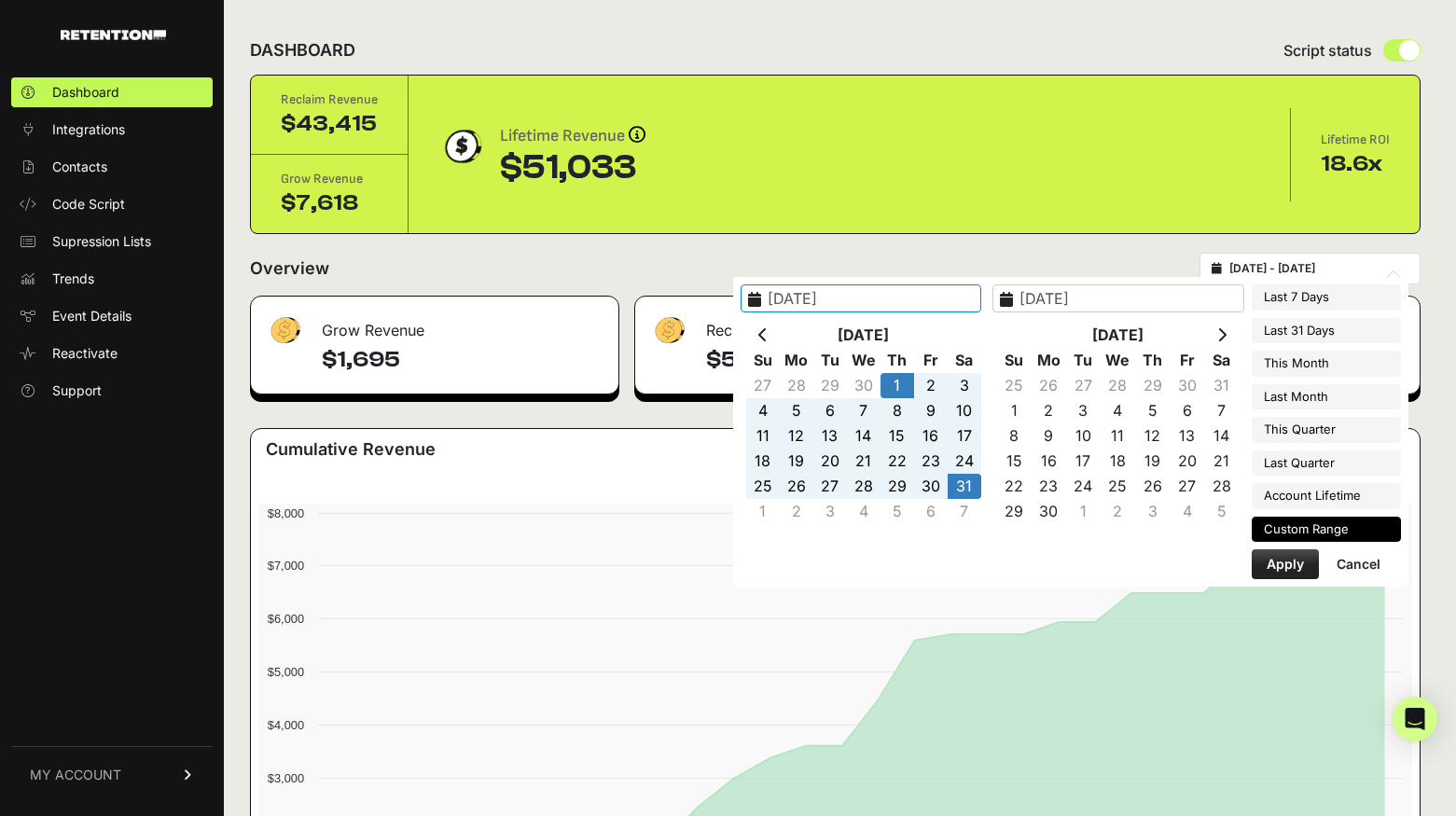
type input "[DATE]"
click at [1281, 561] on button "Apply" at bounding box center [1285, 564] width 68 height 30
type input "[DATE] - [DATE]"
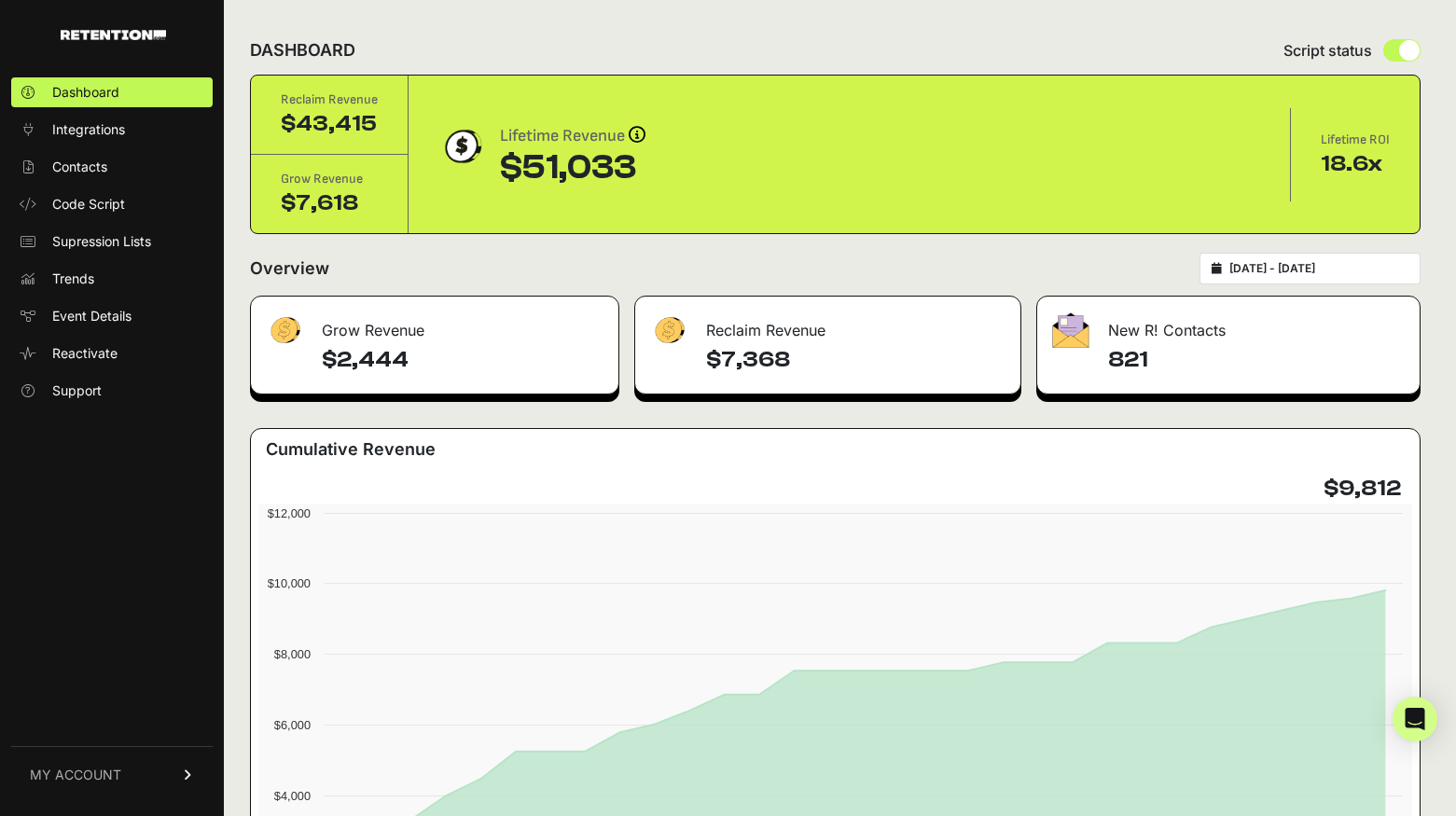
type input "[DATE]"
click at [1276, 263] on input "2025-05-01 - 2025-05-31" at bounding box center [1319, 268] width 179 height 15
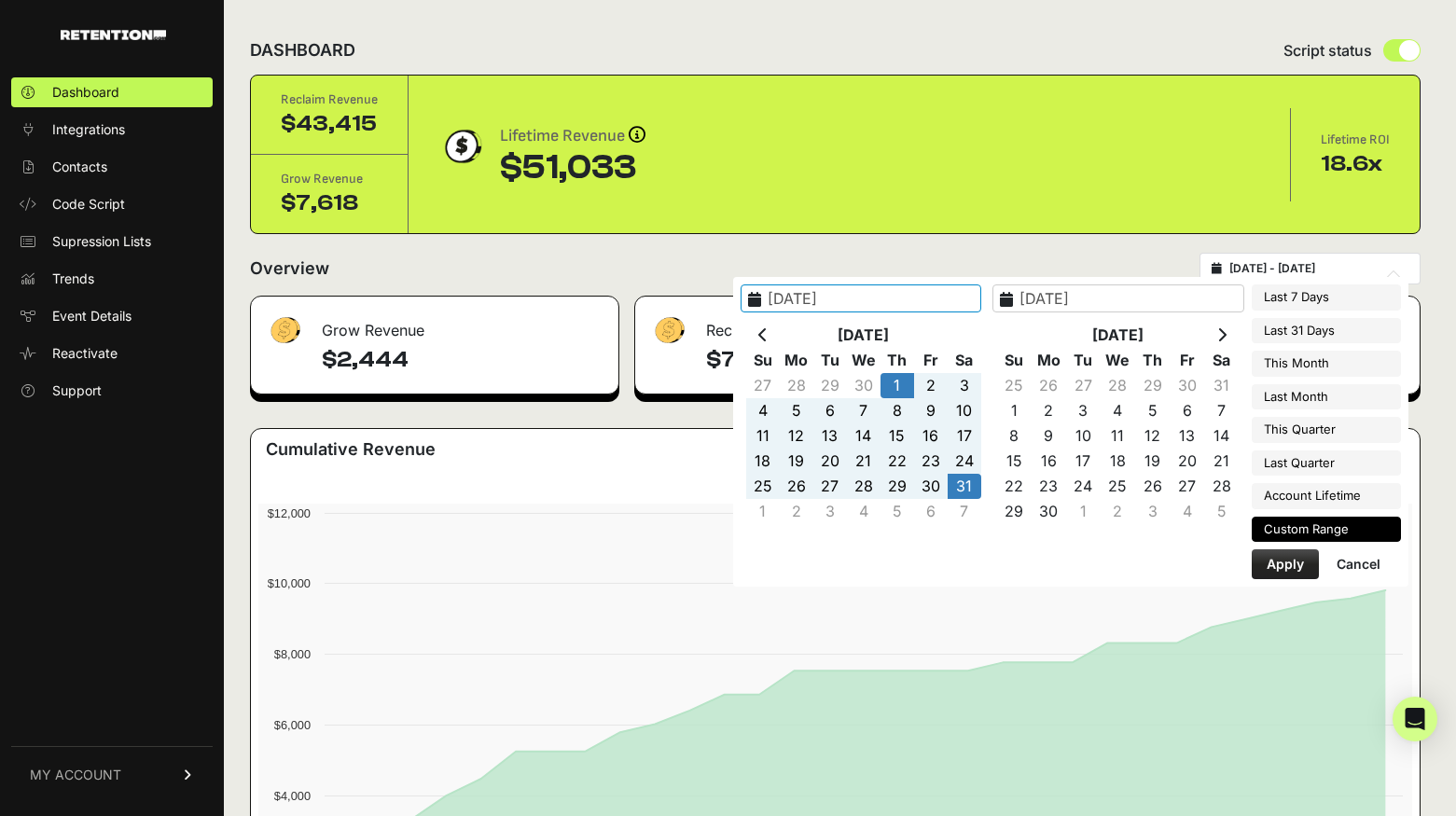
type input "[DATE]"
type input "2025-05-01"
type input "[DATE]"
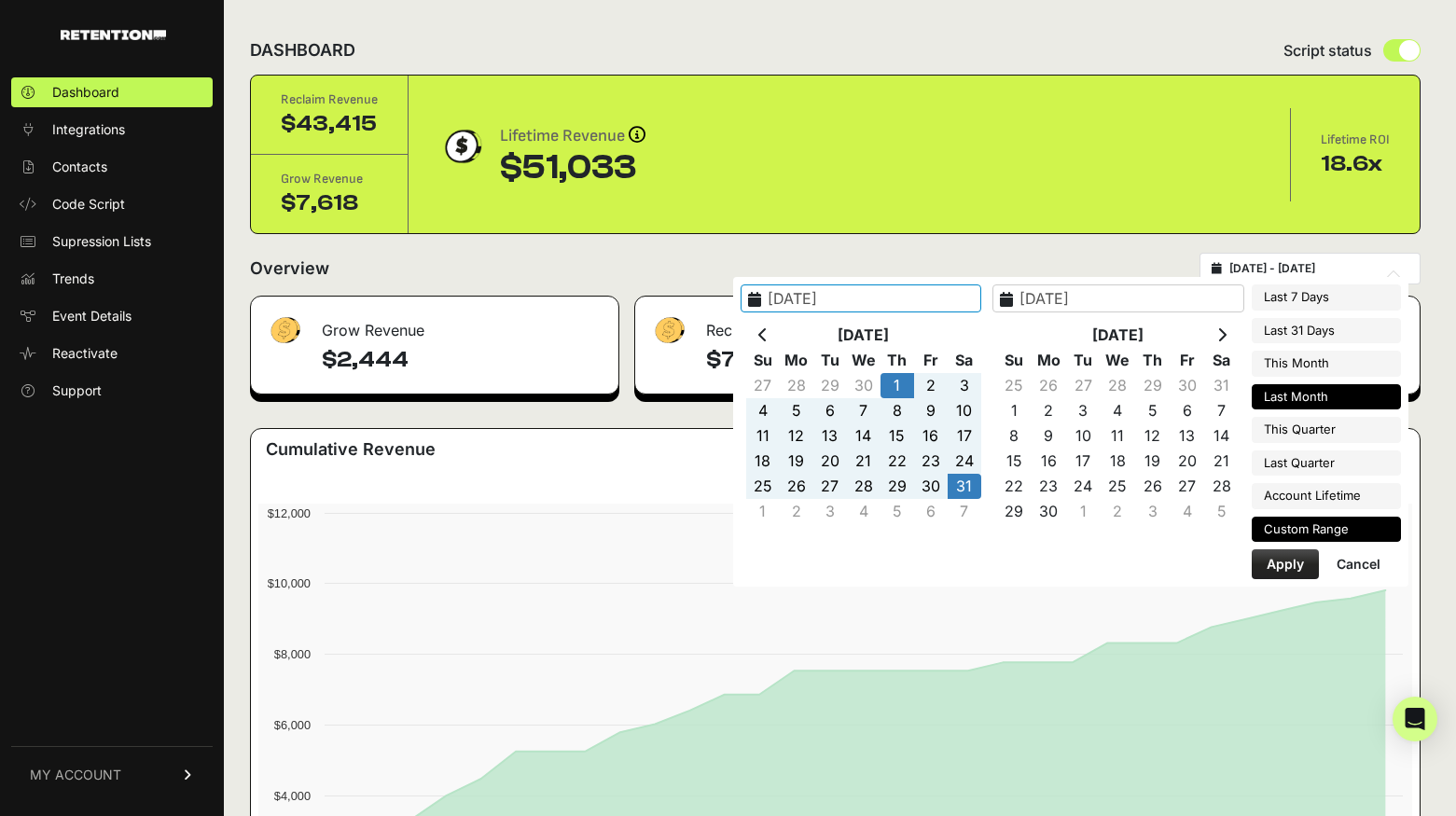
type input "[DATE]"
click at [1329, 397] on li "Last Month" at bounding box center [1326, 397] width 149 height 26
type input "[DATE] - [DATE]"
